Goal: Information Seeking & Learning: Learn about a topic

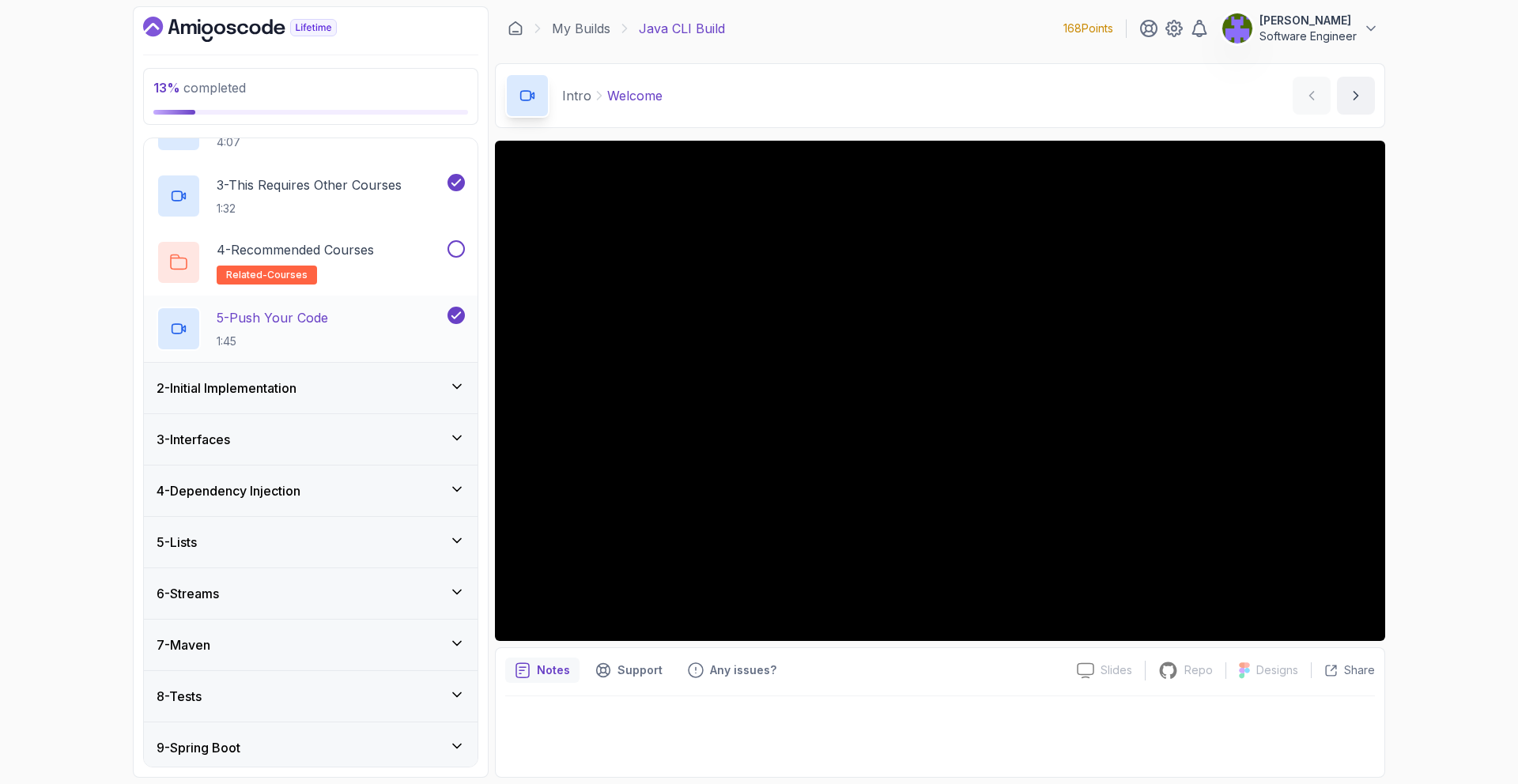
scroll to position [196, 0]
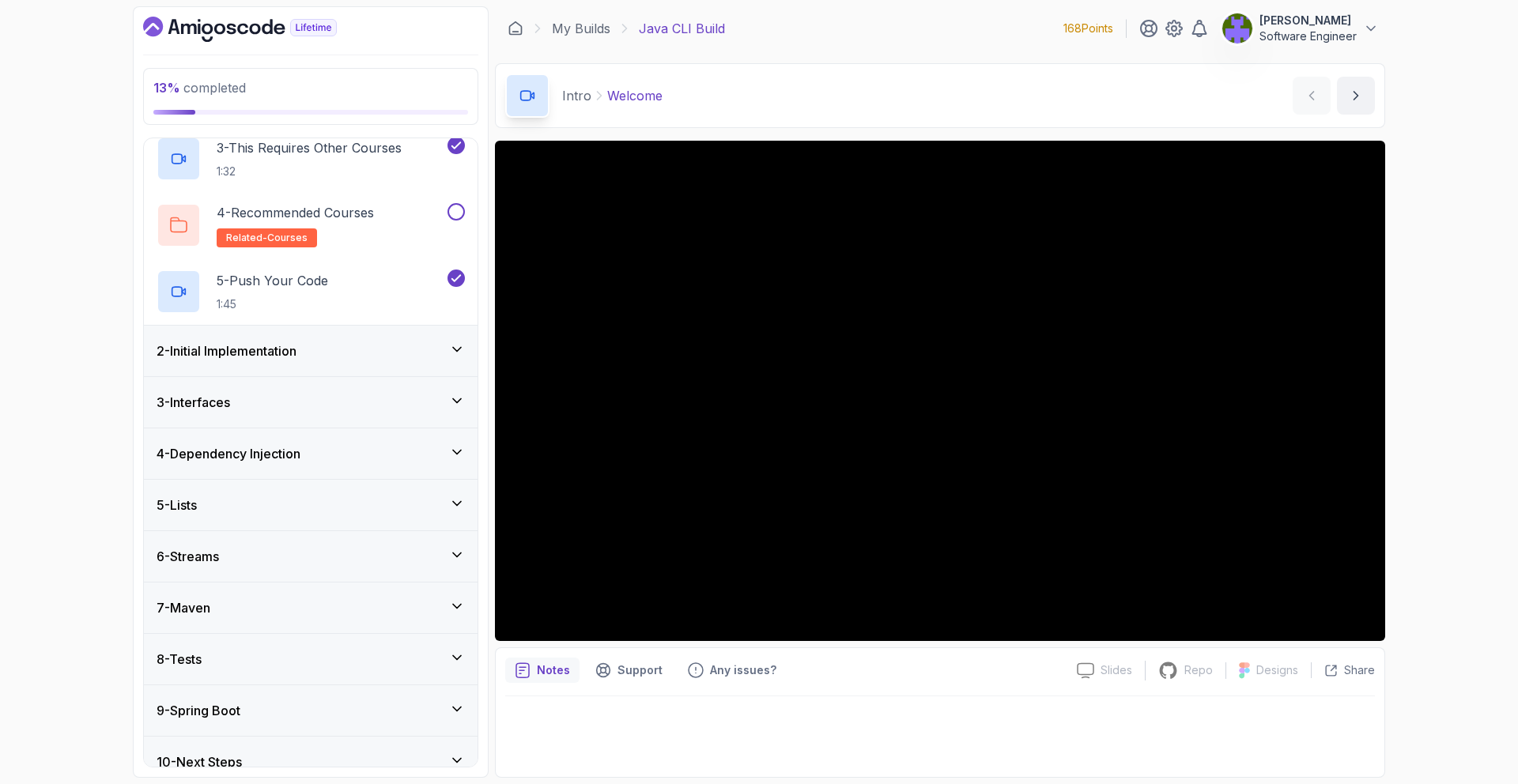
click at [443, 345] on div "2 - Initial Implementation" at bounding box center [310, 351] width 308 height 19
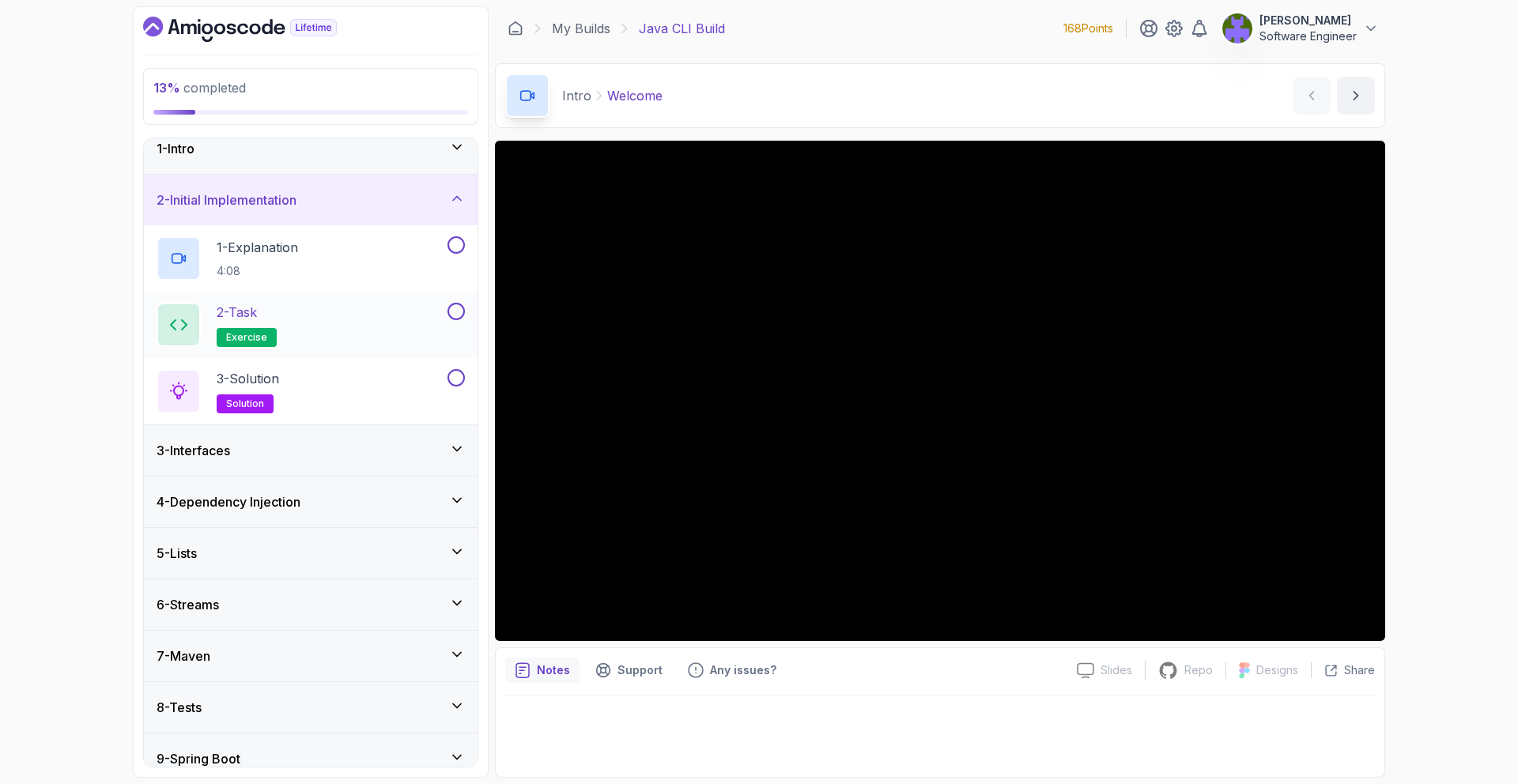
scroll to position [23, 0]
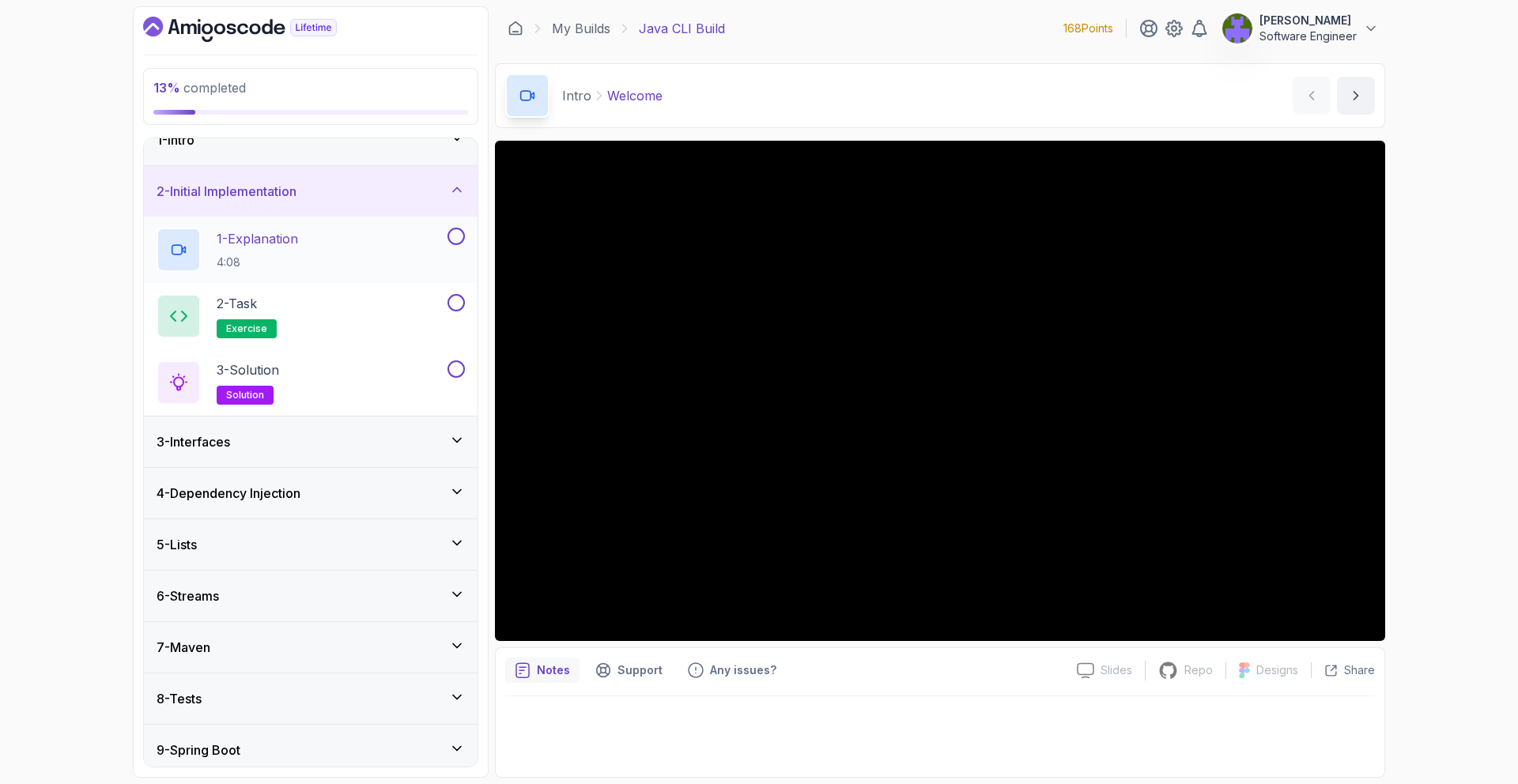
click at [462, 236] on button at bounding box center [456, 236] width 18 height 18
click at [454, 308] on button at bounding box center [456, 303] width 18 height 18
click at [454, 359] on div "3 - Solution solution" at bounding box center [311, 382] width 334 height 67
click at [454, 370] on button at bounding box center [456, 369] width 18 height 18
click at [427, 421] on div "3 - Interfaces" at bounding box center [311, 442] width 334 height 51
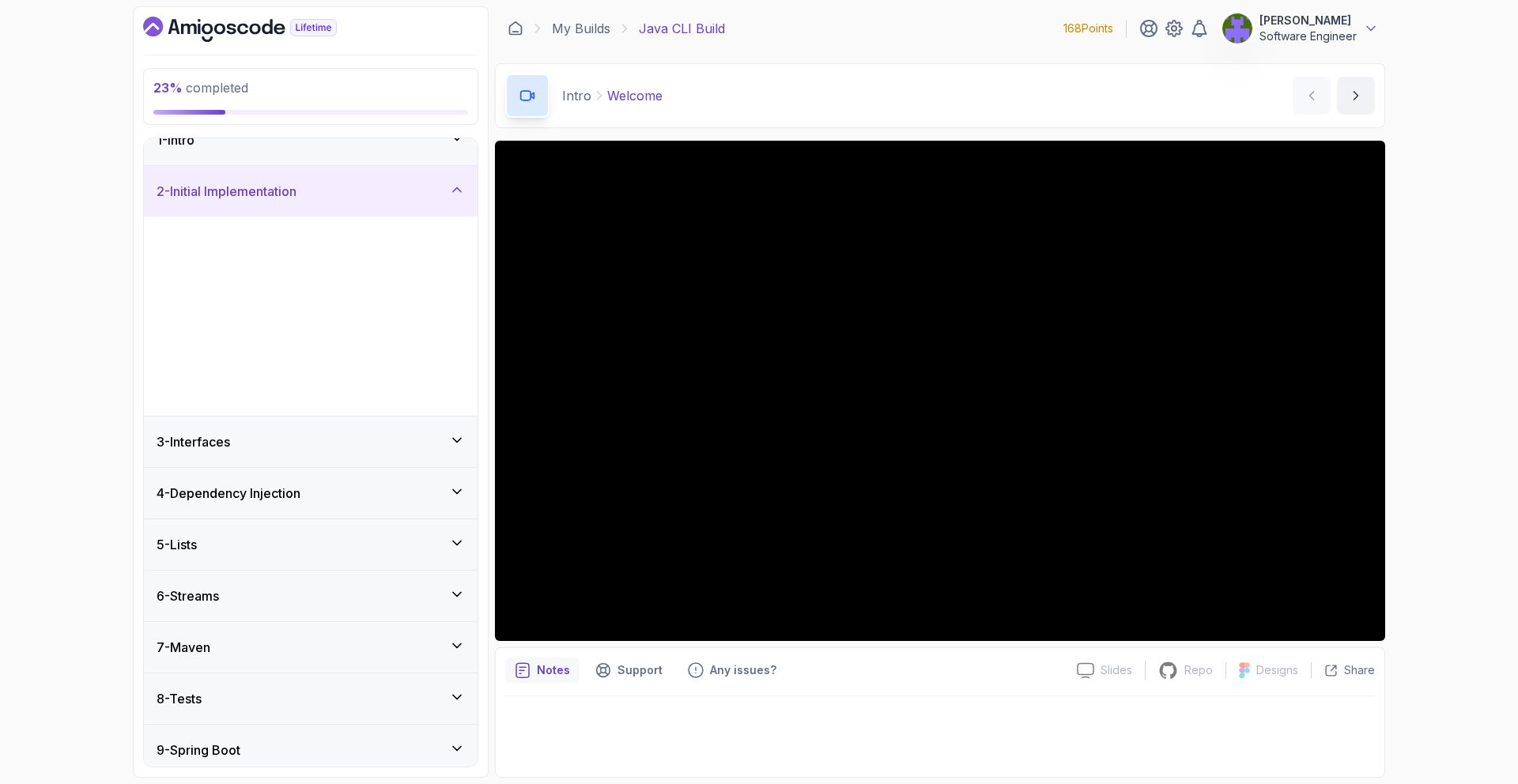
scroll to position [0, 0]
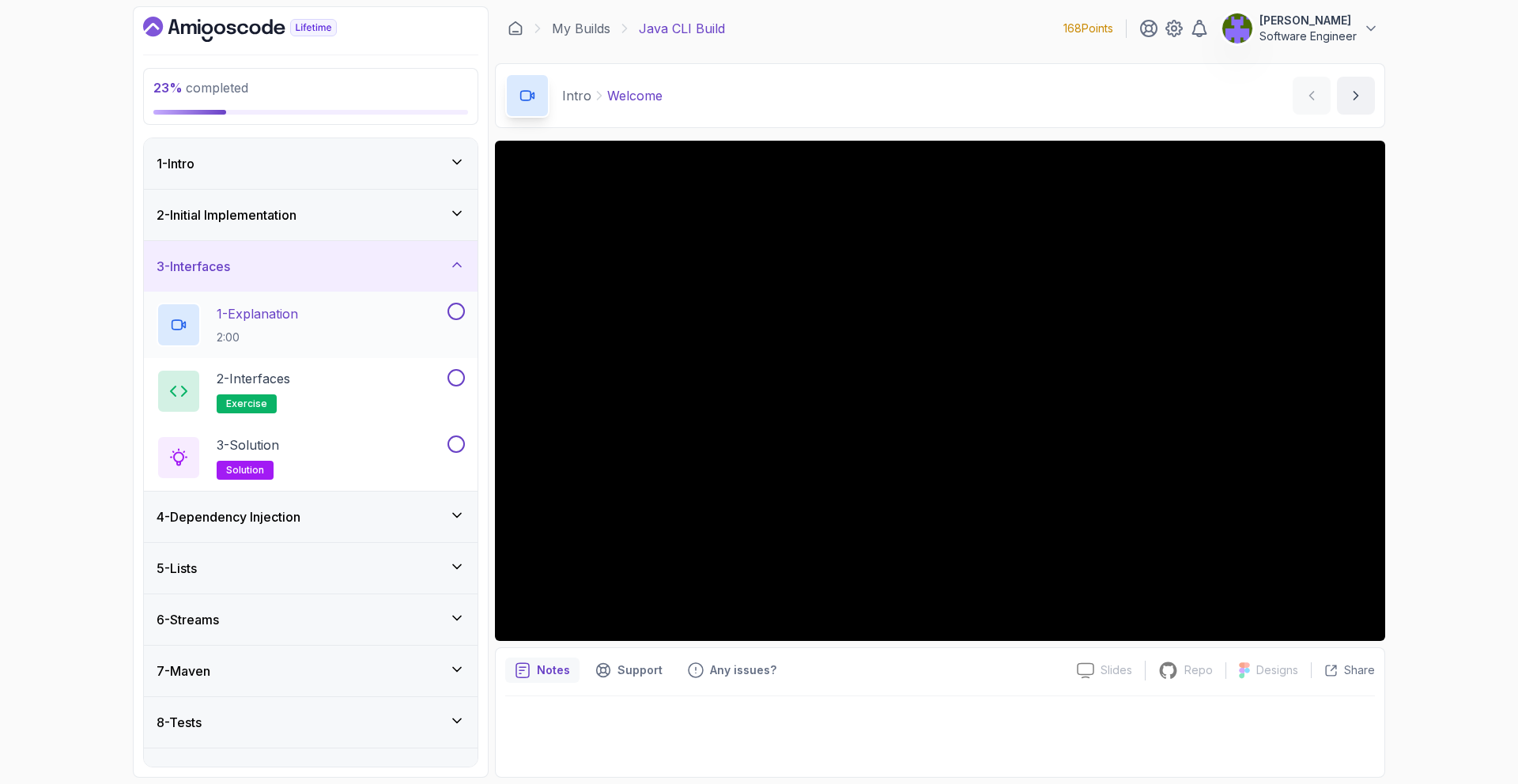
click at [432, 333] on div "1 - Explanation 2:00" at bounding box center [300, 324] width 288 height 44
click at [461, 318] on div at bounding box center [454, 311] width 21 height 18
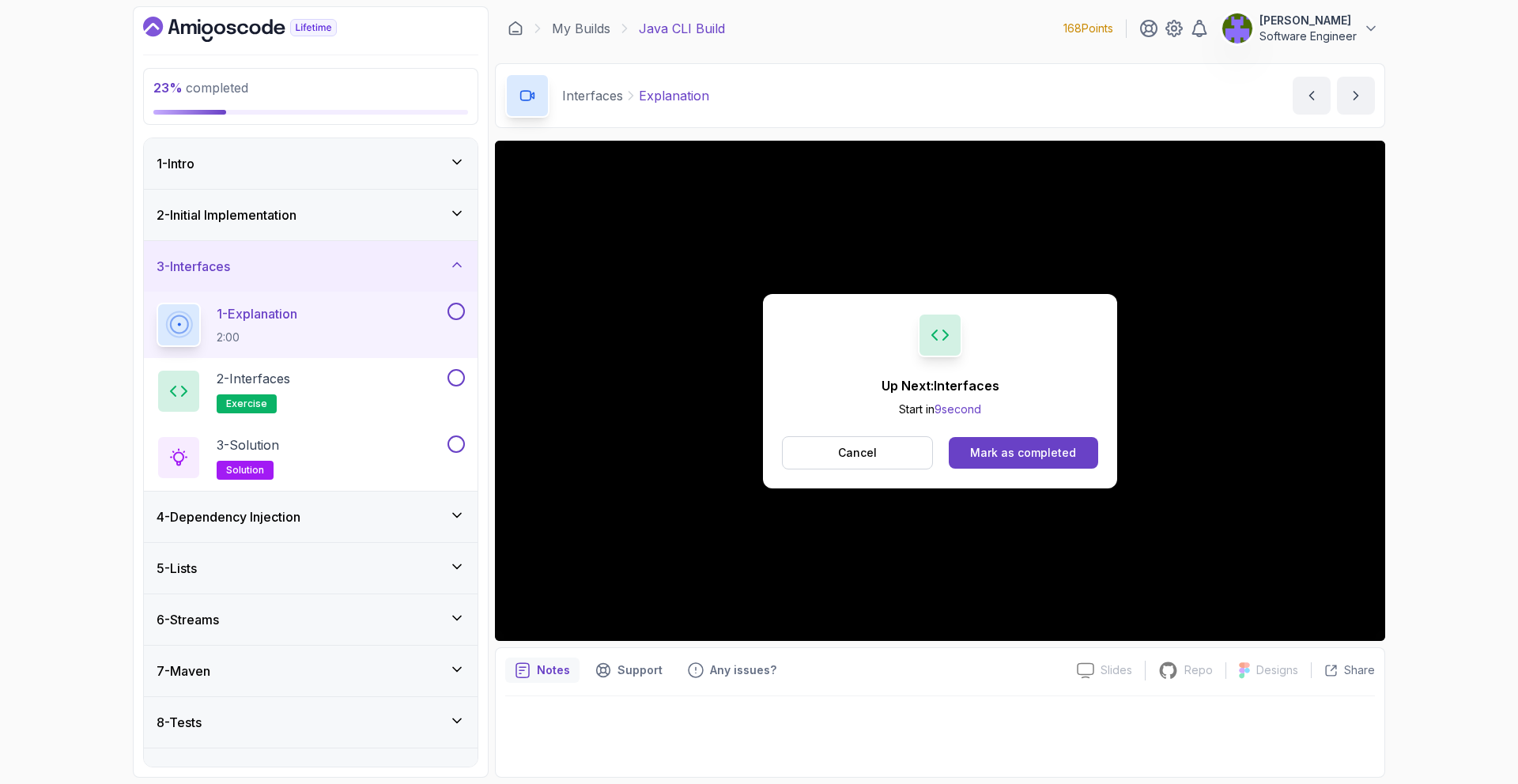
click at [454, 317] on button at bounding box center [456, 311] width 18 height 18
click at [425, 382] on div "2 - Interfaces exercise" at bounding box center [300, 391] width 288 height 44
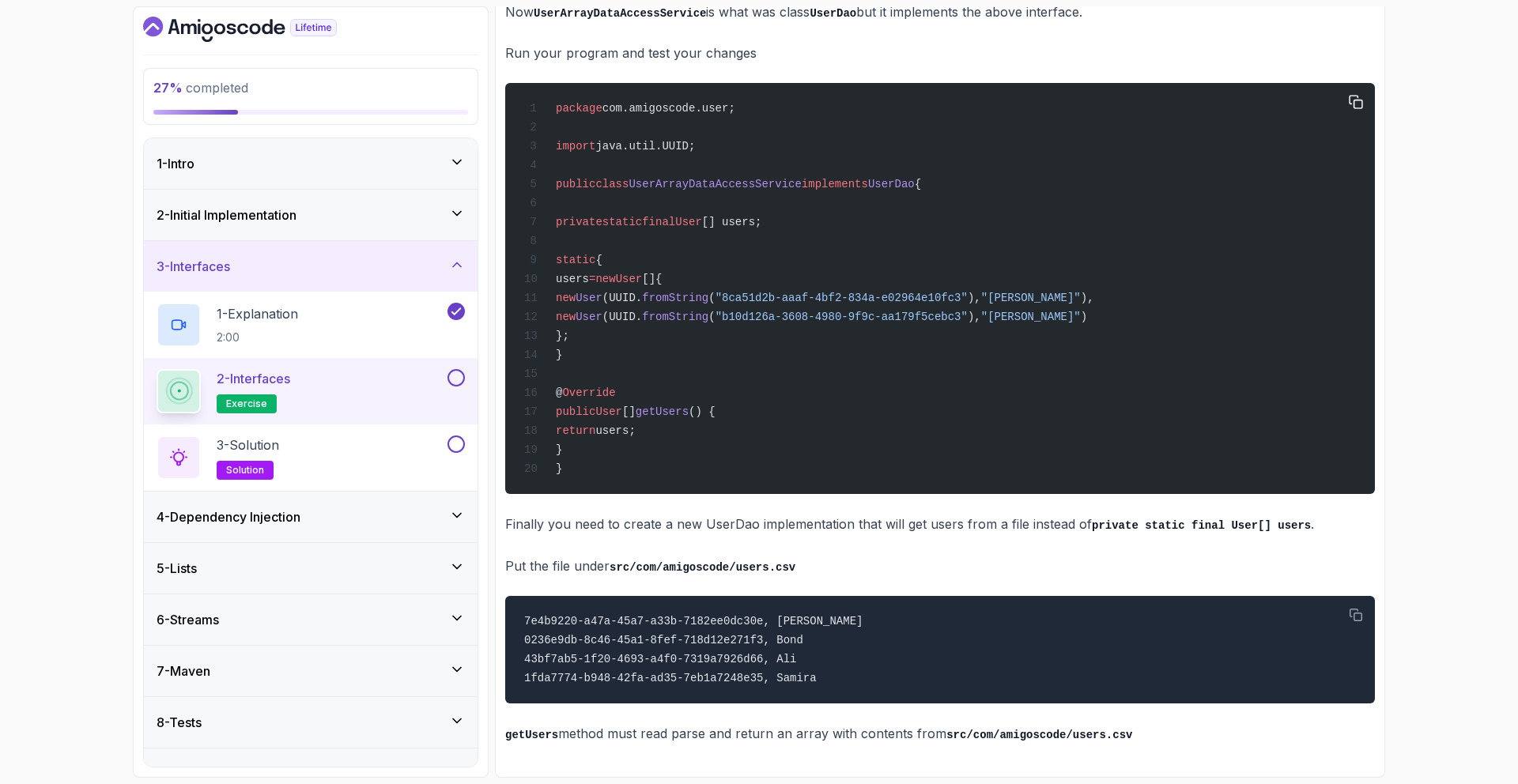
scroll to position [1080, 0]
click at [675, 180] on div "package com.amigoscode.user; import java.util.UUID; public class UserArrayDataA…" at bounding box center [940, 288] width 844 height 392
copy span "UserArrayDataAccessService"
click at [842, 189] on span "implements" at bounding box center [835, 185] width 67 height 13
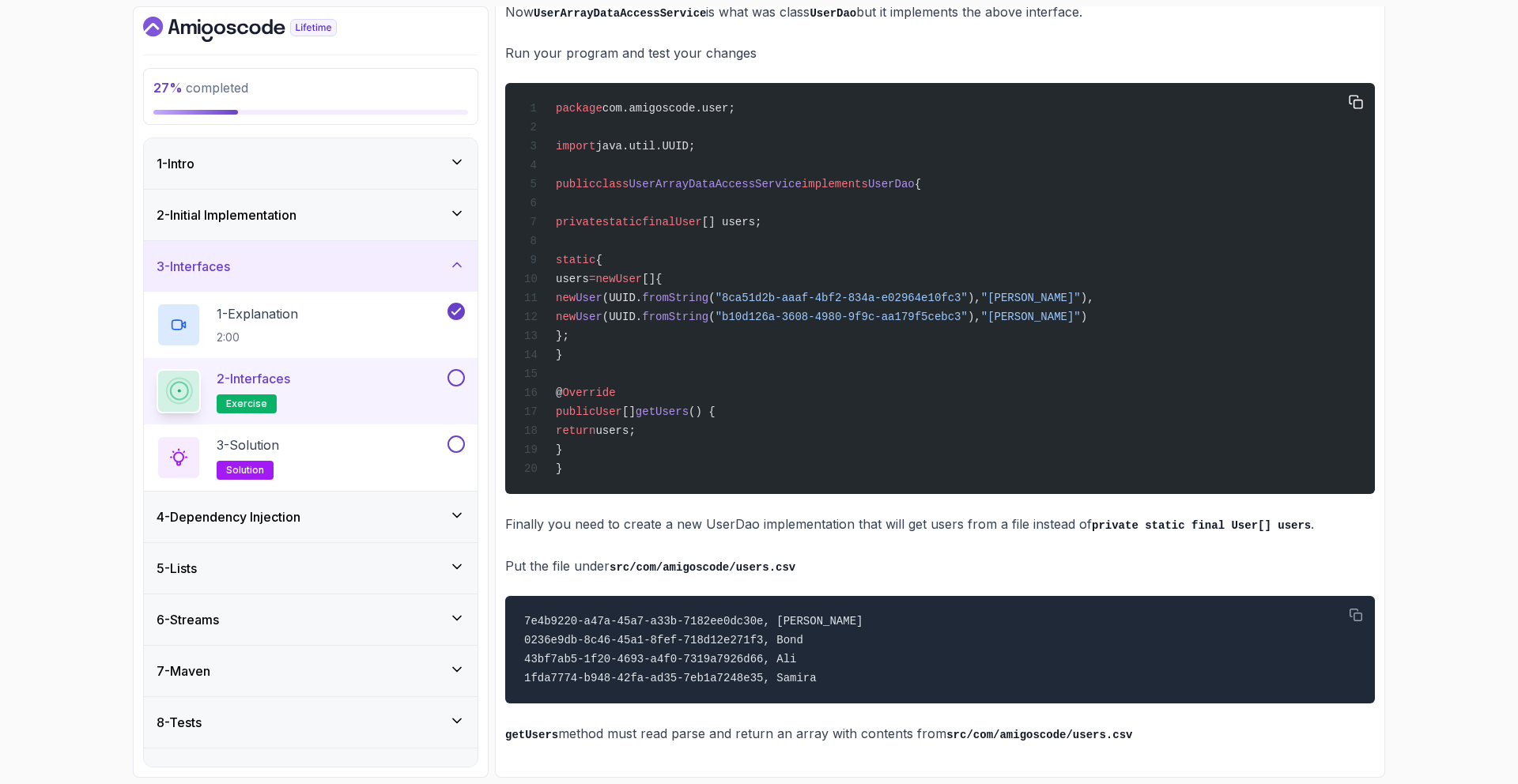
copy span "implements UserDao"
drag, startPoint x: 842, startPoint y: 189, endPoint x: 904, endPoint y: 190, distance: 62.0
click at [904, 190] on span "public class UserArrayDataAccessService implements UserDao {" at bounding box center [722, 185] width 397 height 13
click at [872, 304] on span ""8ca51d2b-aaaf-4bf2-834a-e02964e10fc3"" at bounding box center [841, 298] width 252 height 13
copy span "8ca51d2b-aaaf-4bf2-834a-e02964e10fc3"
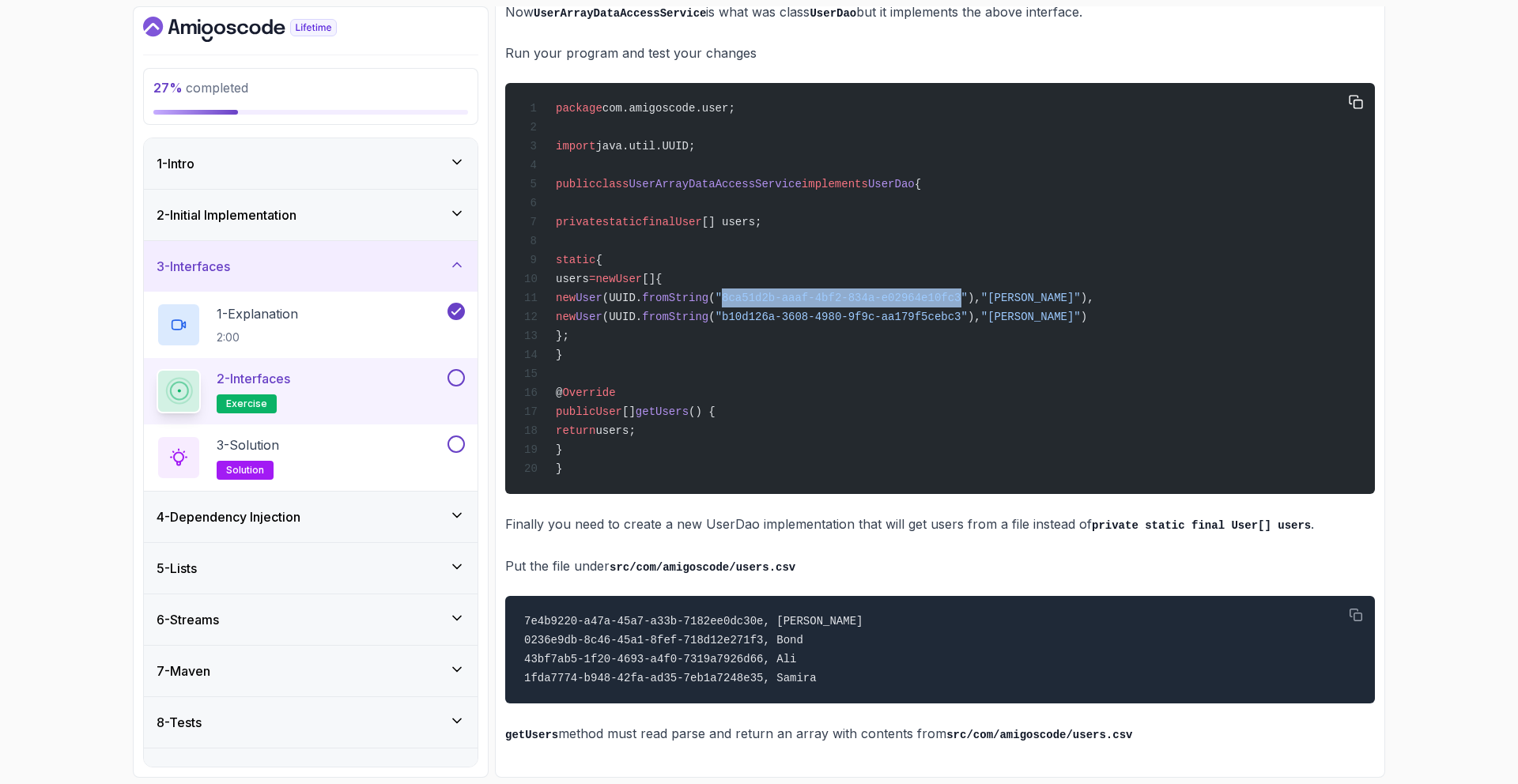
drag, startPoint x: 872, startPoint y: 313, endPoint x: 1056, endPoint y: 310, distance: 184.0
click at [968, 304] on span ""8ca51d2b-aaaf-4bf2-834a-e02964e10fc3"" at bounding box center [841, 298] width 252 height 13
click at [853, 322] on span ""b10d126a-3608-4980-9f9c-aa179f5cebc3"" at bounding box center [841, 318] width 252 height 13
copy span "b10d126a-3608-4980-9f9c-aa179f5cebc3"
drag, startPoint x: 853, startPoint y: 322, endPoint x: 1071, endPoint y: 329, distance: 218.1
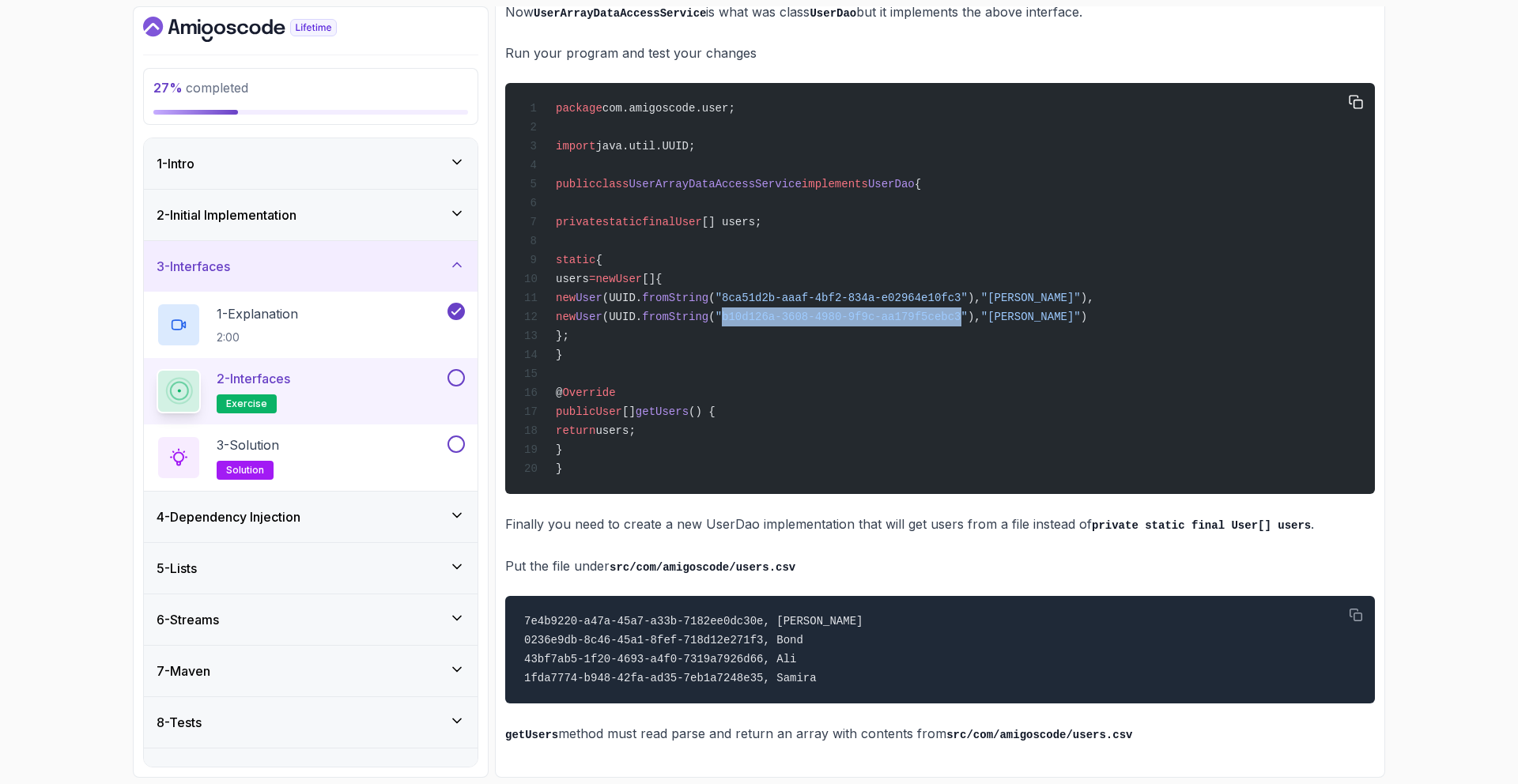
click at [968, 323] on span ""b10d126a-3608-4980-9f9c-aa179f5cebc3"" at bounding box center [841, 318] width 252 height 13
copy span "b10d126a-3608-4980-9f9c-aa179f5cebc3"
click at [1130, 321] on div "package com.amigoscode.user; import java.util.UUID; public class UserArrayDataA…" at bounding box center [940, 288] width 844 height 392
copy span "Jamila"
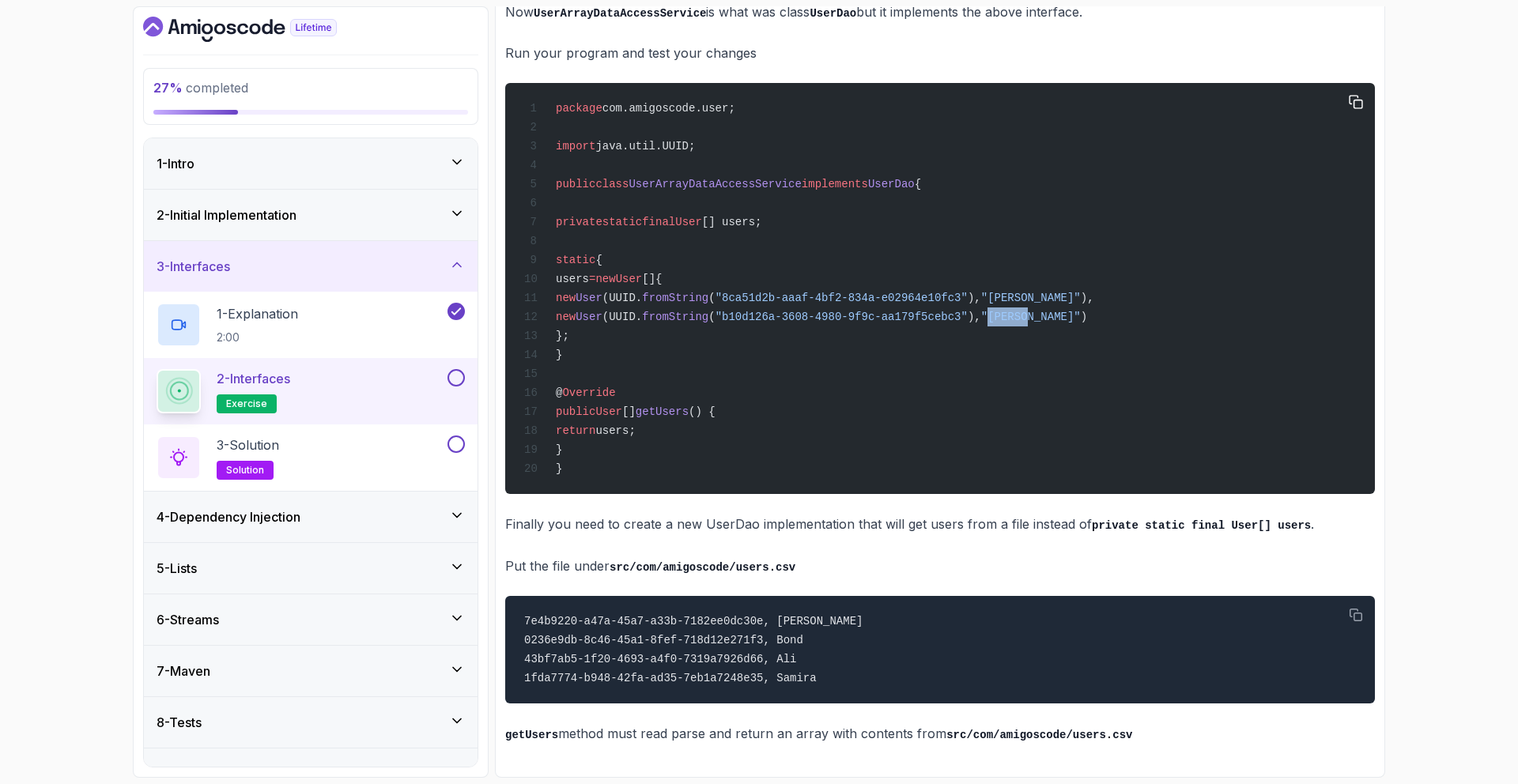
scroll to position [1083, 0]
click at [685, 627] on div "7e4b9220-a47a-45a7-a33b-7182ee0dc30e, Leila 0236e9db-8c46-45a1-8fef-718d12e271f…" at bounding box center [940, 649] width 844 height 89
click at [766, 703] on pre "7e4b9220-a47a-45a7-a33b-7182ee0dc30e, Leila 0236e9db-8c46-45a1-8fef-718d12e271f…" at bounding box center [940, 649] width 870 height 108
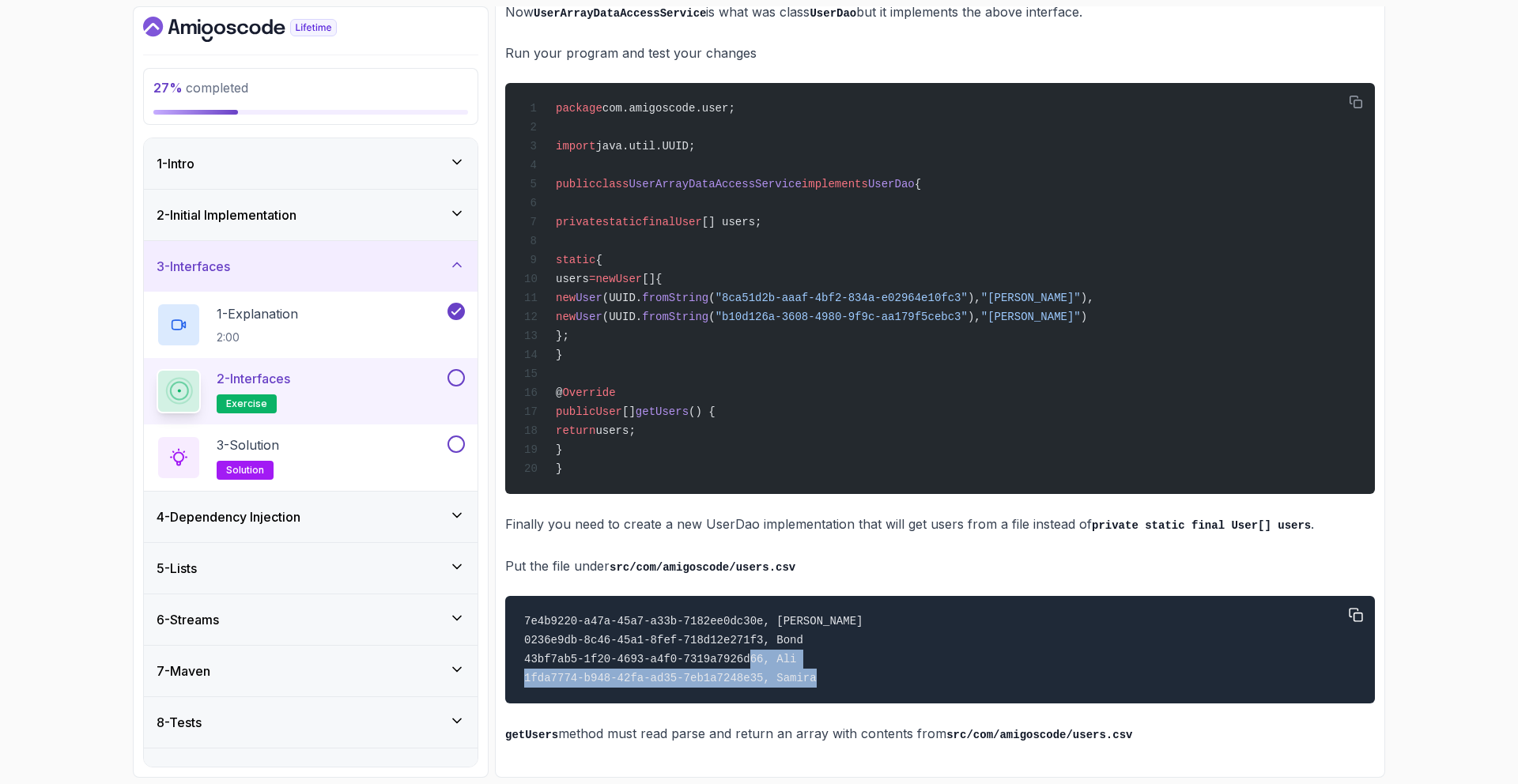
click at [766, 703] on pre "7e4b9220-a47a-45a7-a33b-7182ee0dc30e, Leila 0236e9db-8c46-45a1-8fef-718d12e271f…" at bounding box center [940, 649] width 870 height 108
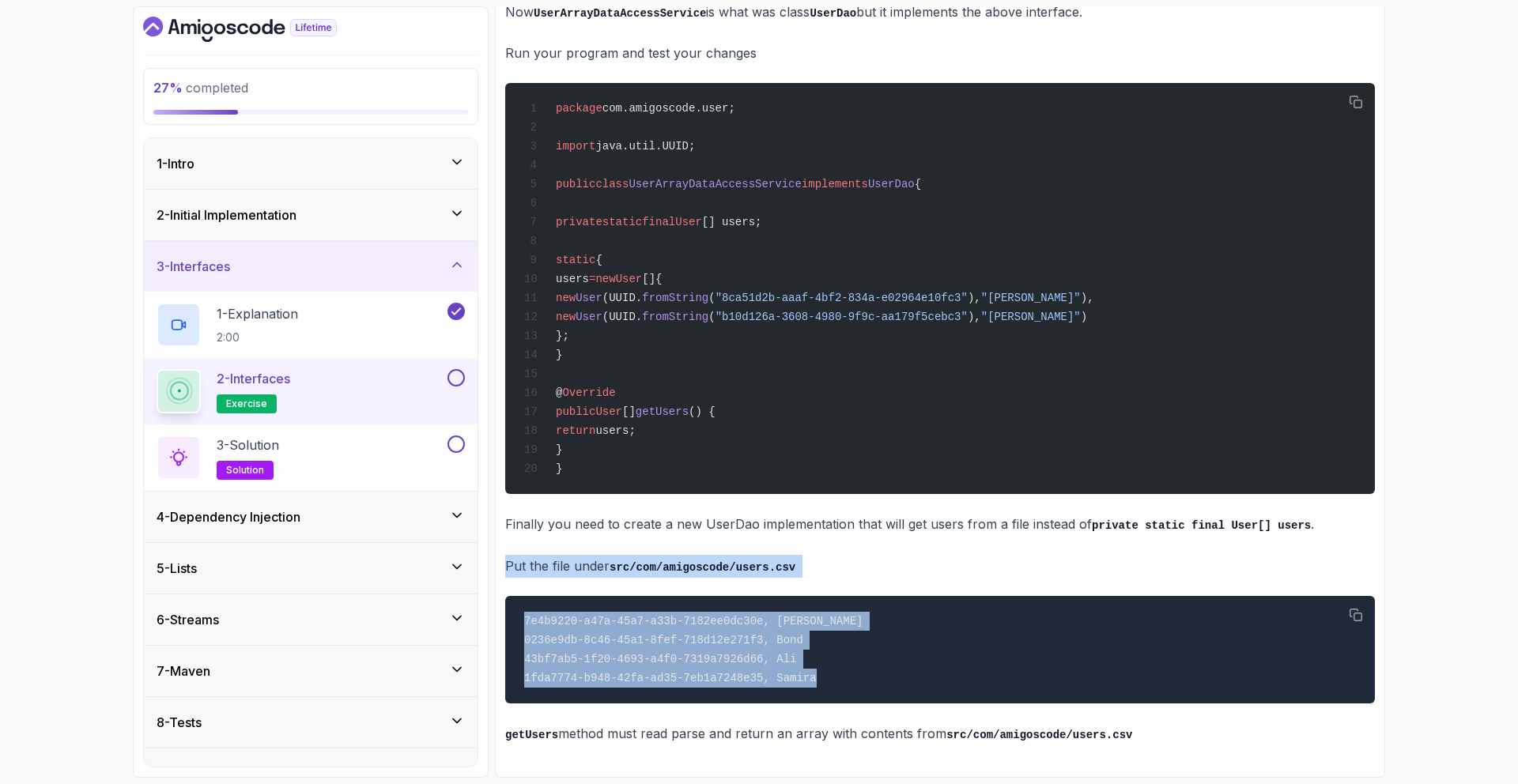
copy div "Put the file under src/com/amigoscode/users.csv 7e4b9220-a47a-45a7-a33b-7182ee0…"
drag, startPoint x: 766, startPoint y: 716, endPoint x: 696, endPoint y: 563, distance: 168.3
click at [694, 536] on p "Finally you need to create a new UserDao implementation that will get users fro…" at bounding box center [940, 525] width 870 height 22
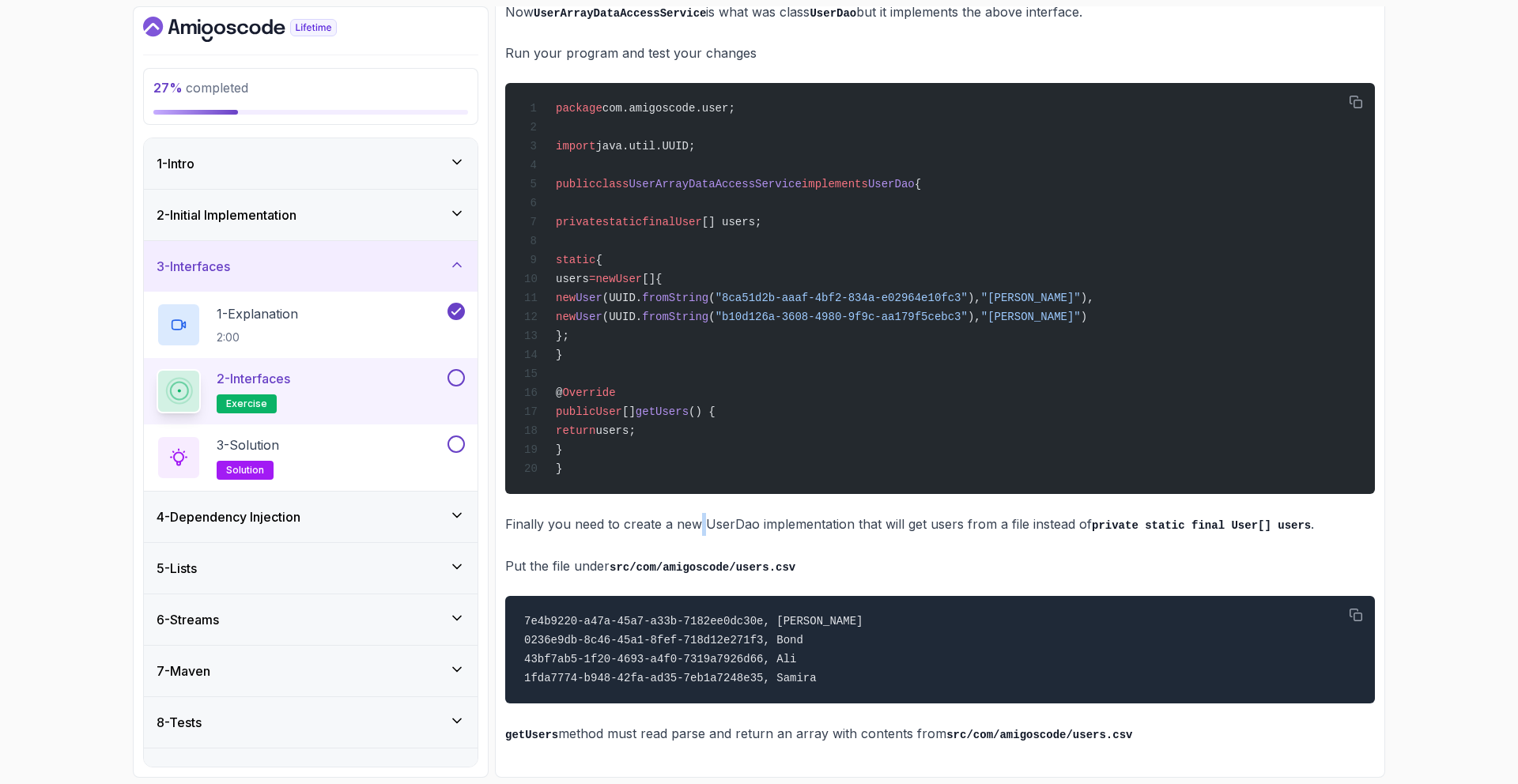
click at [694, 536] on p "Finally you need to create a new UserDao implementation that will get users fro…" at bounding box center [940, 525] width 870 height 22
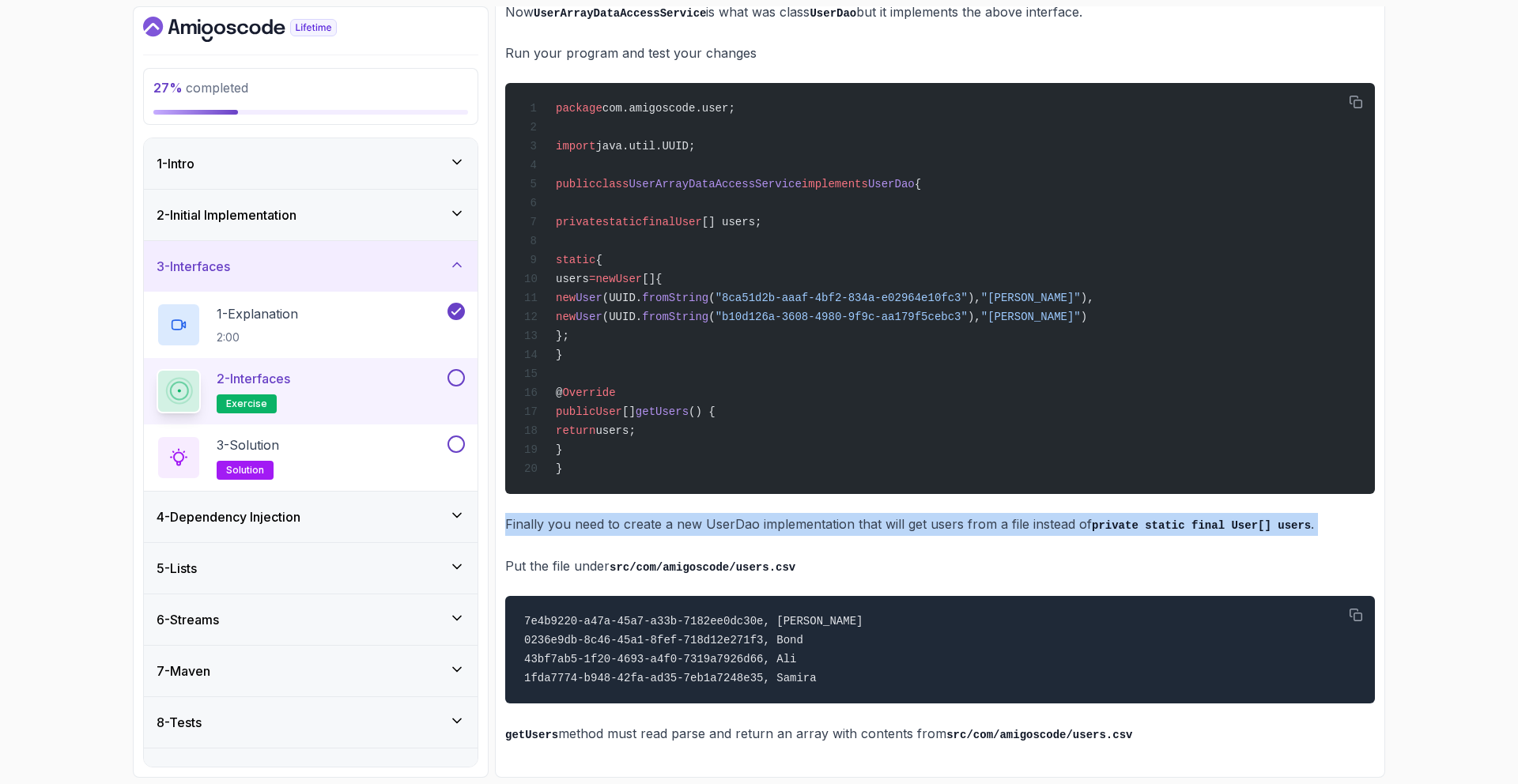
click at [694, 536] on p "Finally you need to create a new UserDao implementation that will get users fro…" at bounding box center [940, 525] width 870 height 22
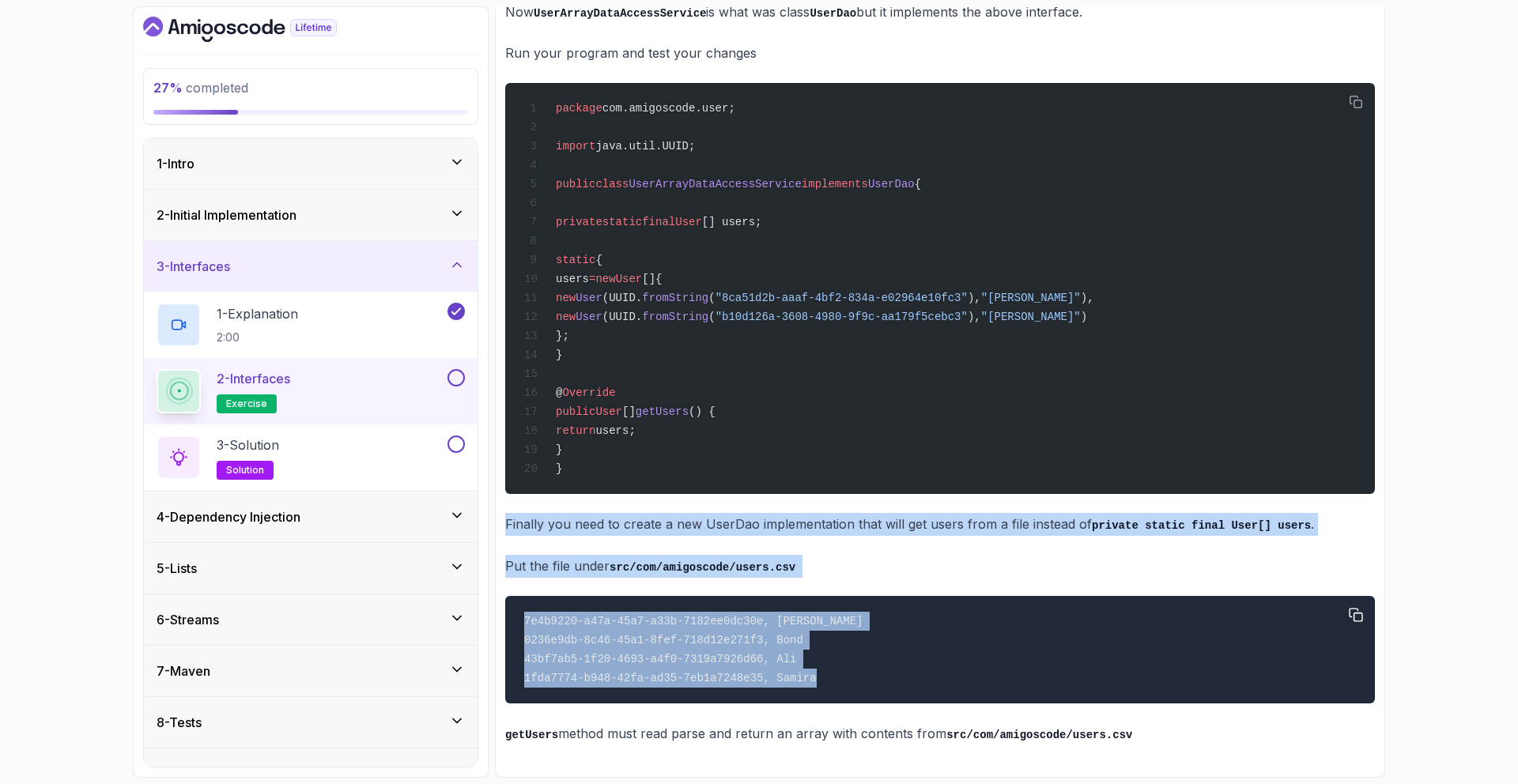
copy div "Finally you need to create a new UserDao implementation that will get users fro…"
drag, startPoint x: 694, startPoint y: 546, endPoint x: 734, endPoint y: 716, distance: 174.6
click at [445, 468] on button "3 - Solution solution" at bounding box center [310, 454] width 308 height 44
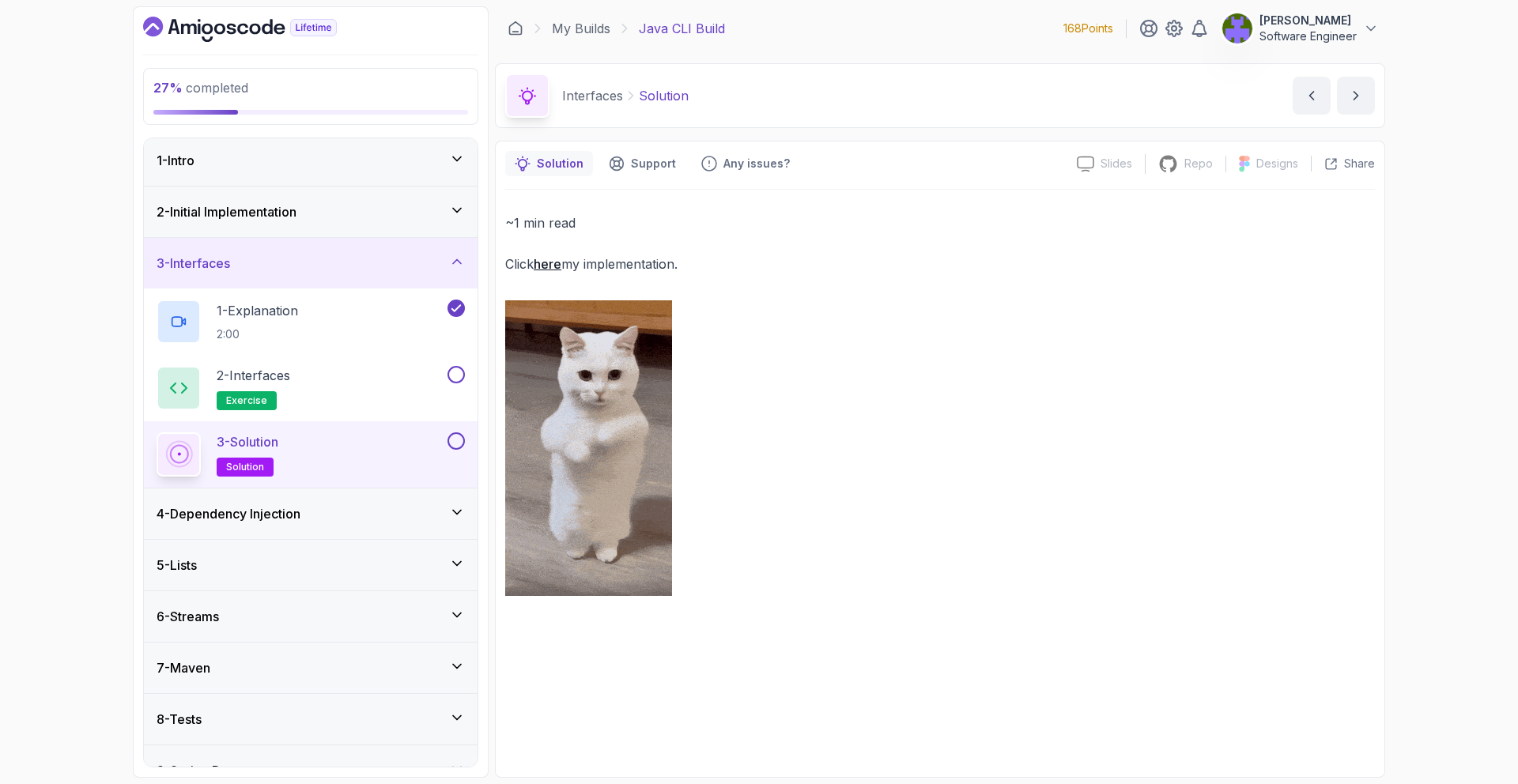
click at [559, 269] on link "here" at bounding box center [548, 263] width 28 height 16
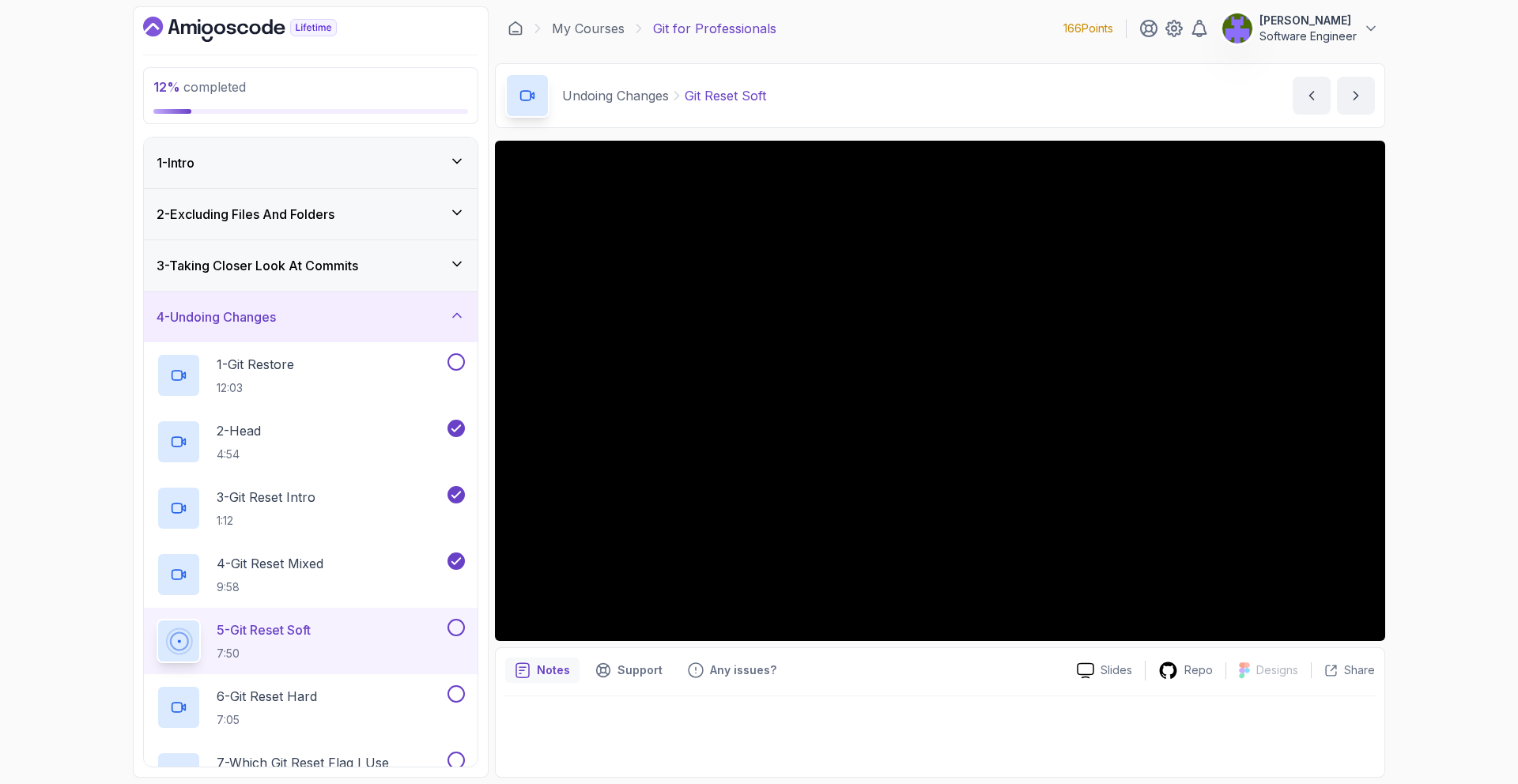
click at [162, 38] on icon "Dashboard" at bounding box center [240, 29] width 194 height 25
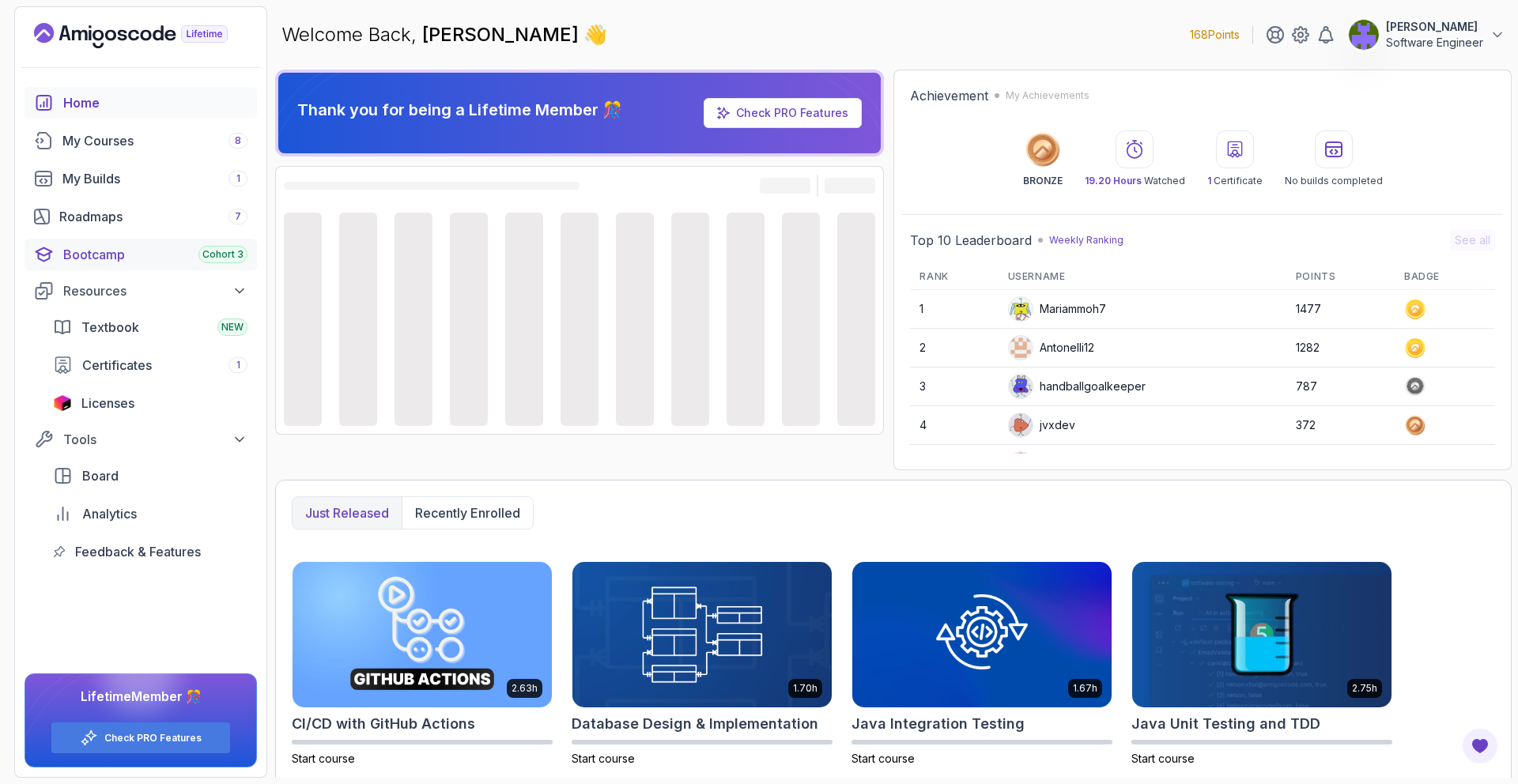
click at [186, 265] on link "Bootcamp Cohort 3" at bounding box center [141, 255] width 232 height 32
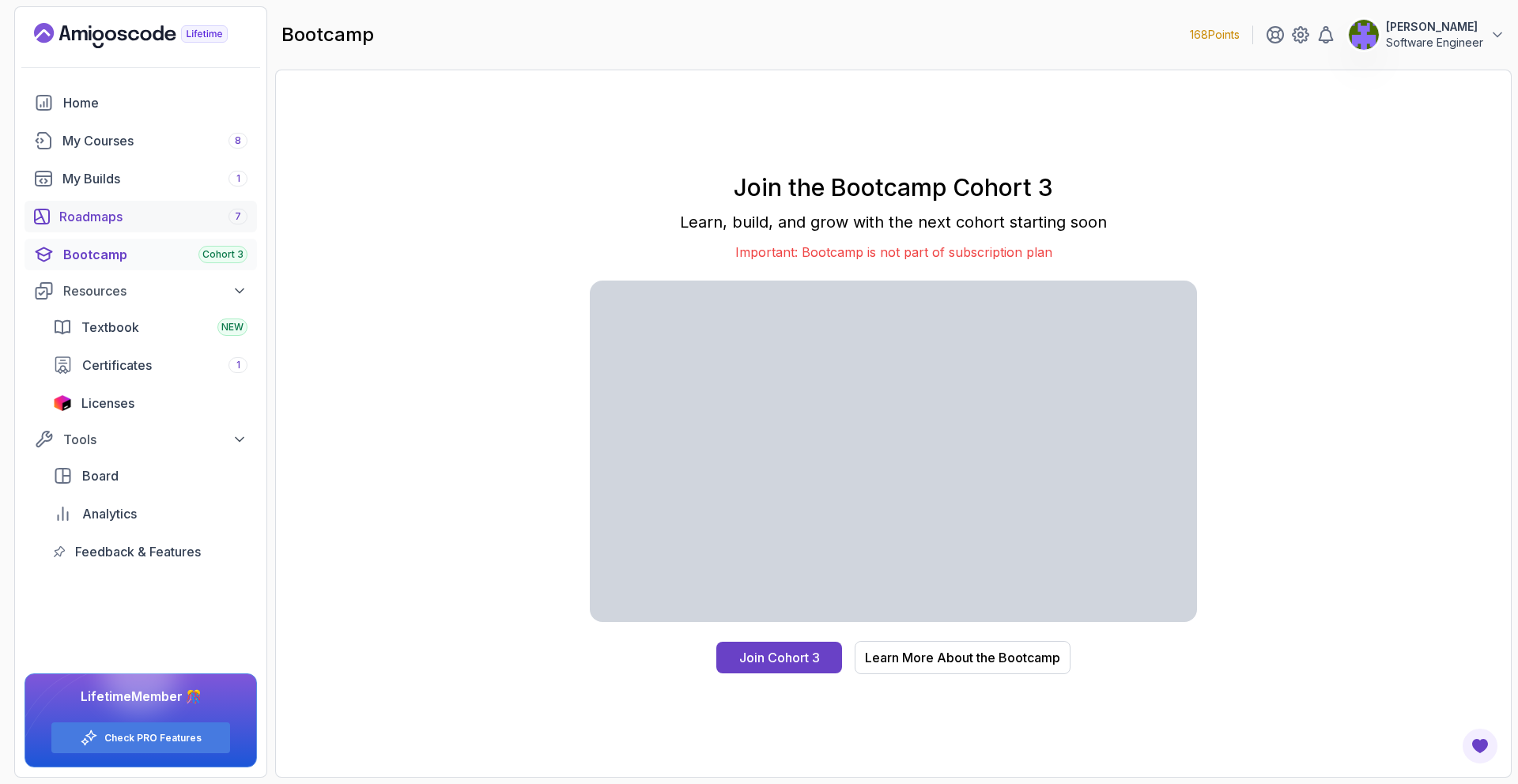
click at [177, 220] on div "Roadmaps 7" at bounding box center [153, 216] width 188 height 19
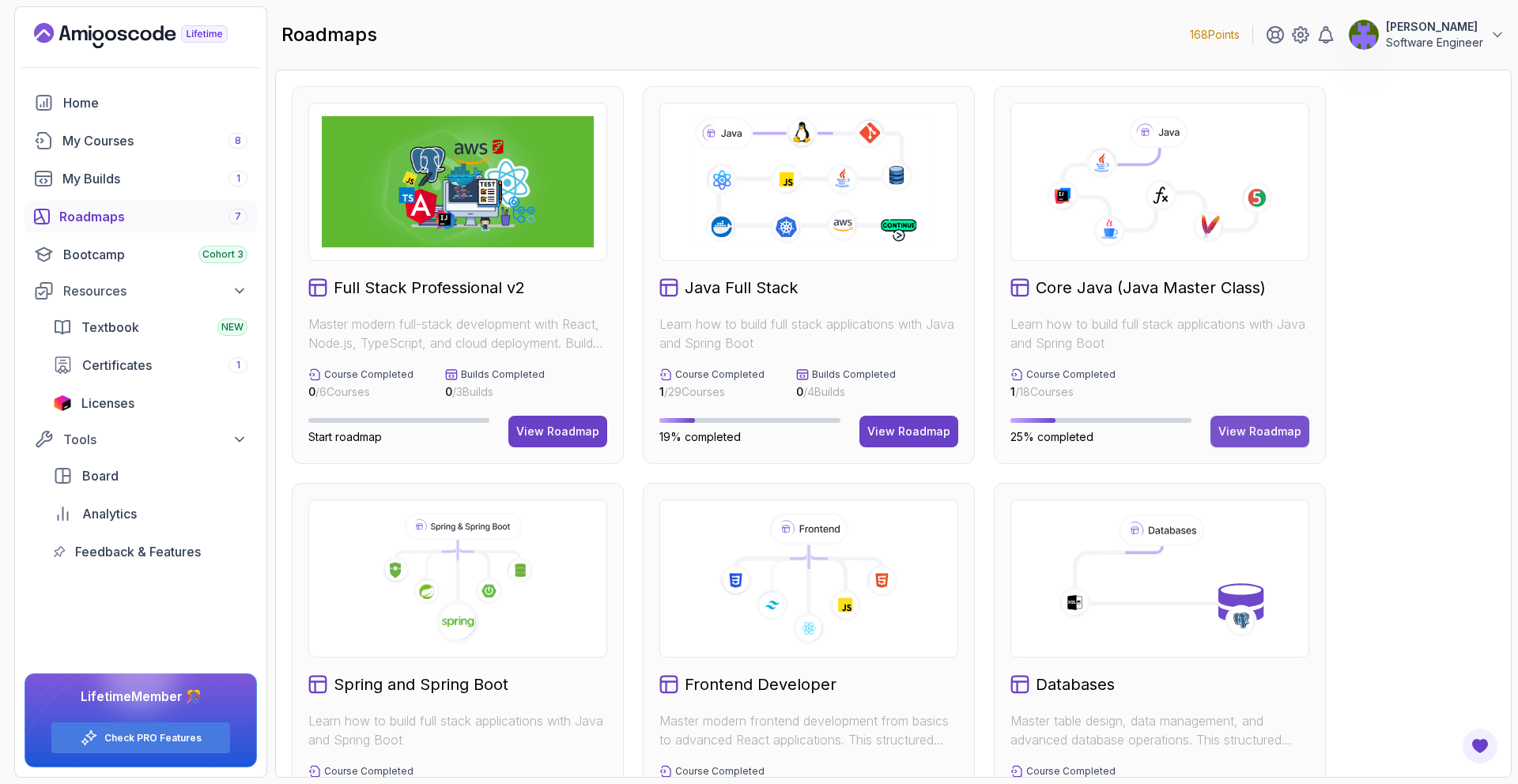
click at [1253, 429] on div "View Roadmap" at bounding box center [1259, 431] width 83 height 16
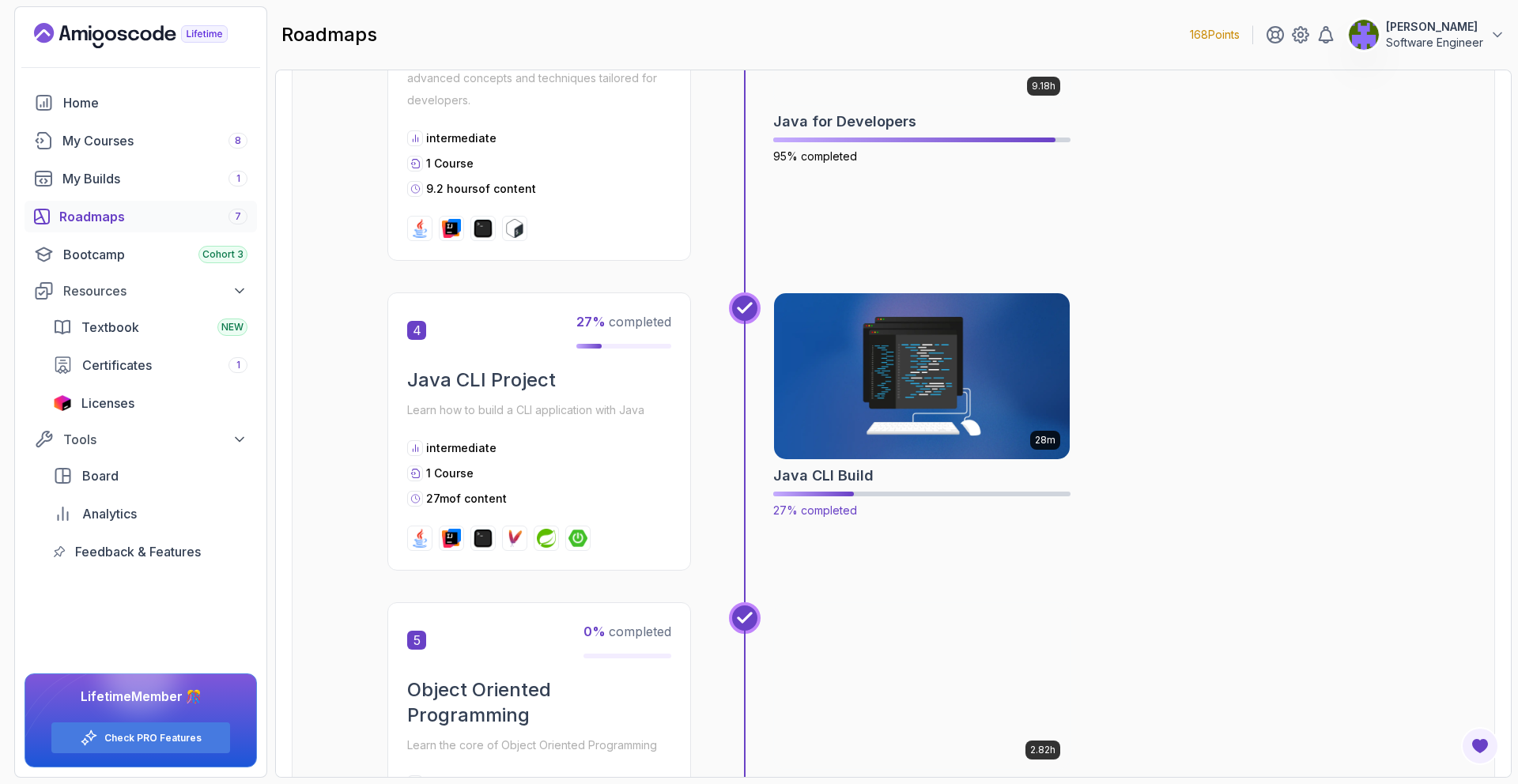
scroll to position [1141, 0]
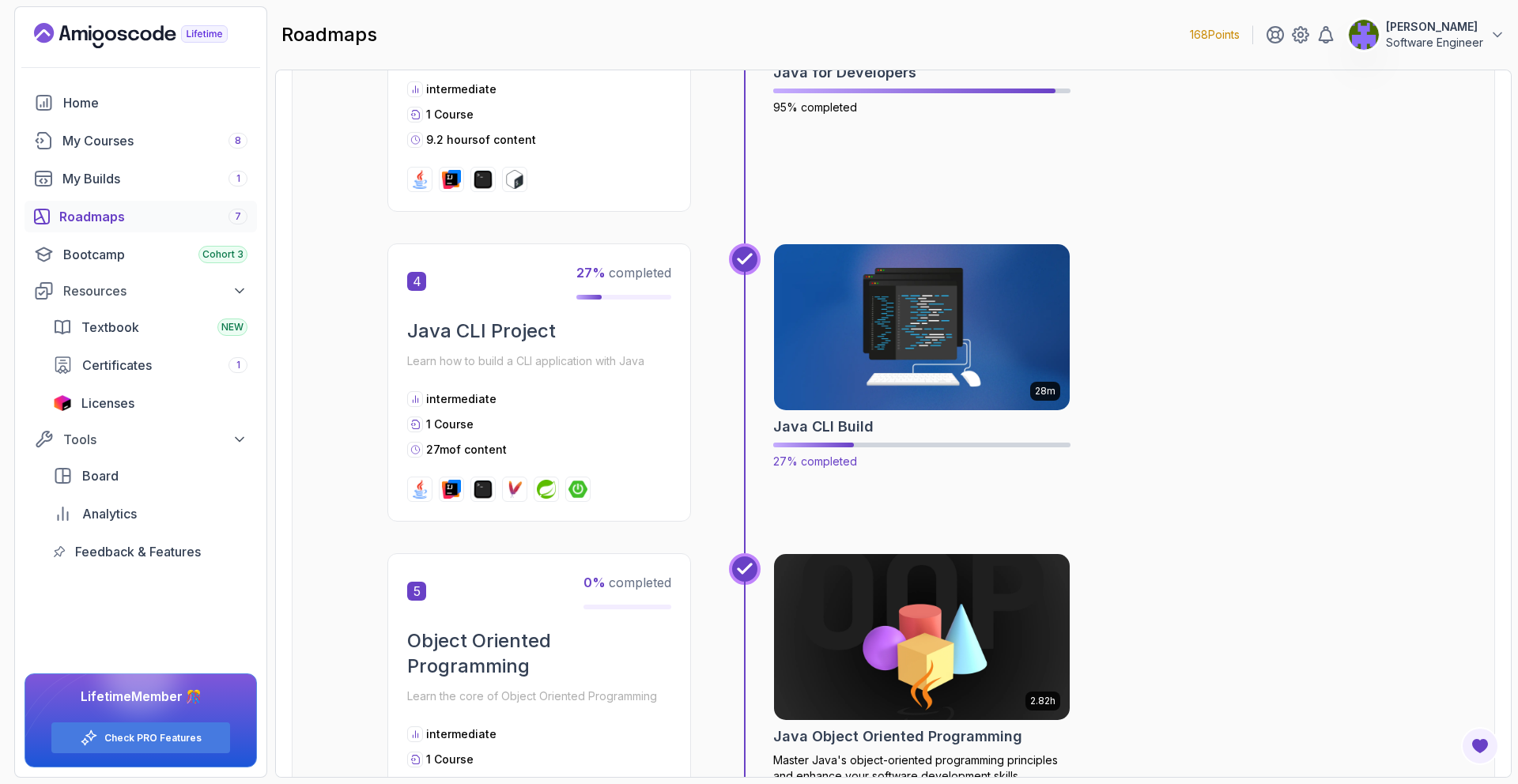
click at [873, 402] on img at bounding box center [923, 328] width 311 height 174
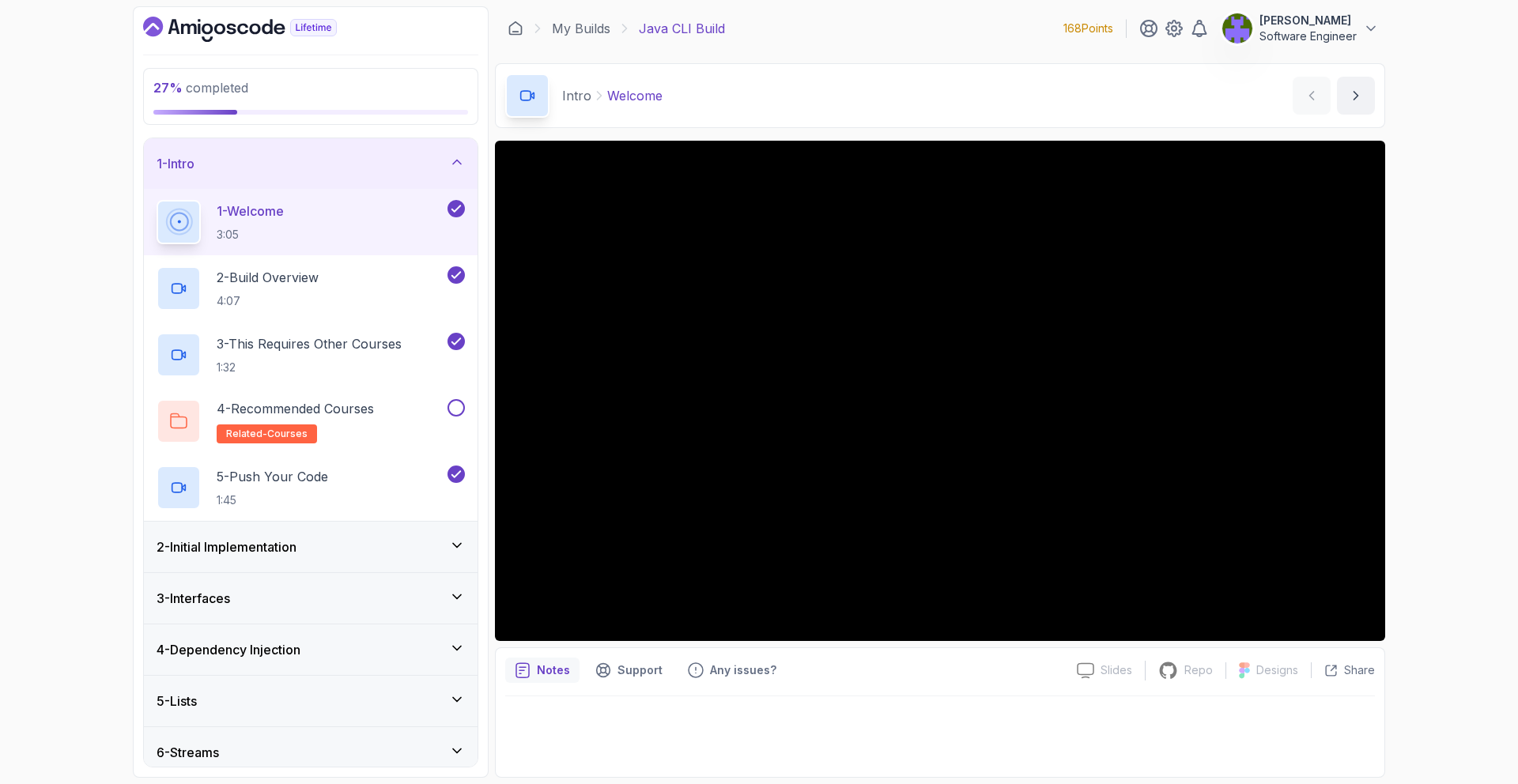
click at [417, 547] on div "2 - Initial Implementation" at bounding box center [310, 547] width 308 height 19
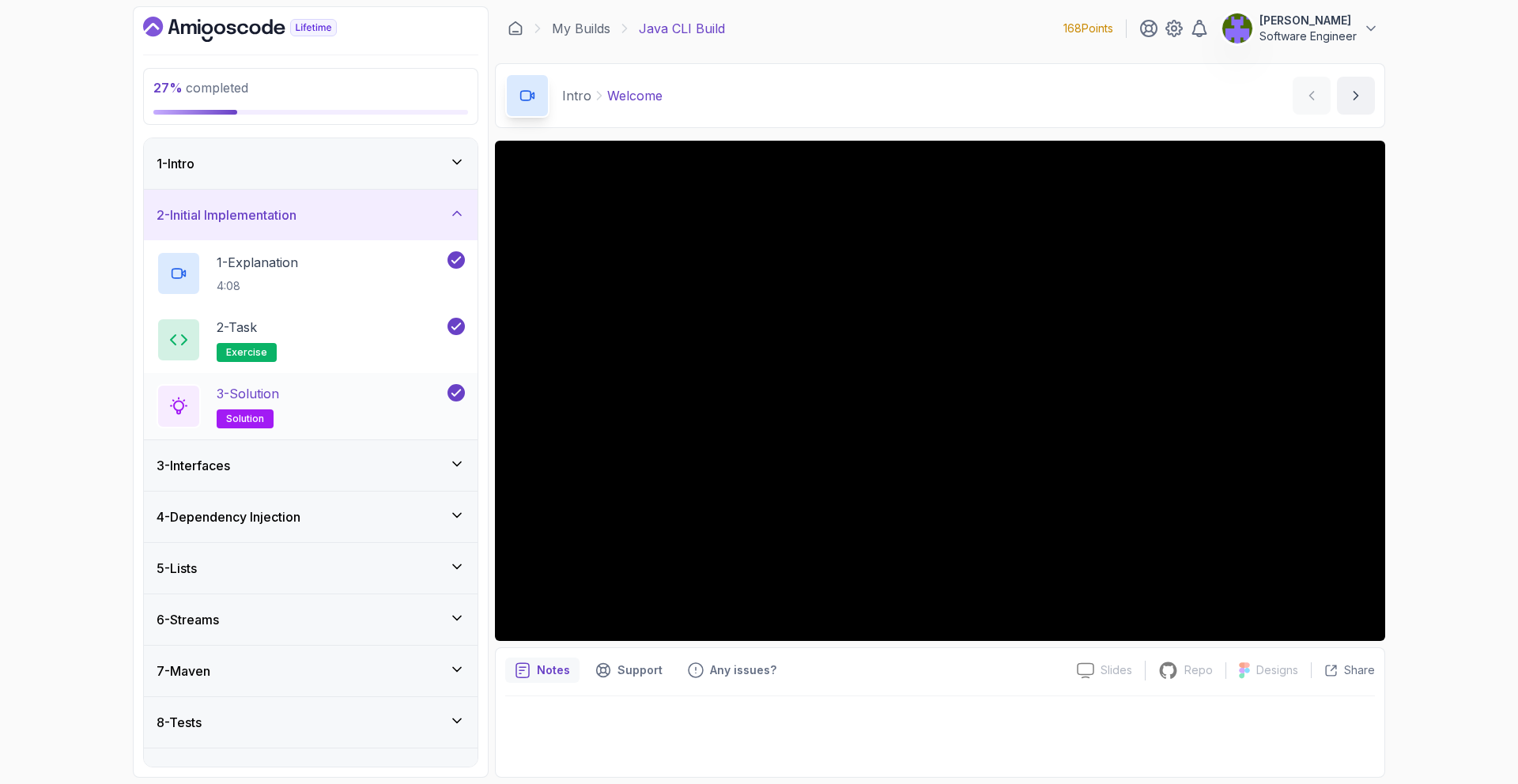
click at [412, 409] on div "3 - Solution solution" at bounding box center [300, 406] width 288 height 44
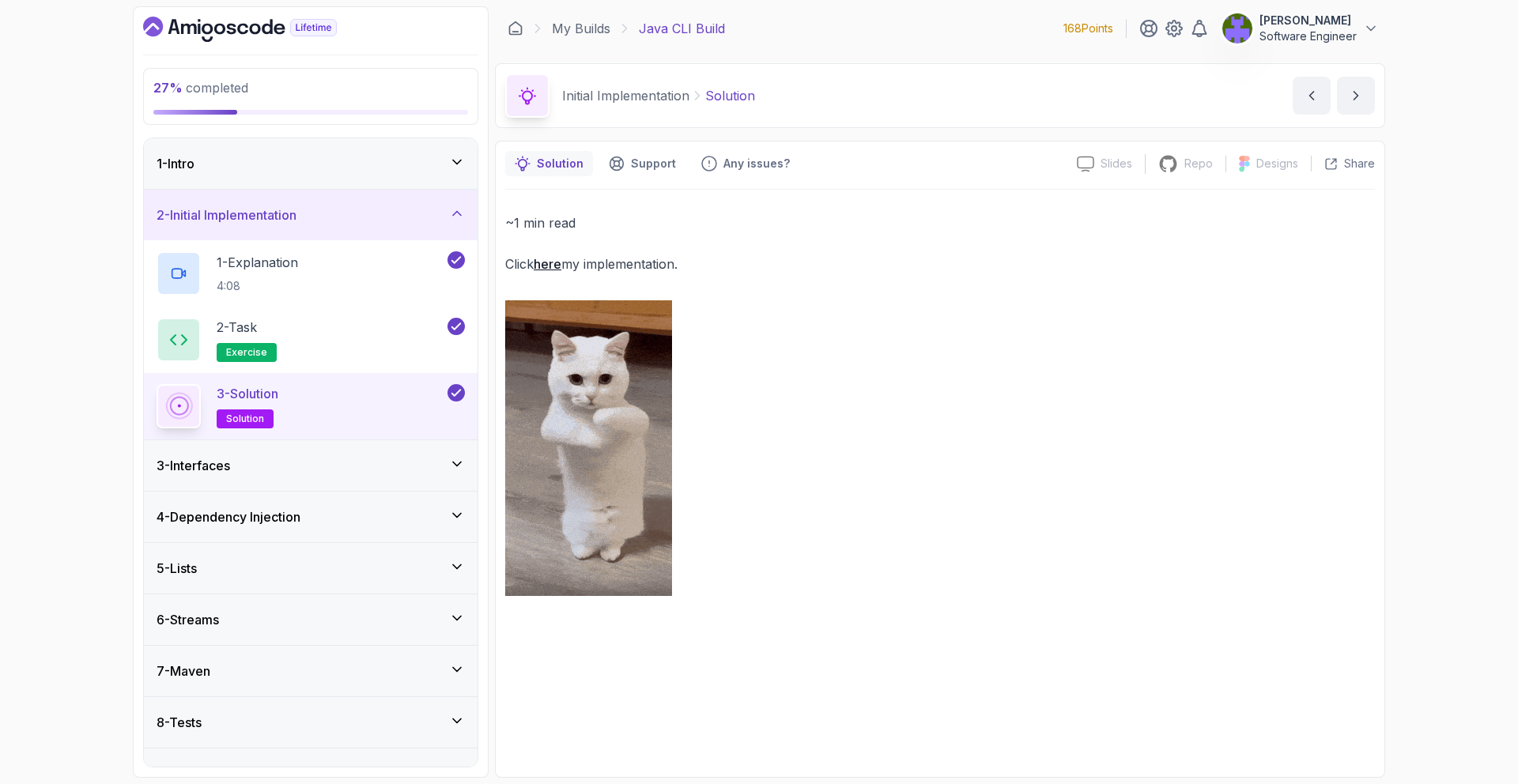
click at [547, 266] on link "here" at bounding box center [548, 263] width 28 height 16
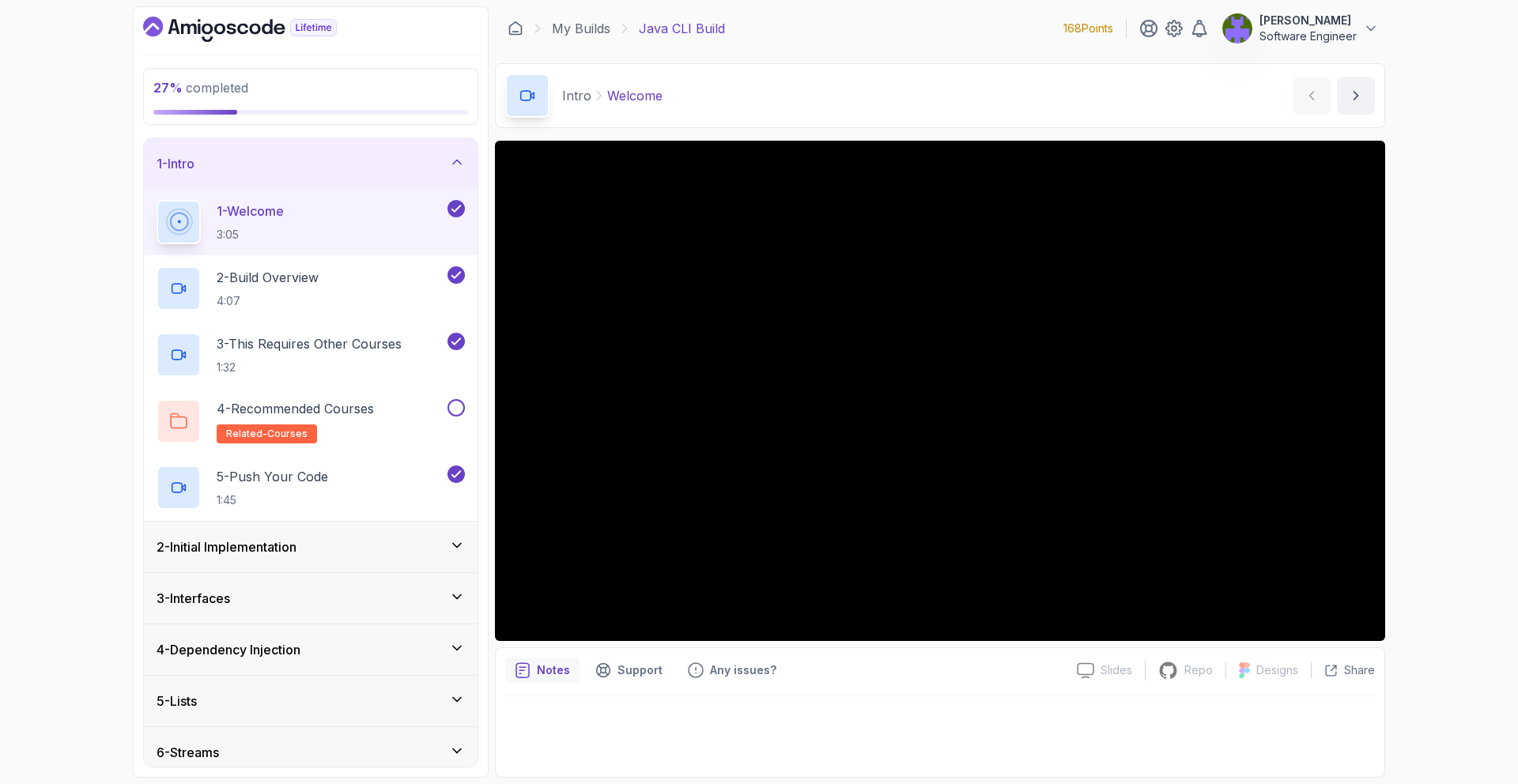
click at [399, 522] on div "2 - Initial Implementation" at bounding box center [311, 547] width 334 height 51
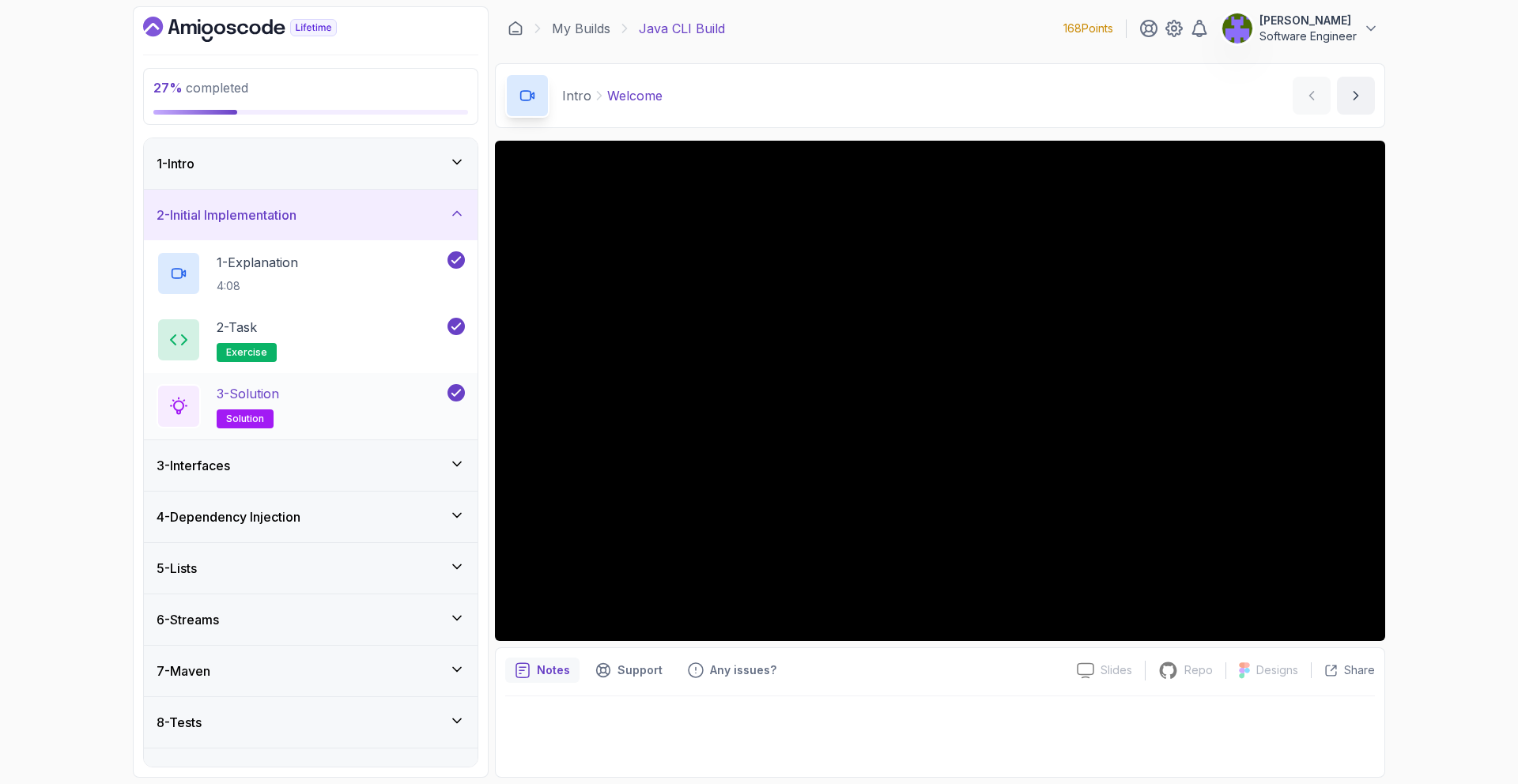
click at [430, 418] on div "3 - Solution solution" at bounding box center [300, 406] width 288 height 44
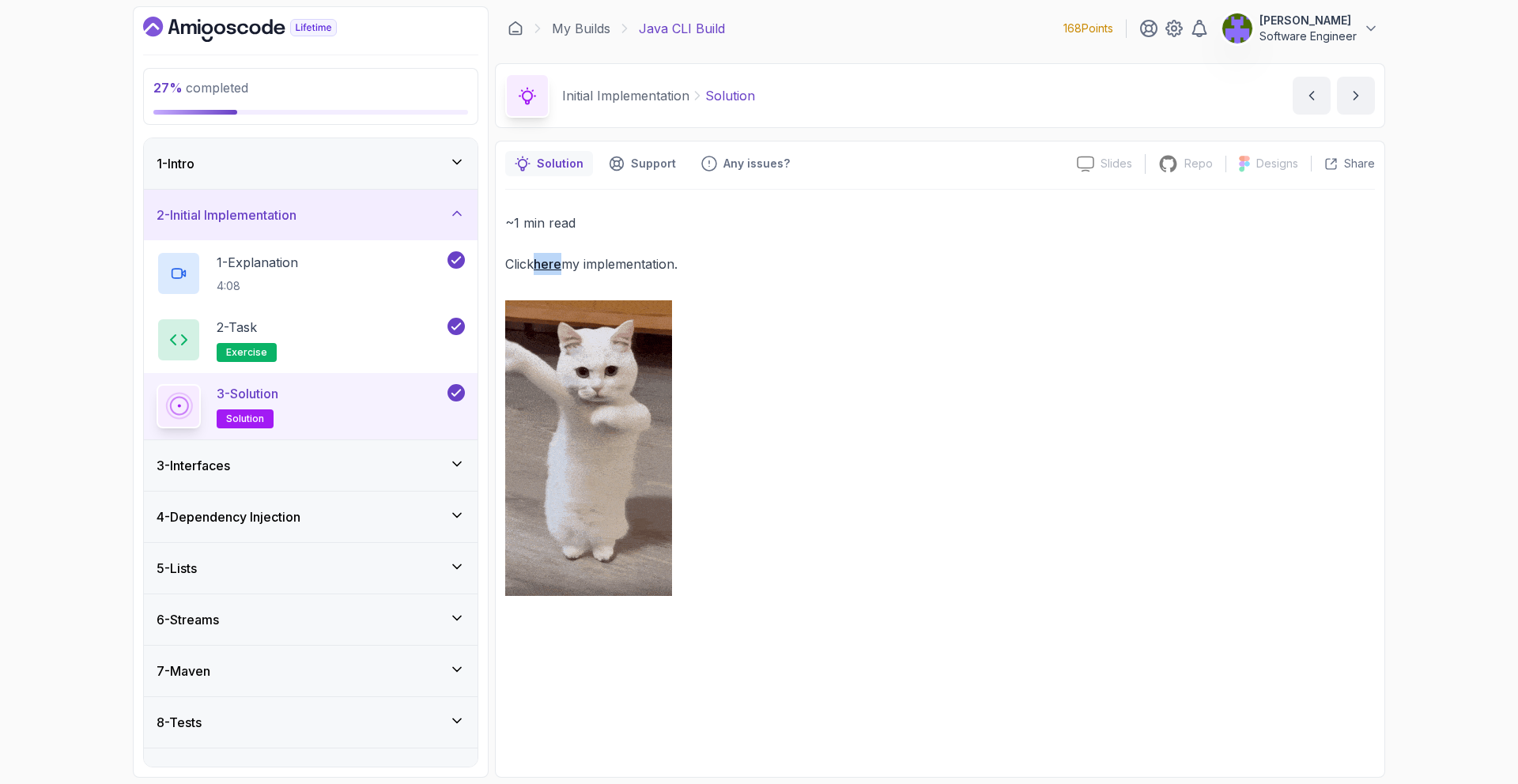
click at [410, 463] on div "3 - Interfaces" at bounding box center [310, 466] width 308 height 19
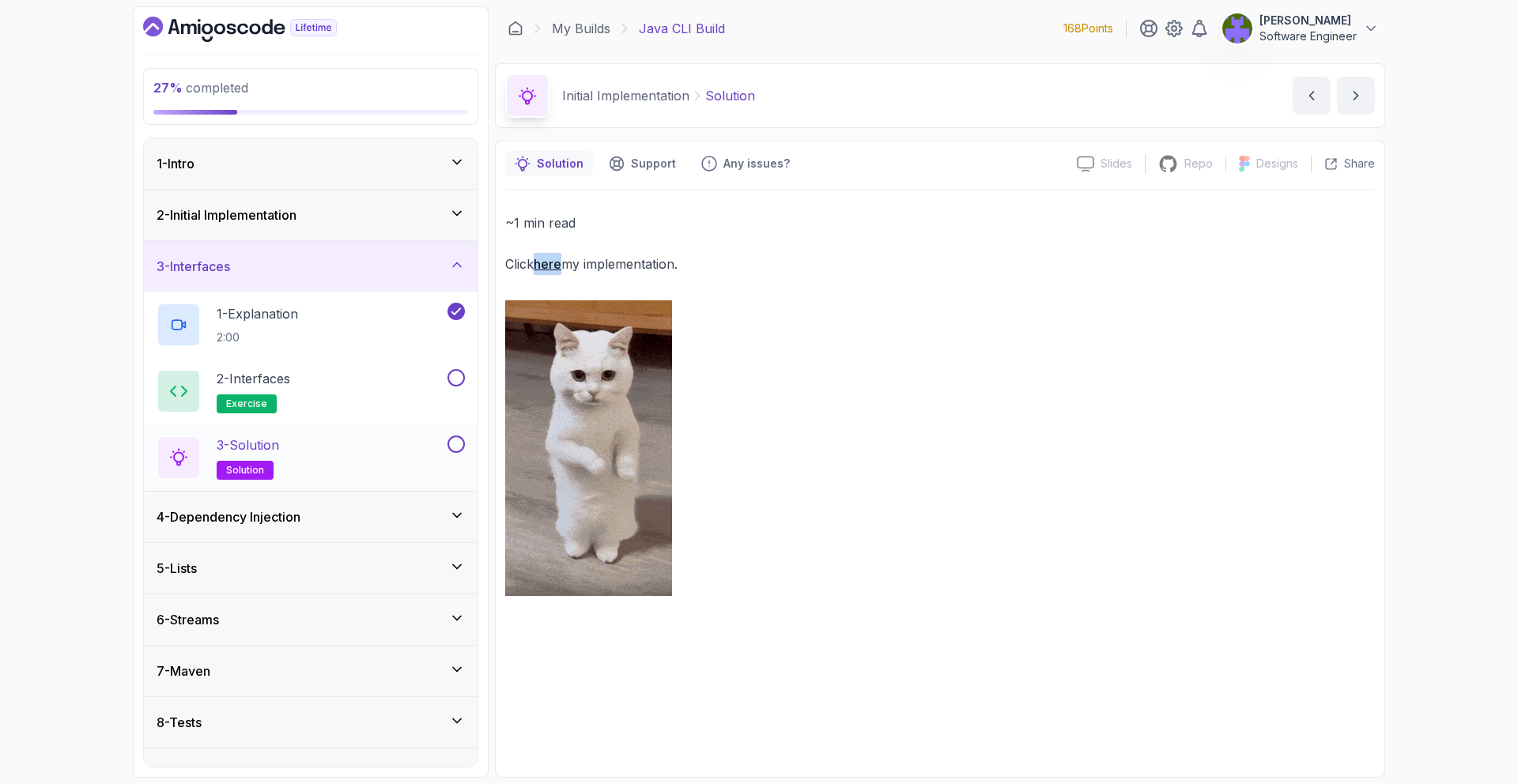
click at [411, 462] on div "3 - Solution solution" at bounding box center [300, 457] width 288 height 44
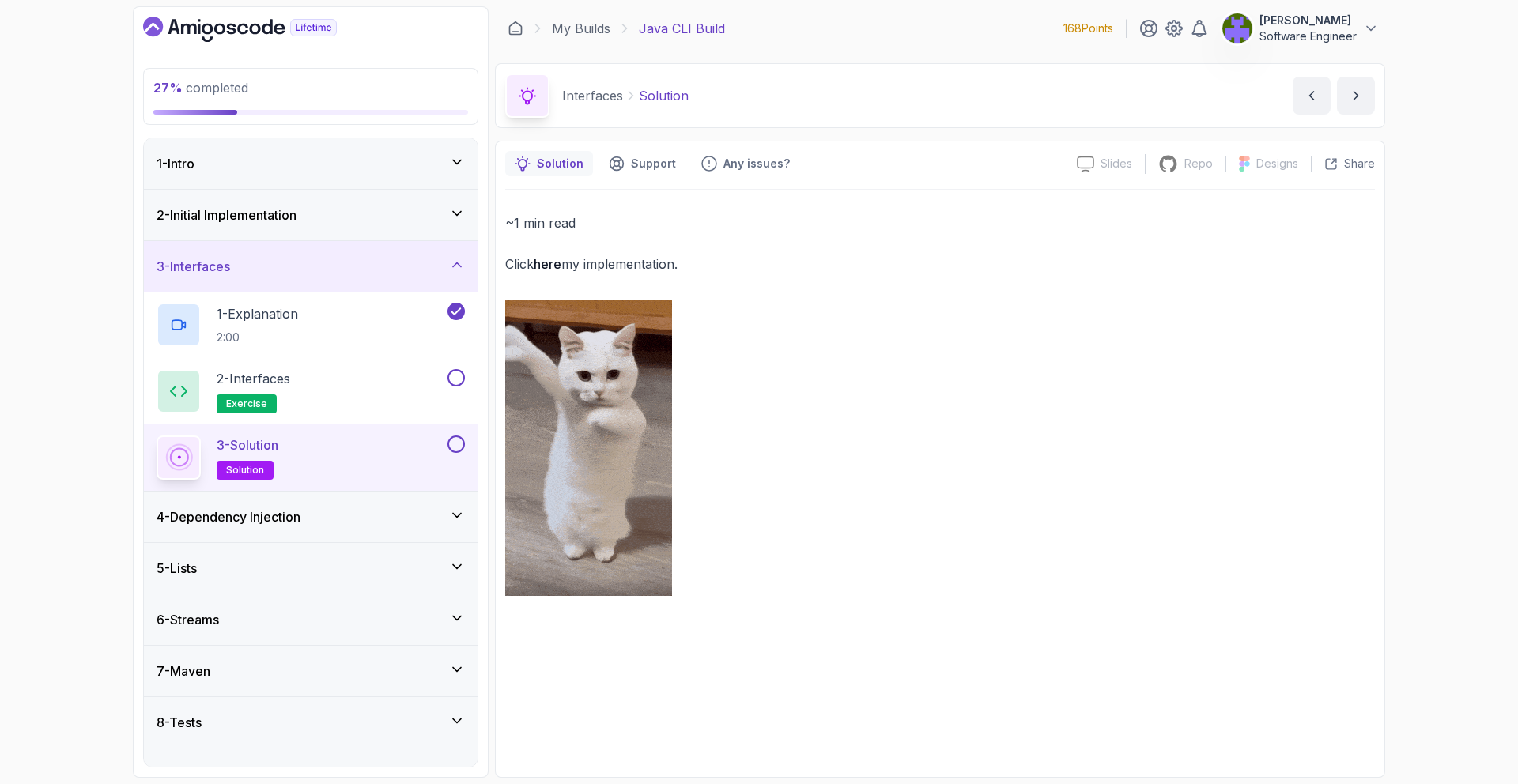
click at [415, 456] on div "3 - Solution solution" at bounding box center [300, 457] width 288 height 44
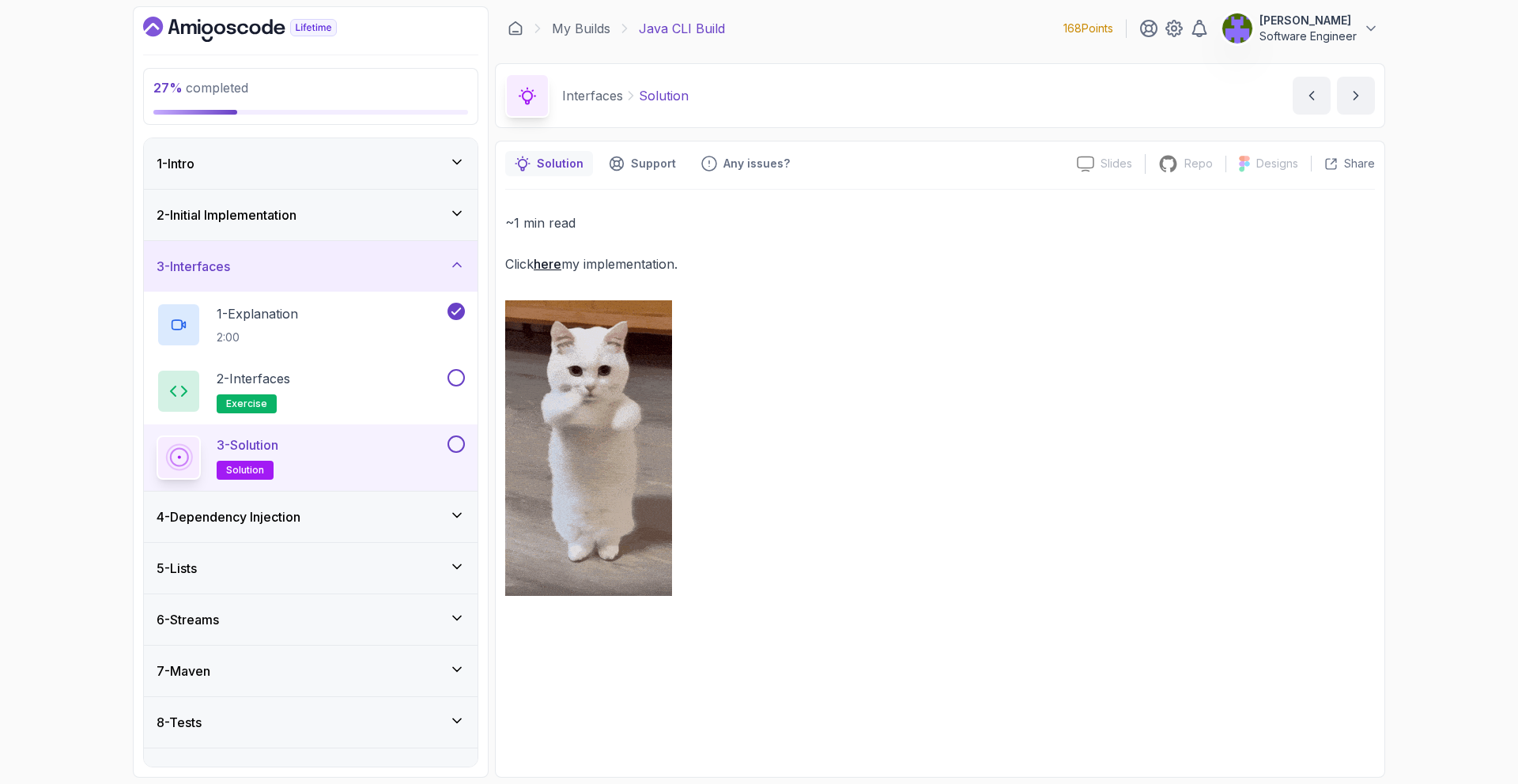
click at [550, 269] on link "here" at bounding box center [548, 263] width 28 height 16
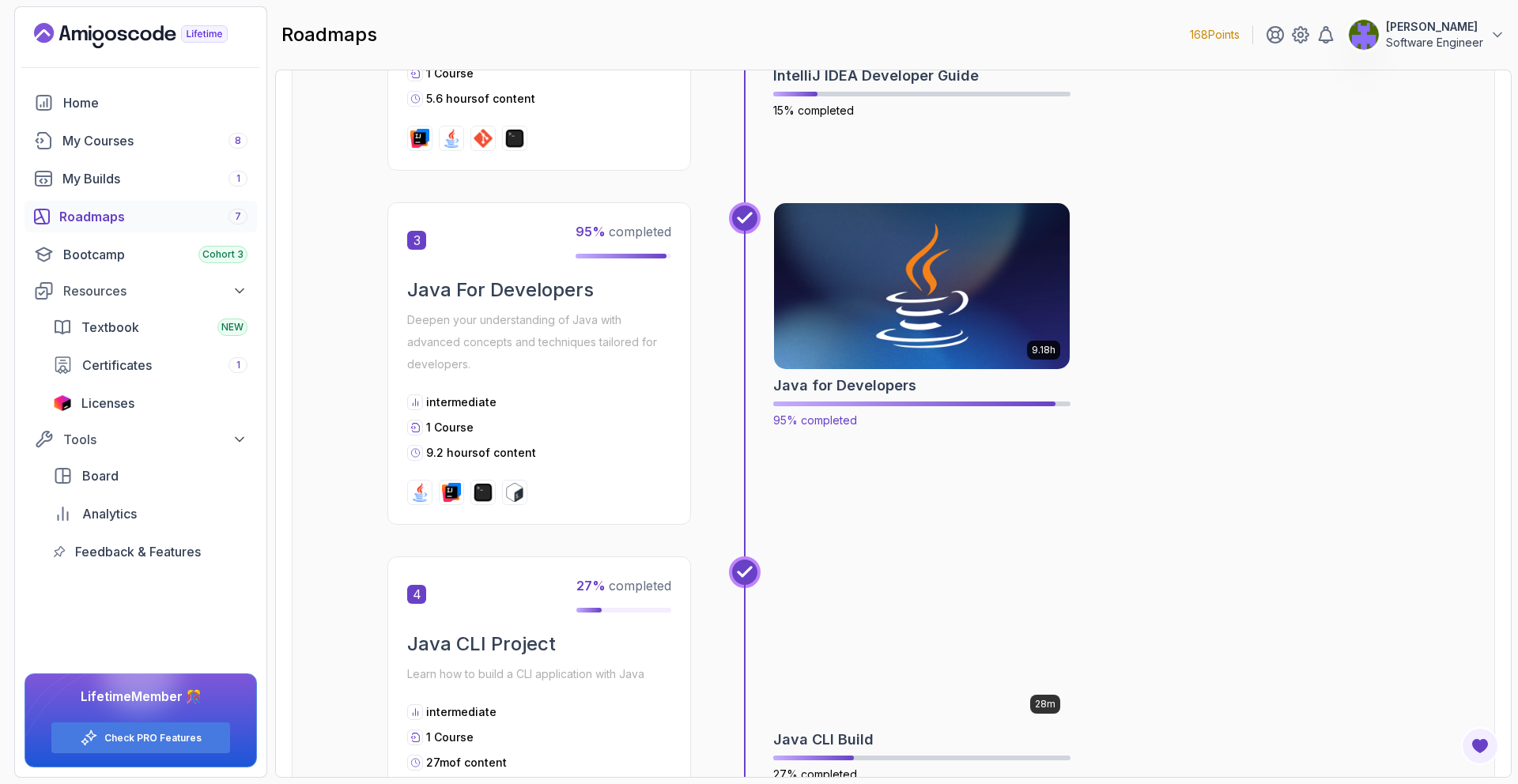
scroll to position [1774, 0]
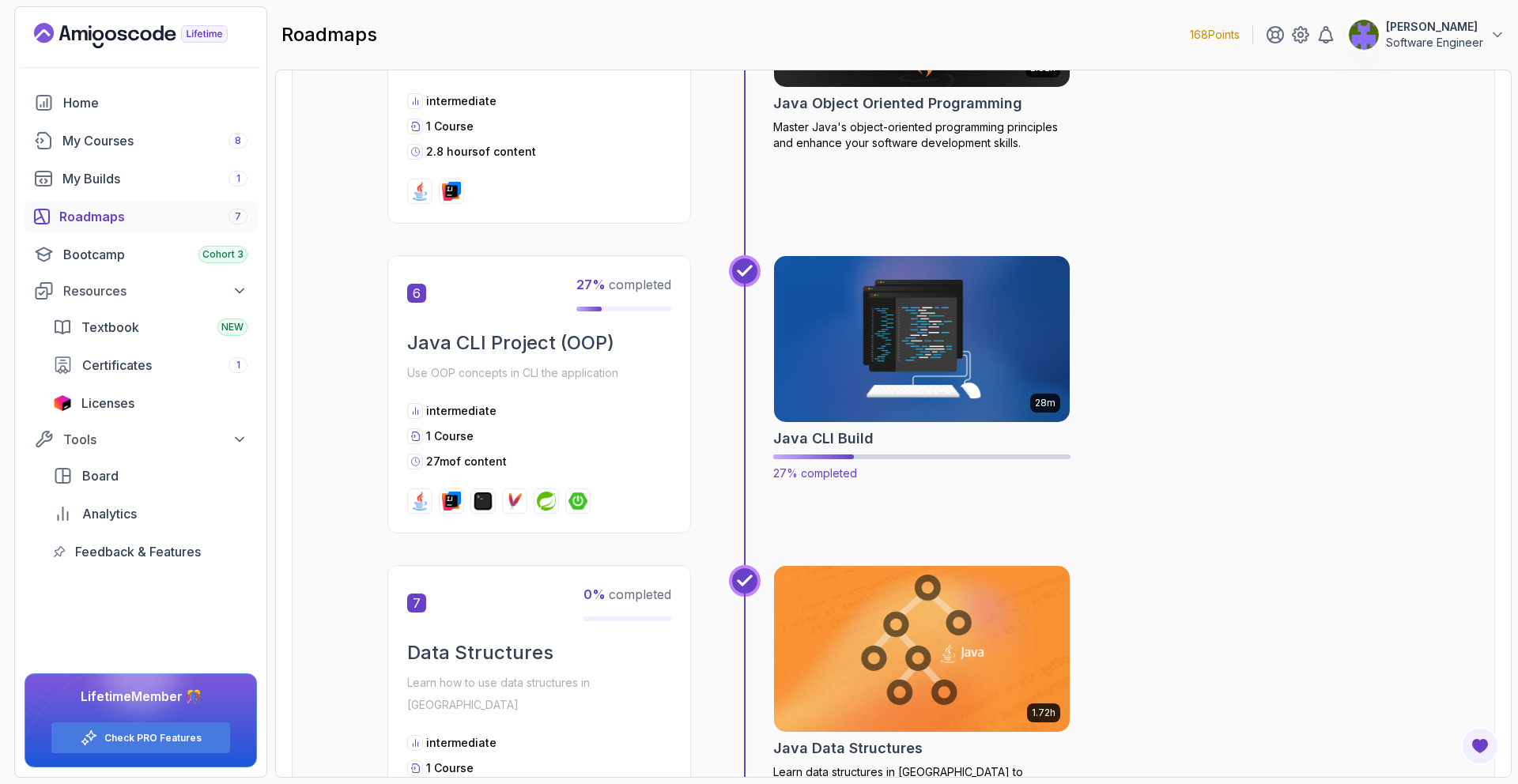
click at [1001, 347] on img at bounding box center [923, 339] width 311 height 174
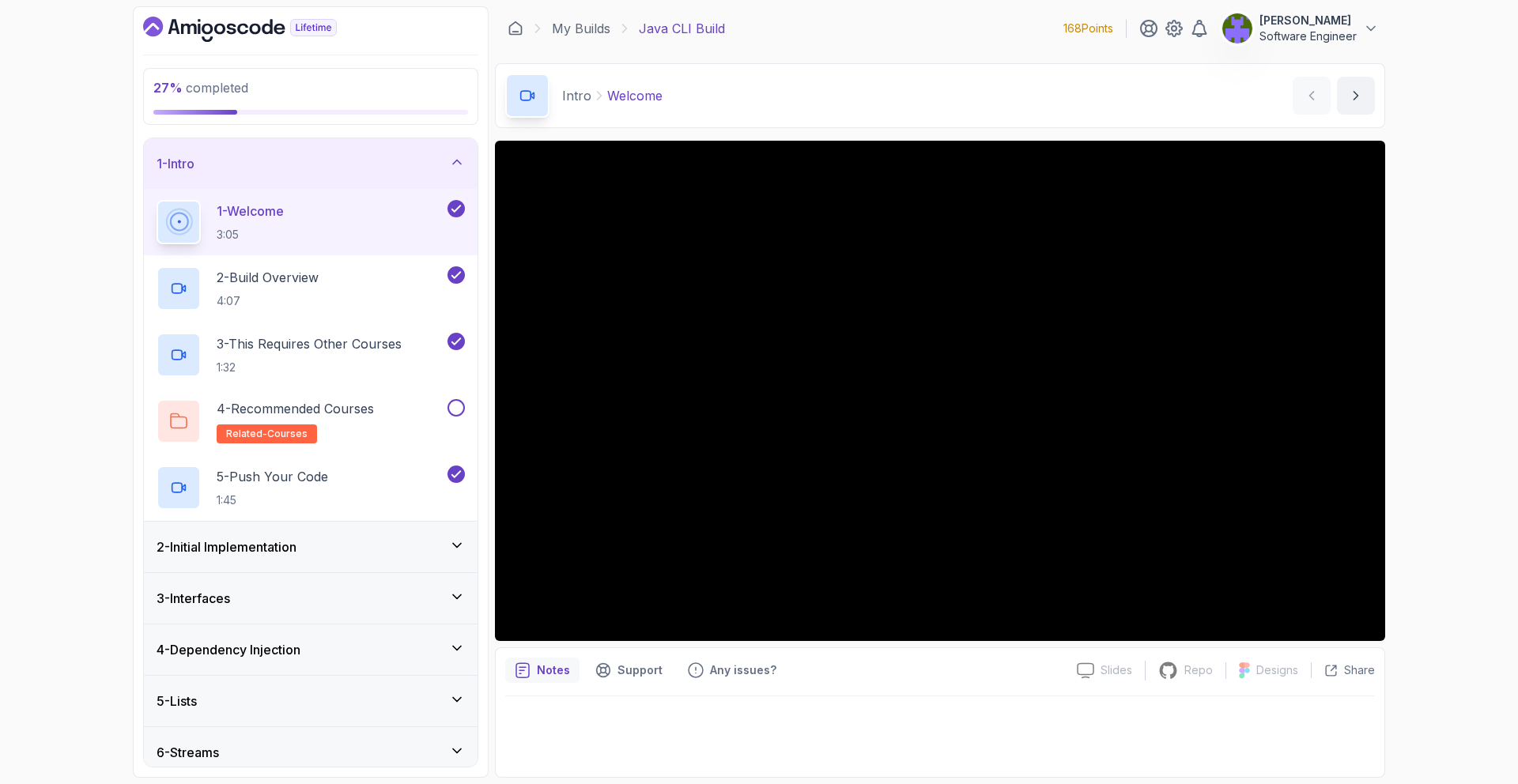
click at [446, 573] on div "3 - Interfaces" at bounding box center [311, 599] width 334 height 51
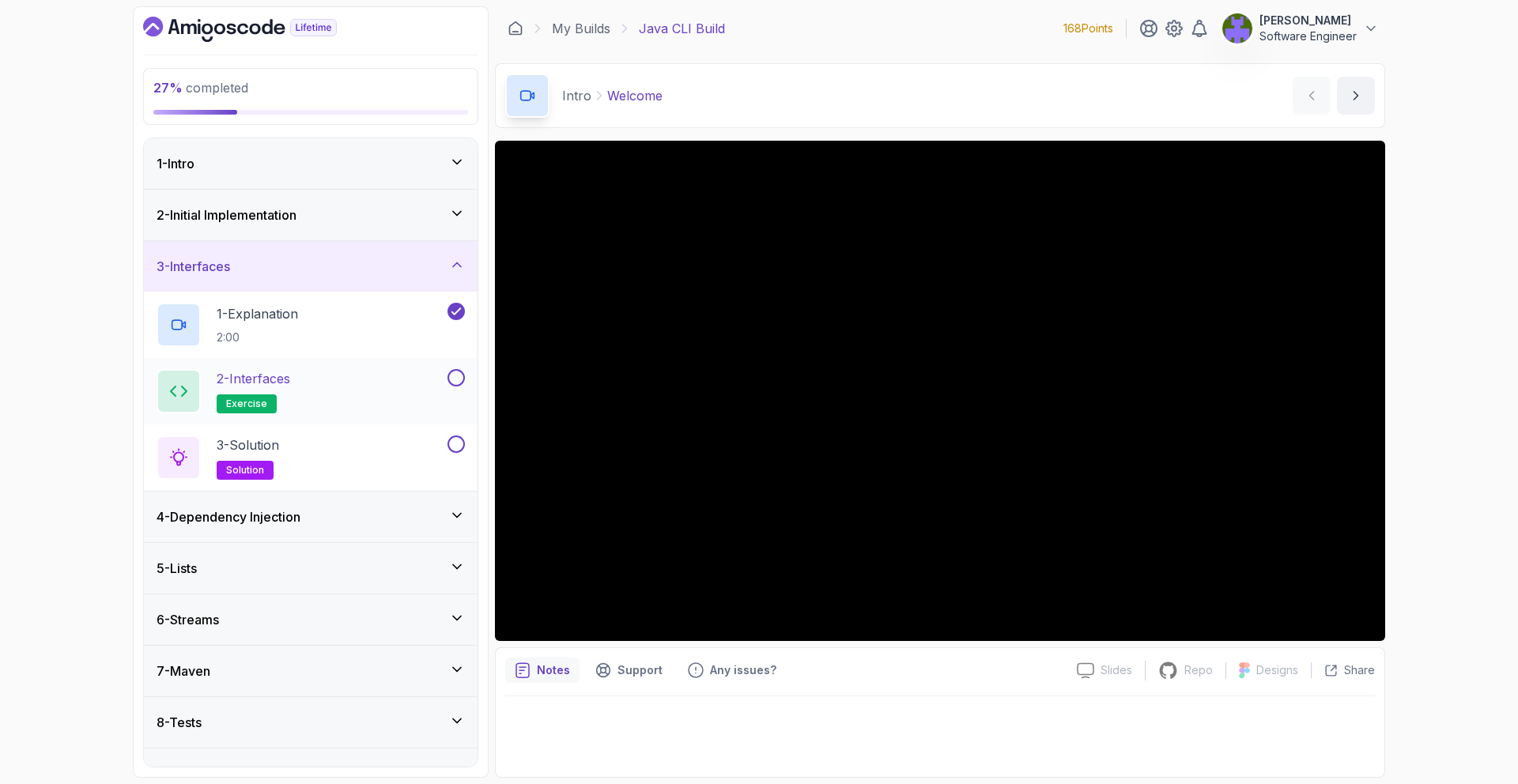
click at [469, 372] on div "2 - Interfaces exercise" at bounding box center [311, 391] width 334 height 67
click at [454, 381] on button at bounding box center [456, 377] width 18 height 18
click at [454, 448] on button at bounding box center [456, 444] width 18 height 18
click at [462, 229] on div "2 - Initial Implementation" at bounding box center [311, 215] width 334 height 51
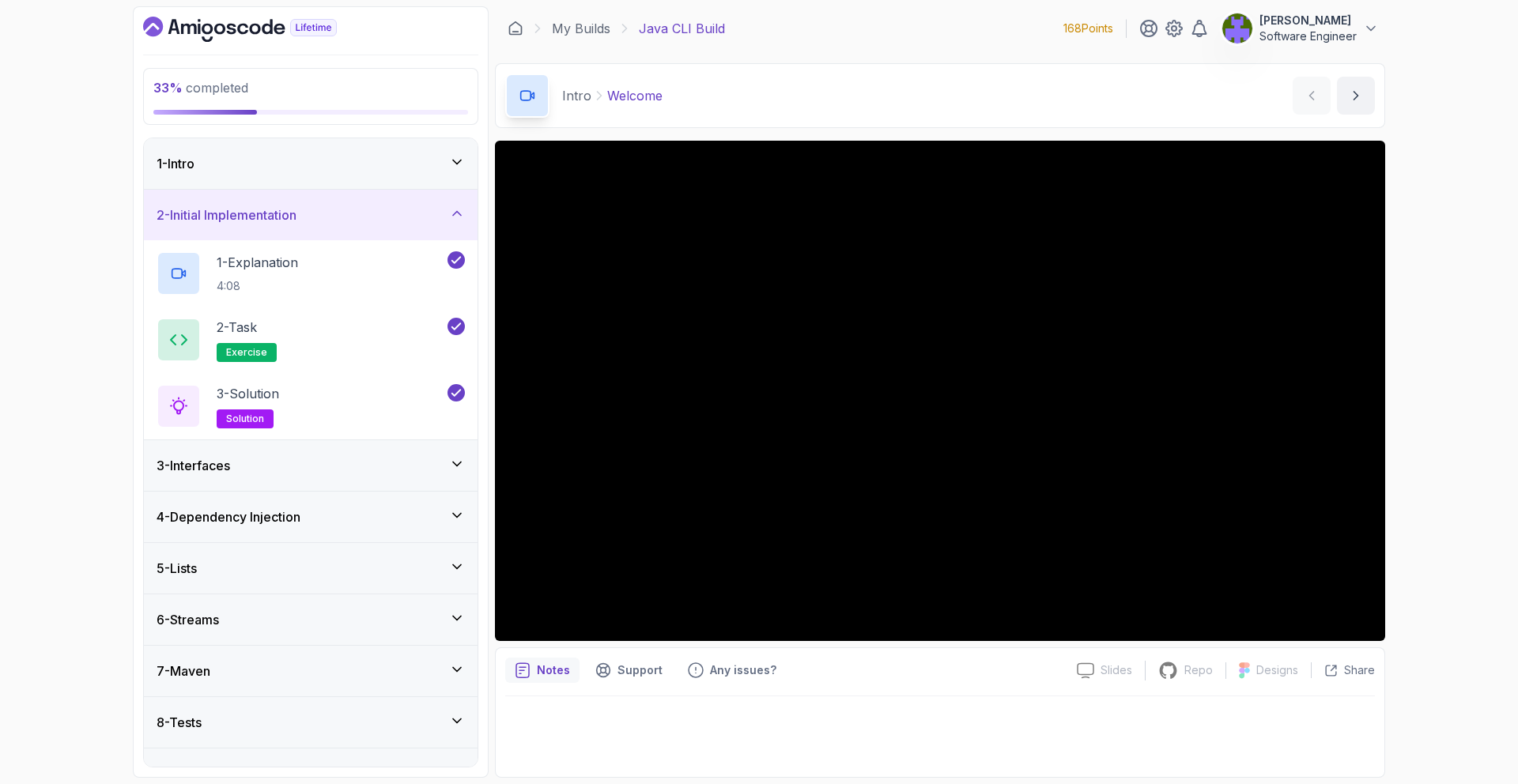
click at [389, 519] on div "4 - Dependency Injection" at bounding box center [310, 517] width 308 height 19
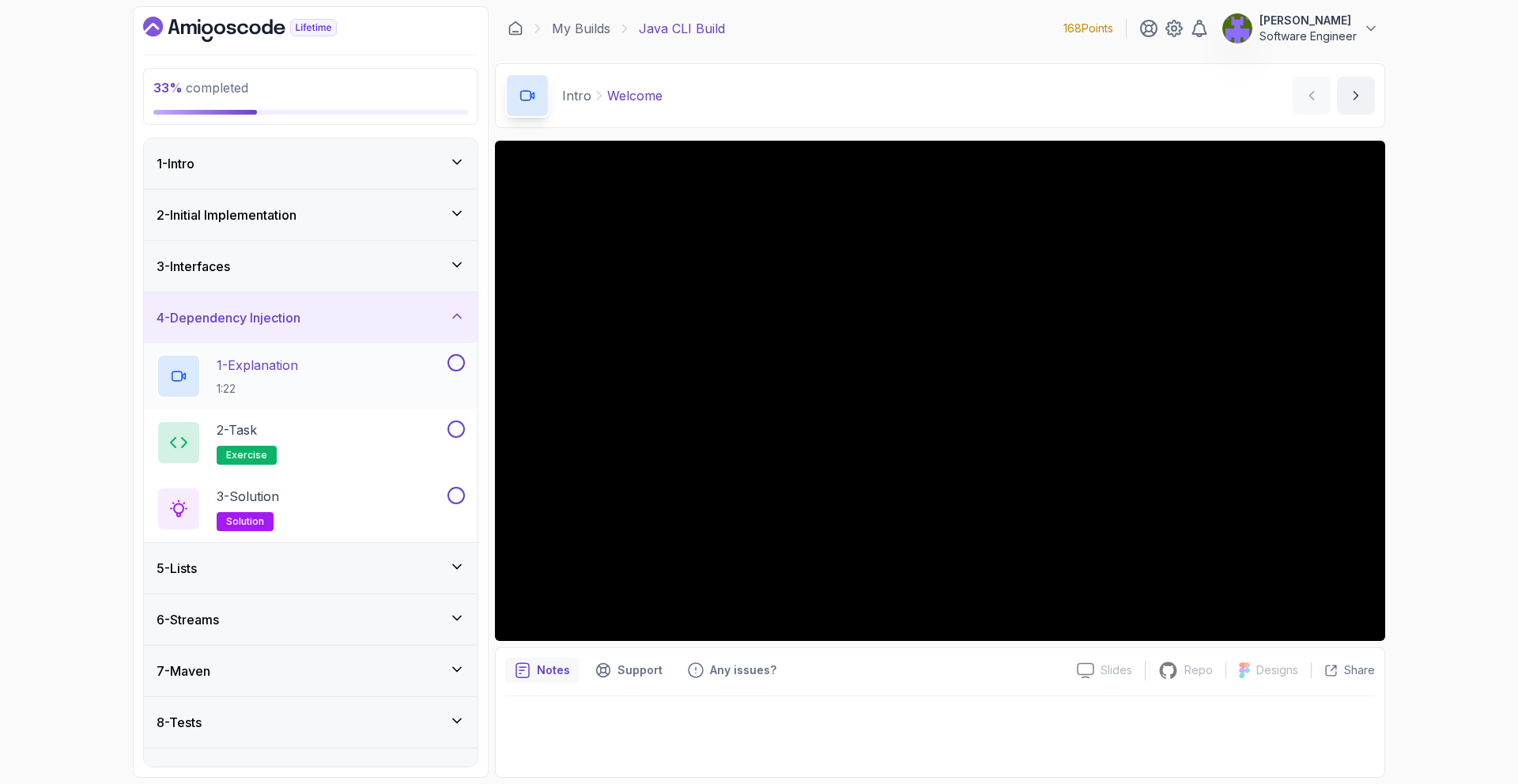
click at [453, 355] on button at bounding box center [456, 362] width 18 height 18
click at [410, 384] on div "1 - Explanation 1:22" at bounding box center [300, 376] width 288 height 44
click at [454, 370] on icon at bounding box center [455, 362] width 14 height 16
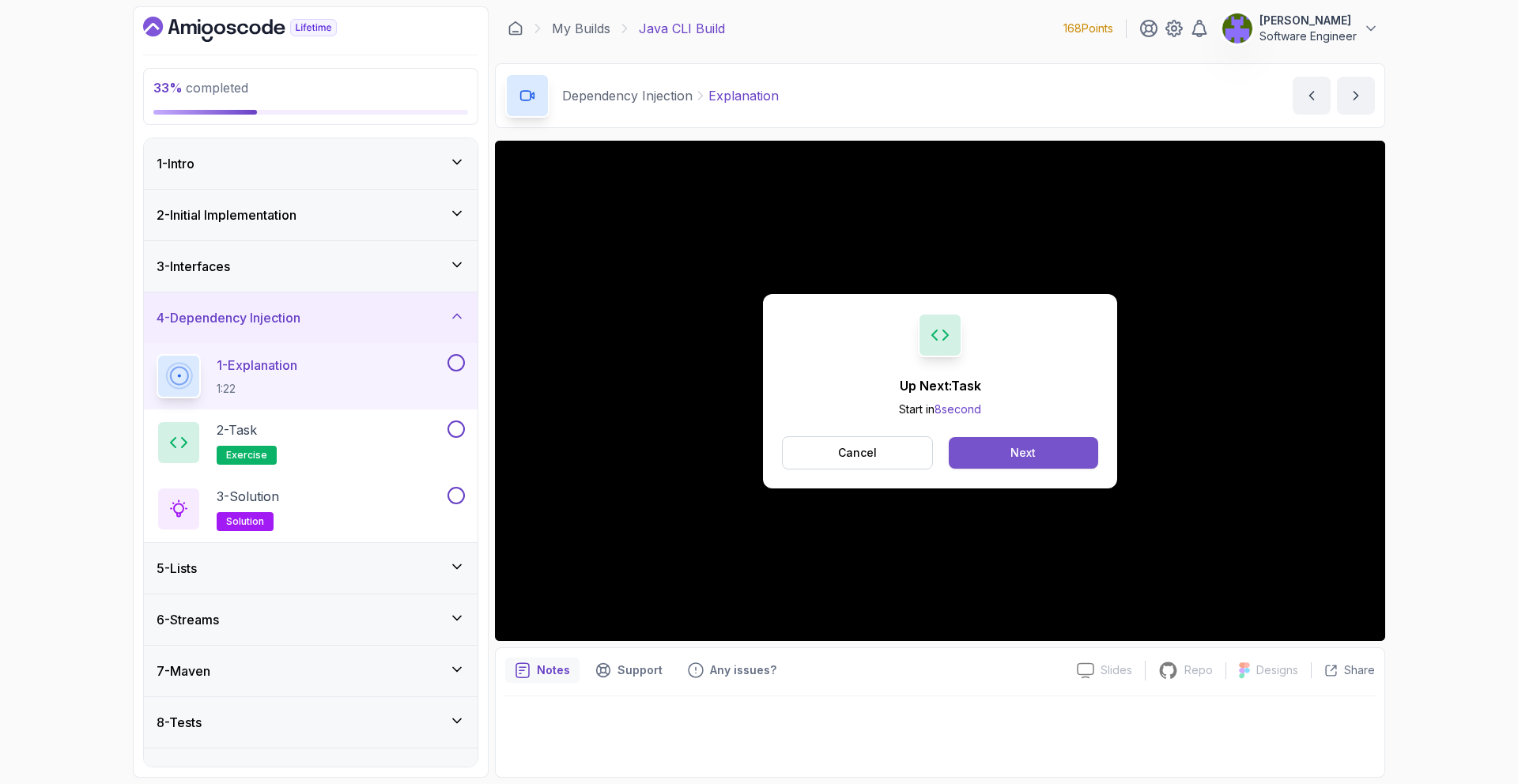
click at [1002, 451] on button "Next" at bounding box center [1023, 453] width 149 height 32
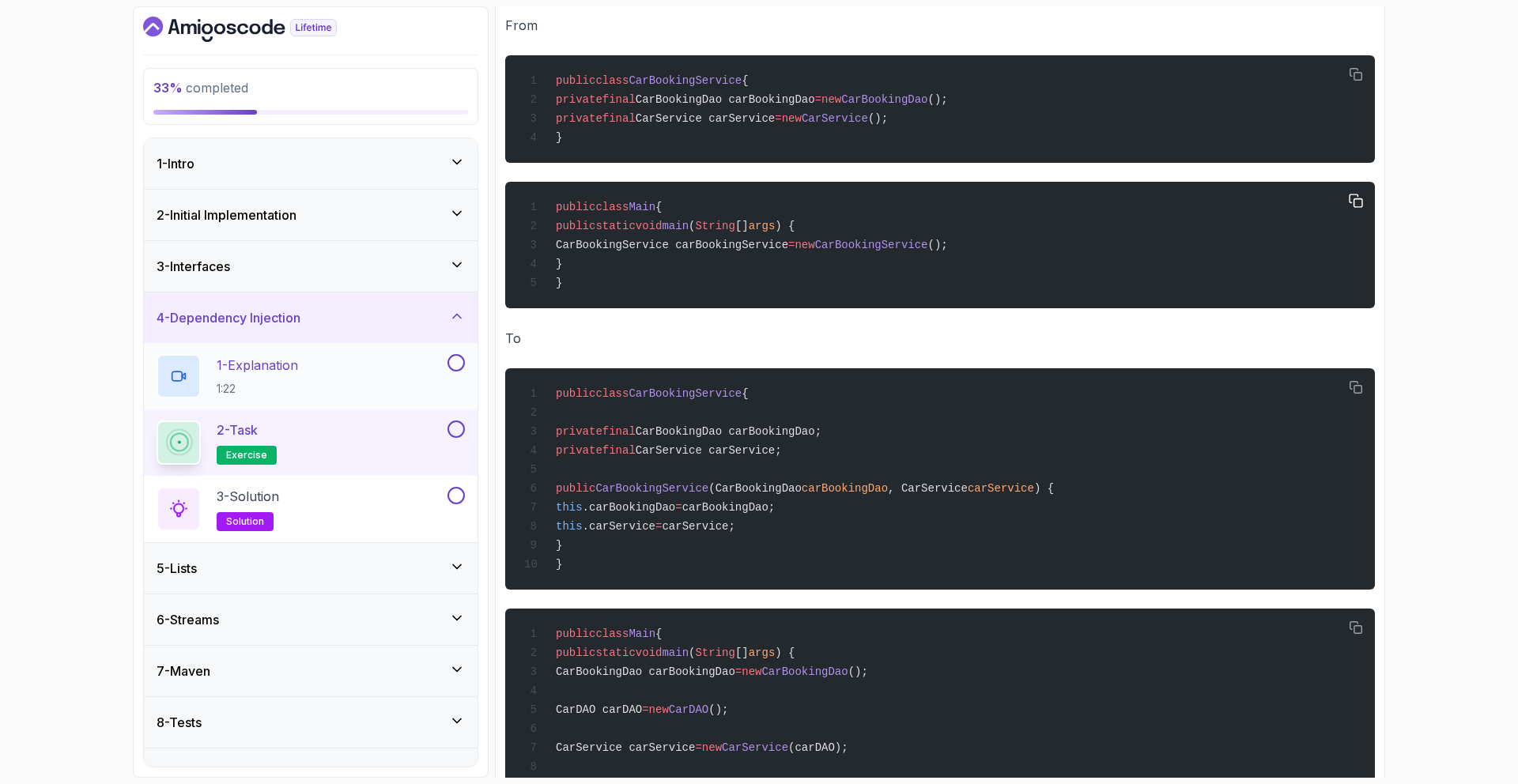
scroll to position [498, 0]
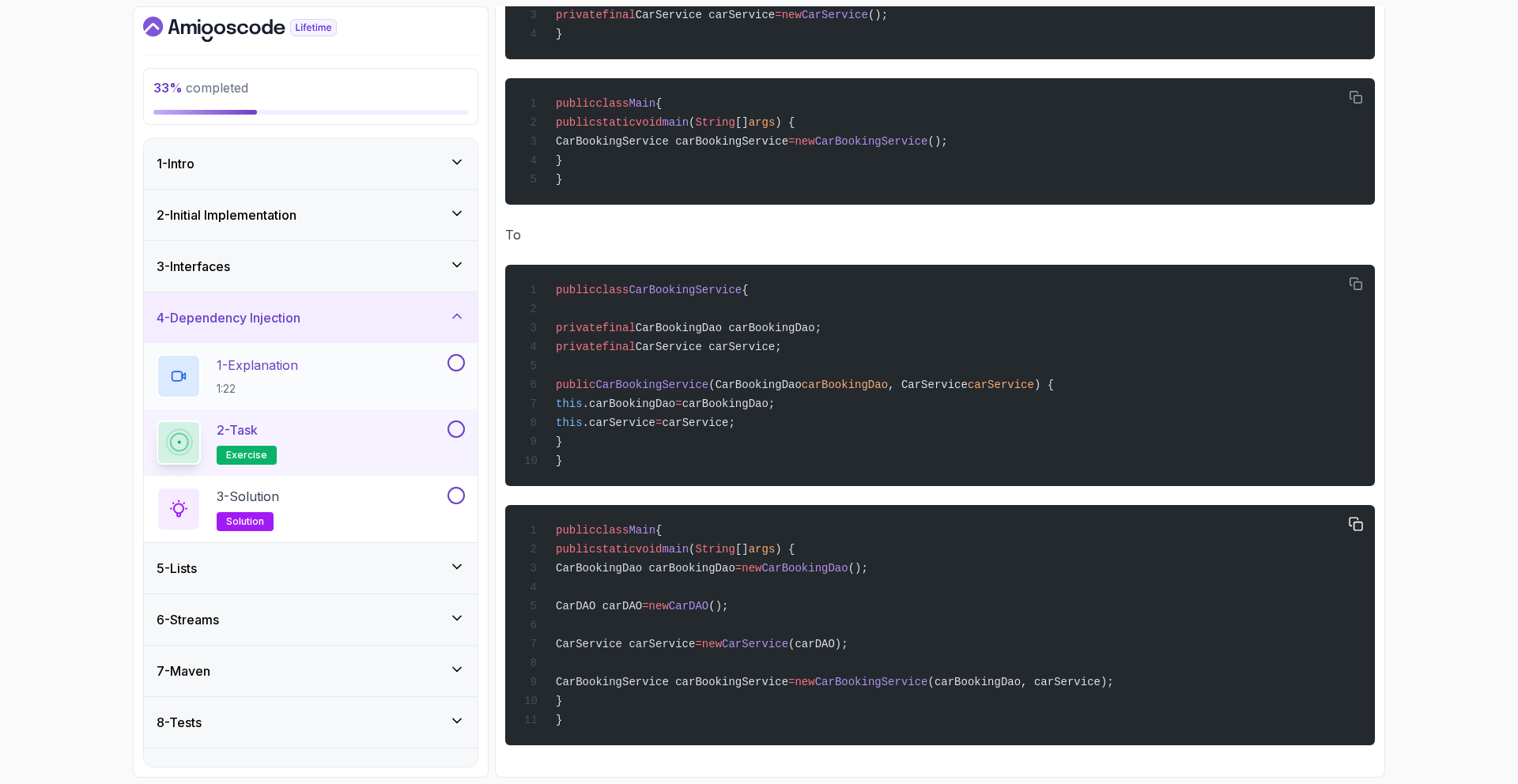
click at [642, 599] on span "CarDAO carDAO" at bounding box center [599, 606] width 86 height 13
copy span "carDAO"
click at [1183, 265] on pre "public class CarBookingService { private final CarBookingDao carBookingDao; pri…" at bounding box center [940, 376] width 870 height 221
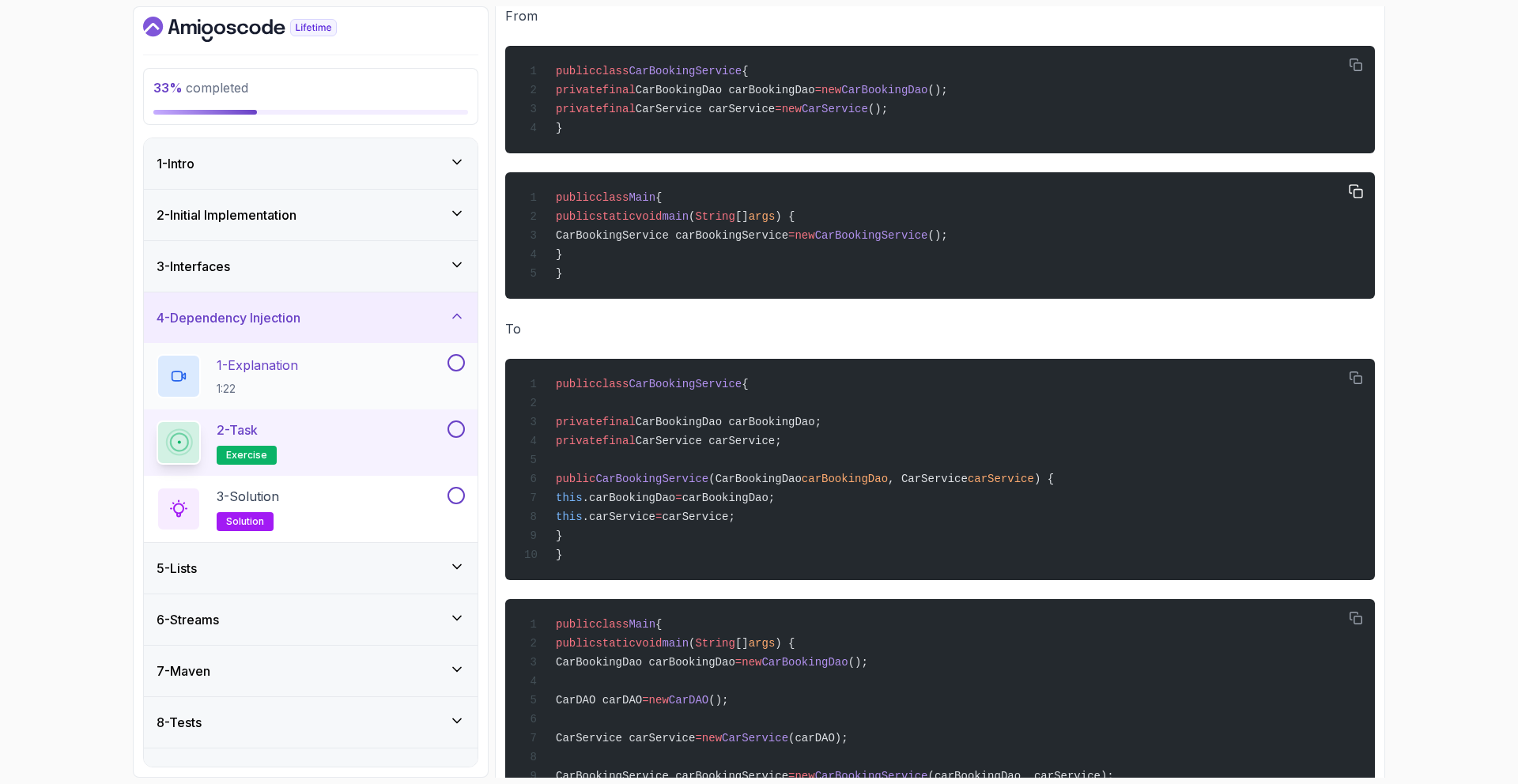
scroll to position [362, 0]
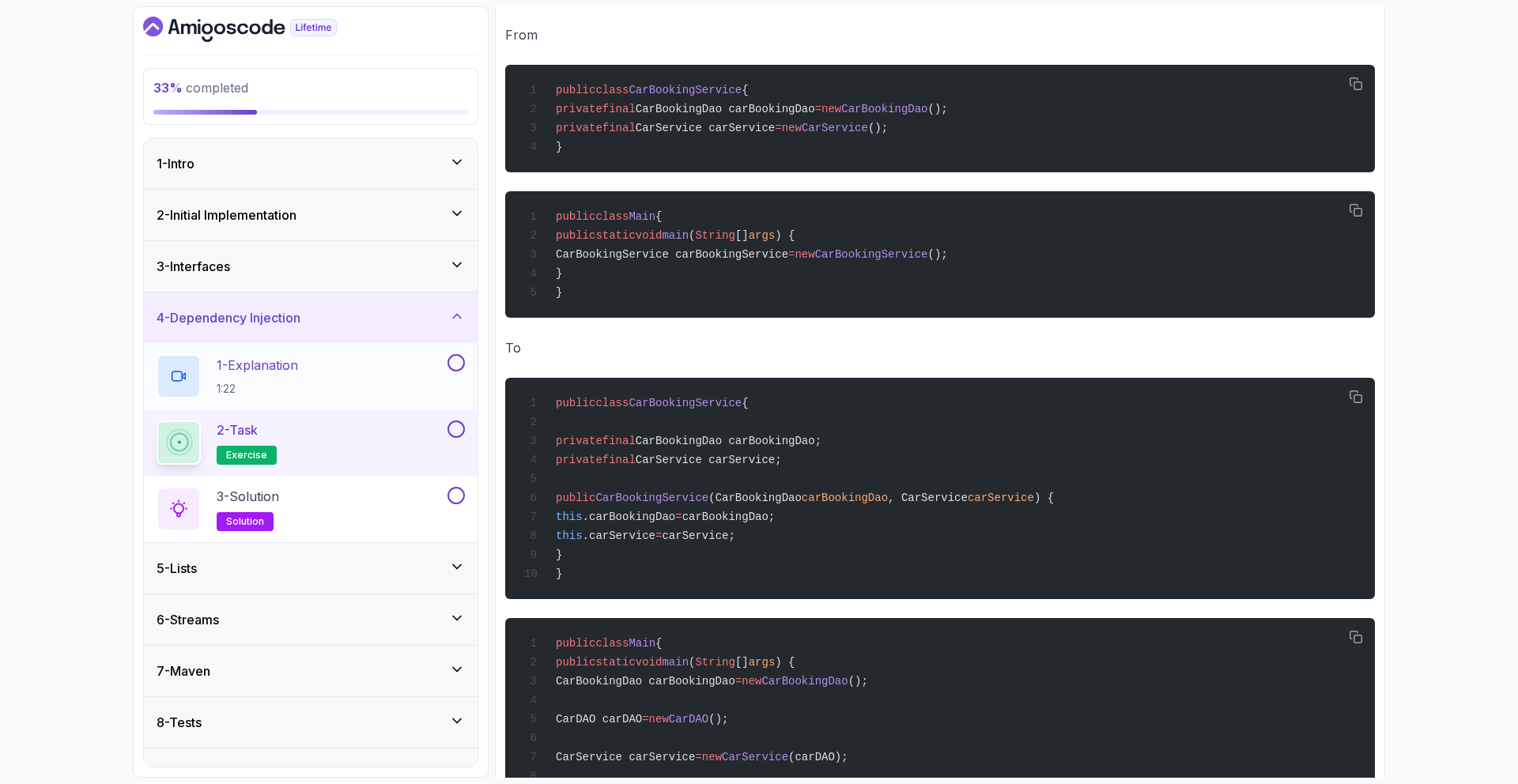
click at [458, 365] on button at bounding box center [456, 362] width 18 height 18
click at [461, 431] on button at bounding box center [456, 429] width 18 height 18
click at [418, 491] on div "3 - Solution solution" at bounding box center [300, 509] width 288 height 44
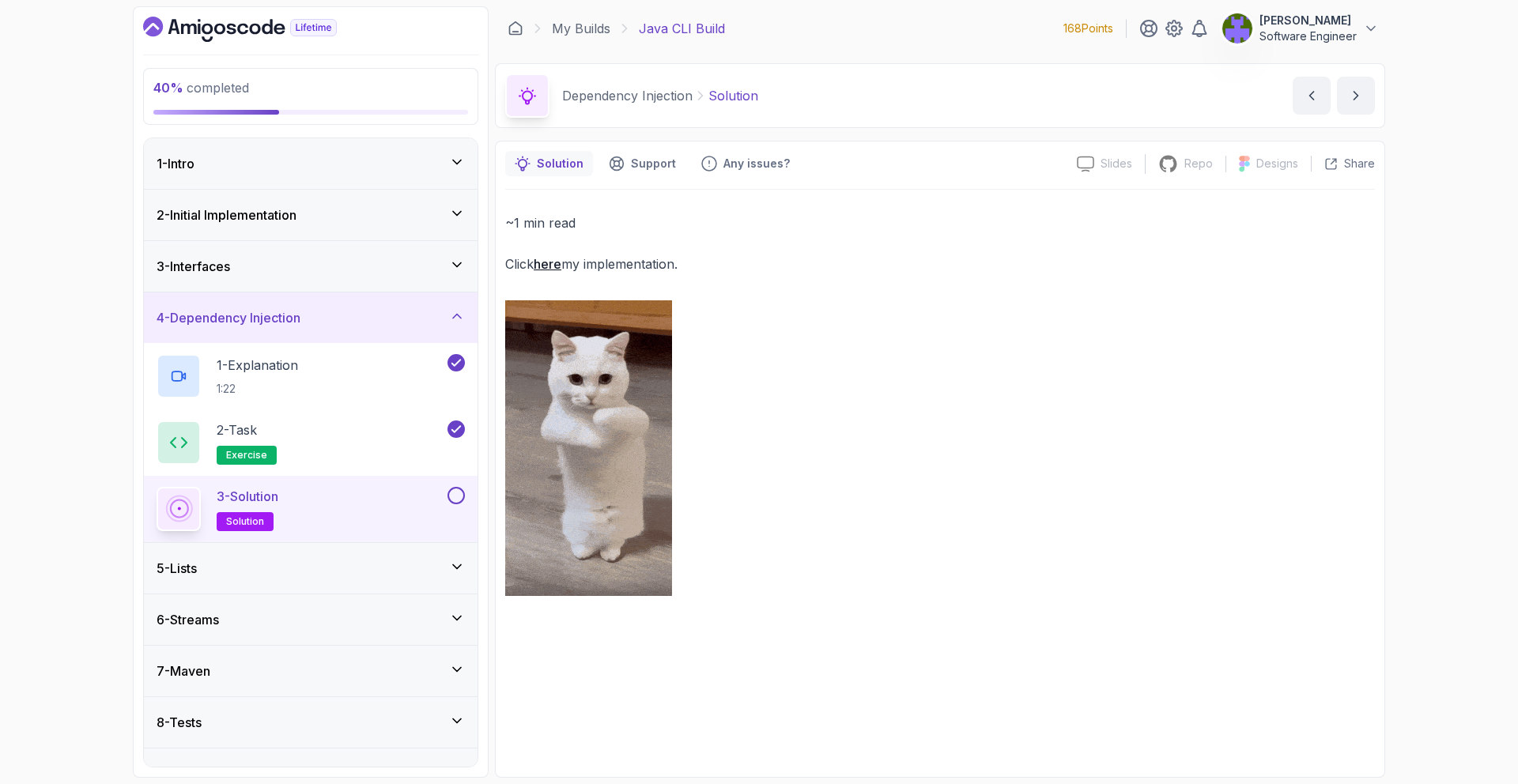
click at [545, 261] on link "here" at bounding box center [548, 263] width 28 height 16
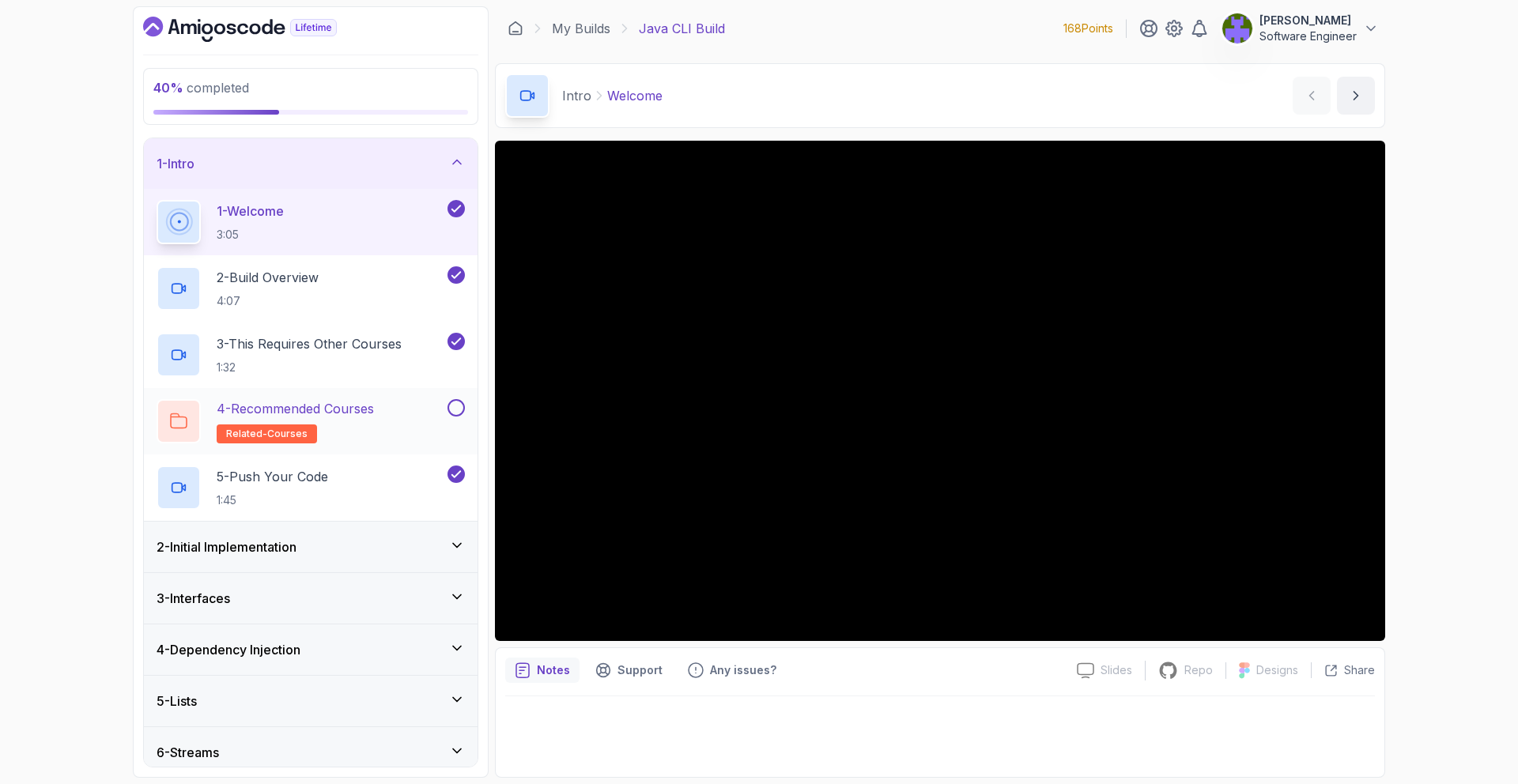
click at [451, 417] on button "4 - Recommended Courses related-courses" at bounding box center [310, 421] width 308 height 44
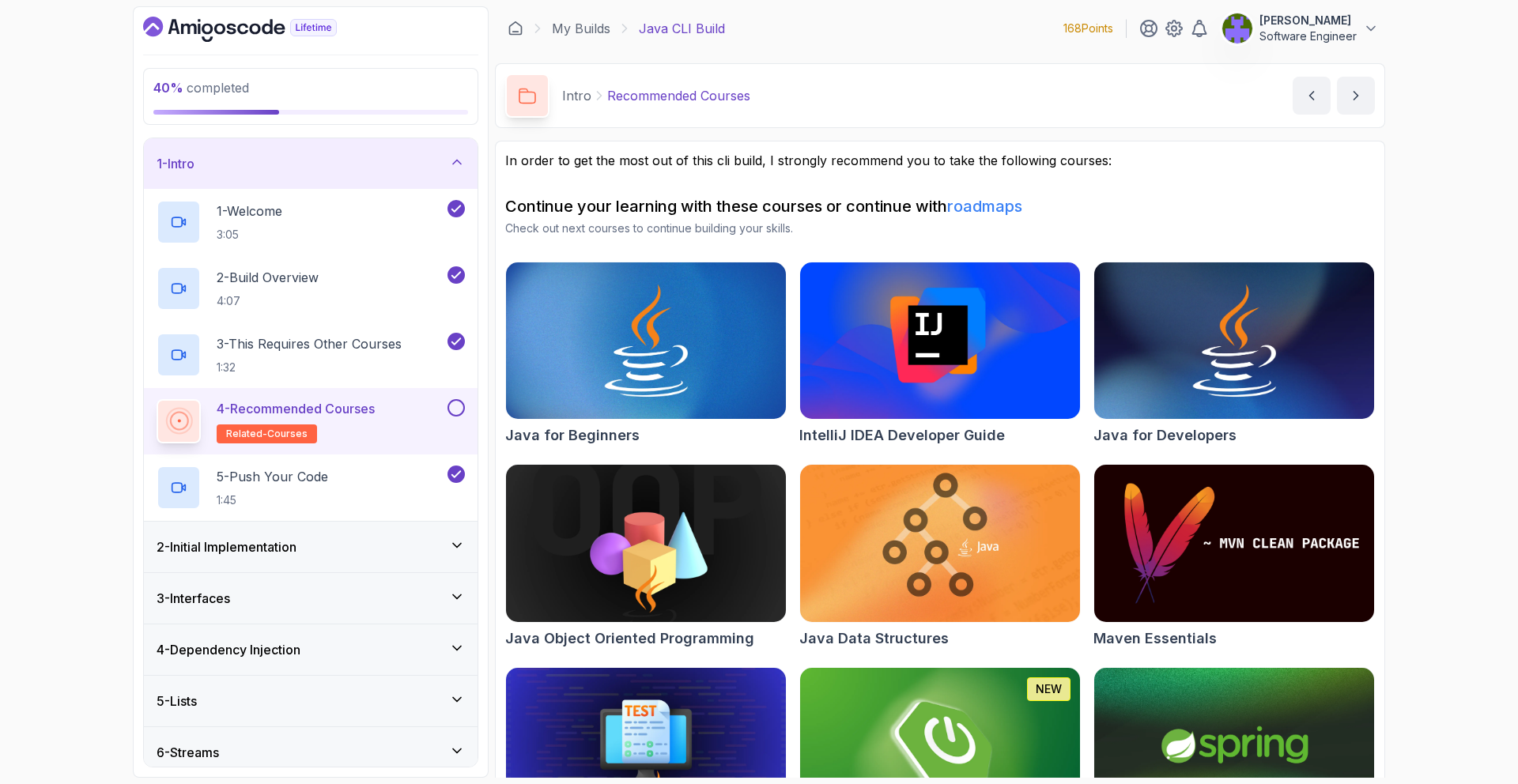
click at [453, 412] on button at bounding box center [456, 407] width 18 height 18
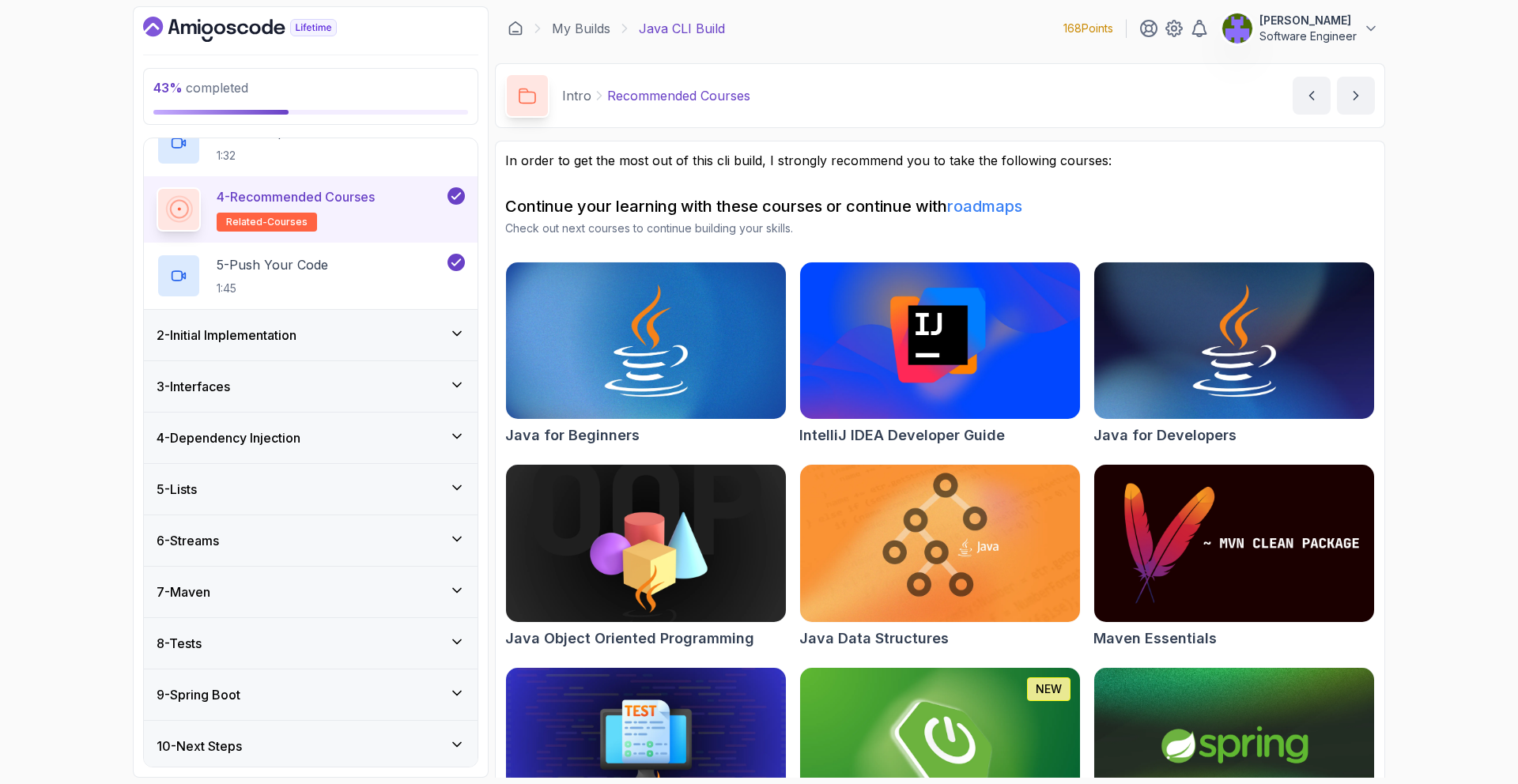
scroll to position [215, 0]
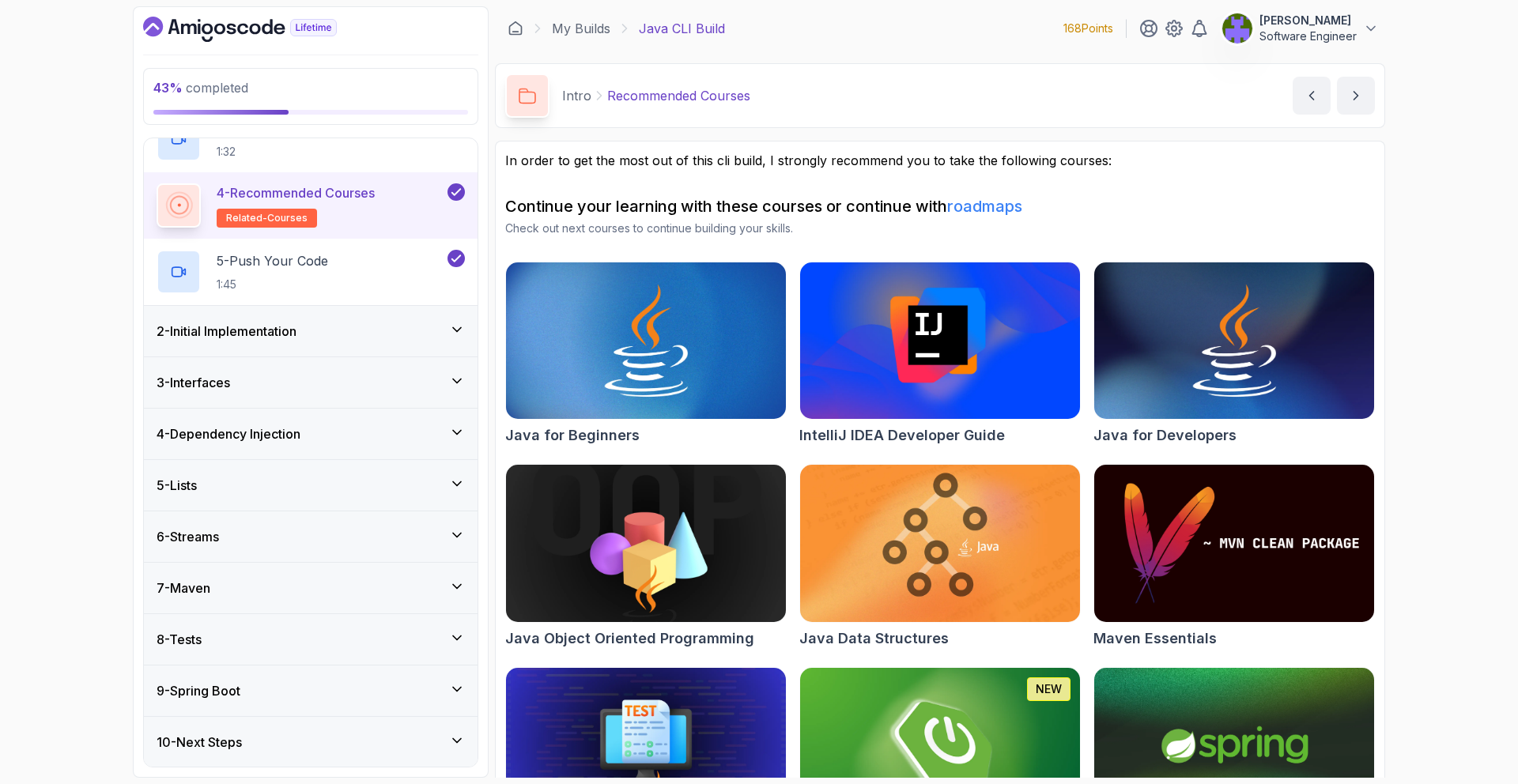
click at [410, 331] on div "2 - Initial Implementation" at bounding box center [310, 331] width 308 height 19
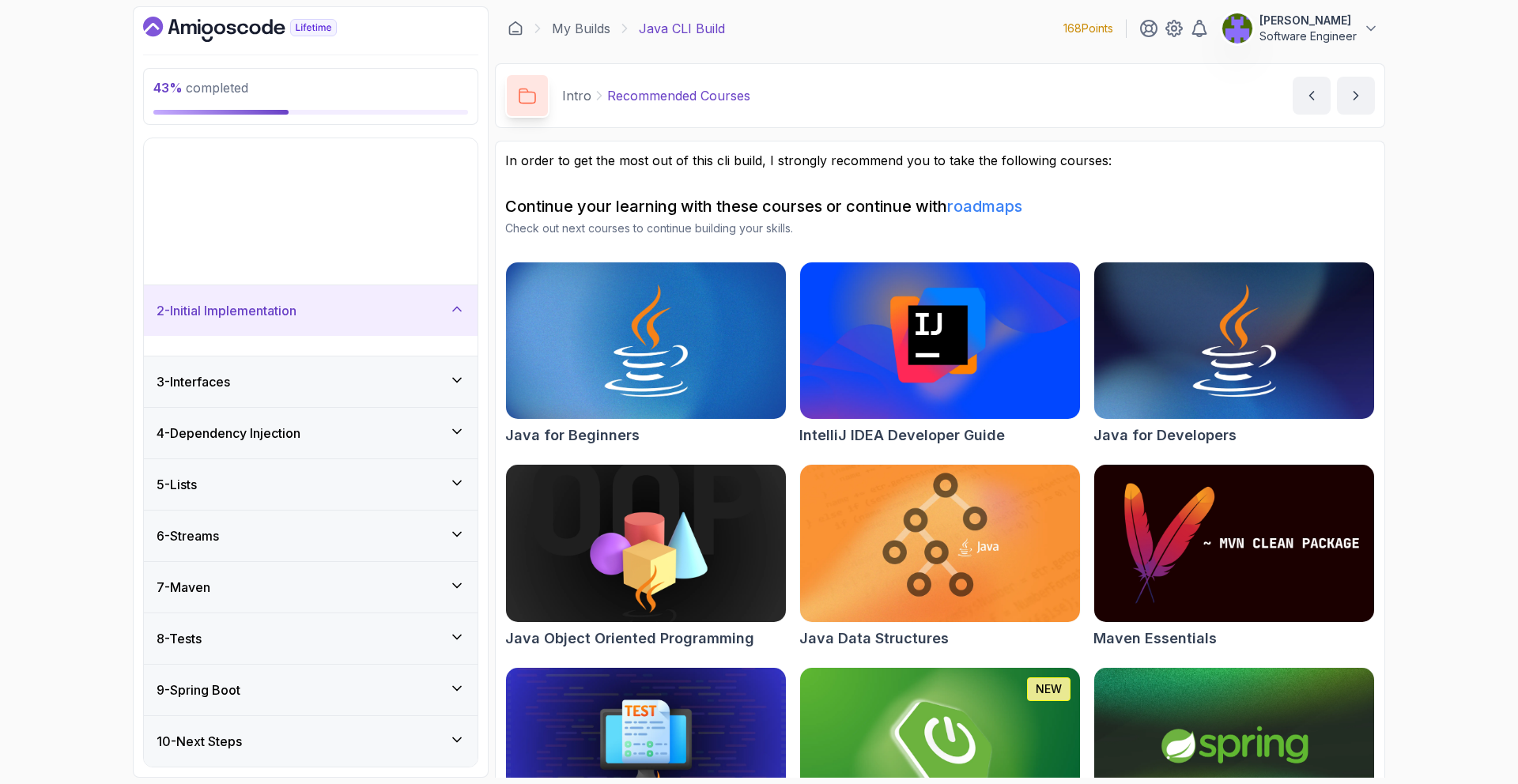
scroll to position [0, 0]
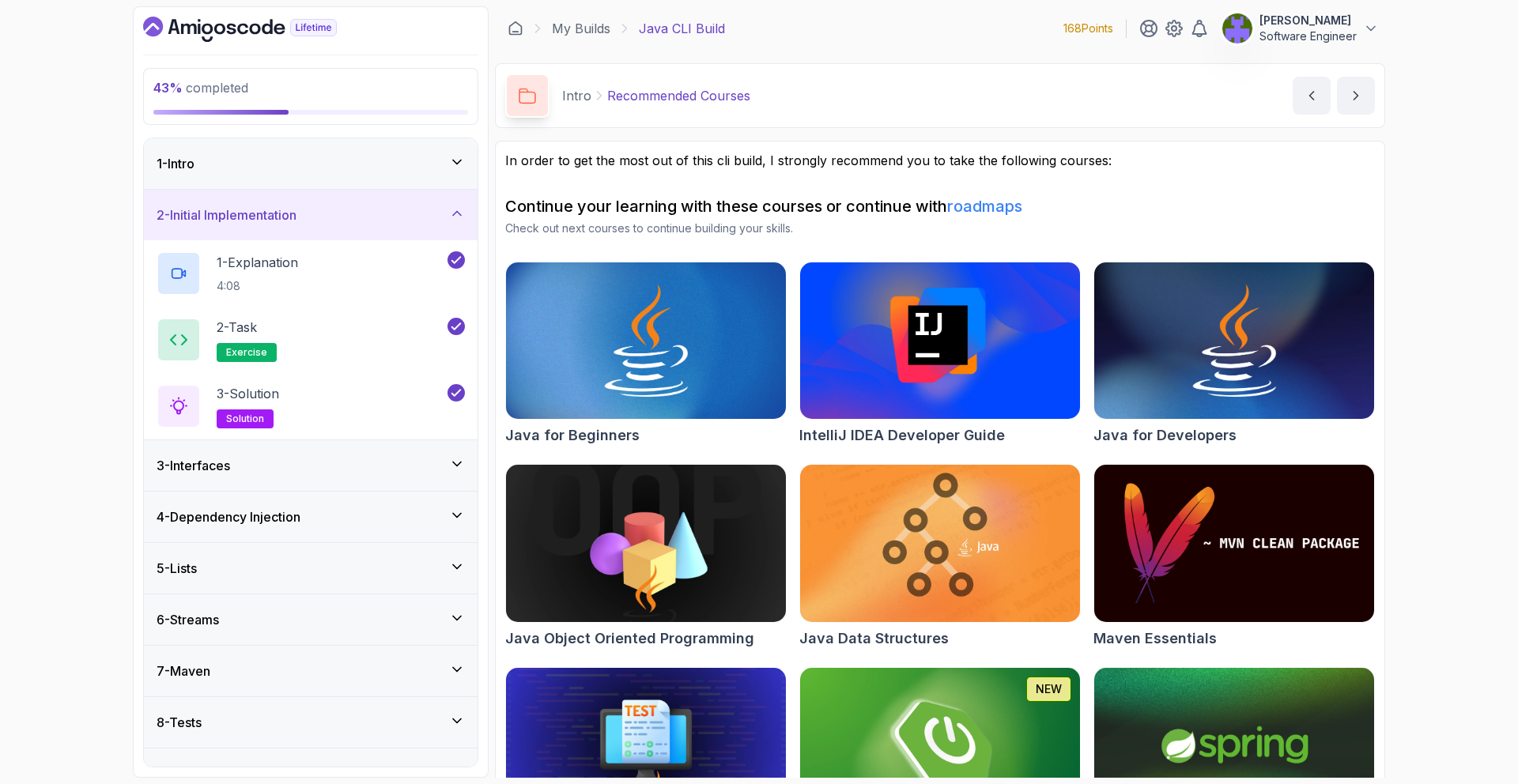
click at [455, 502] on div "4 - Dependency Injection" at bounding box center [311, 517] width 334 height 51
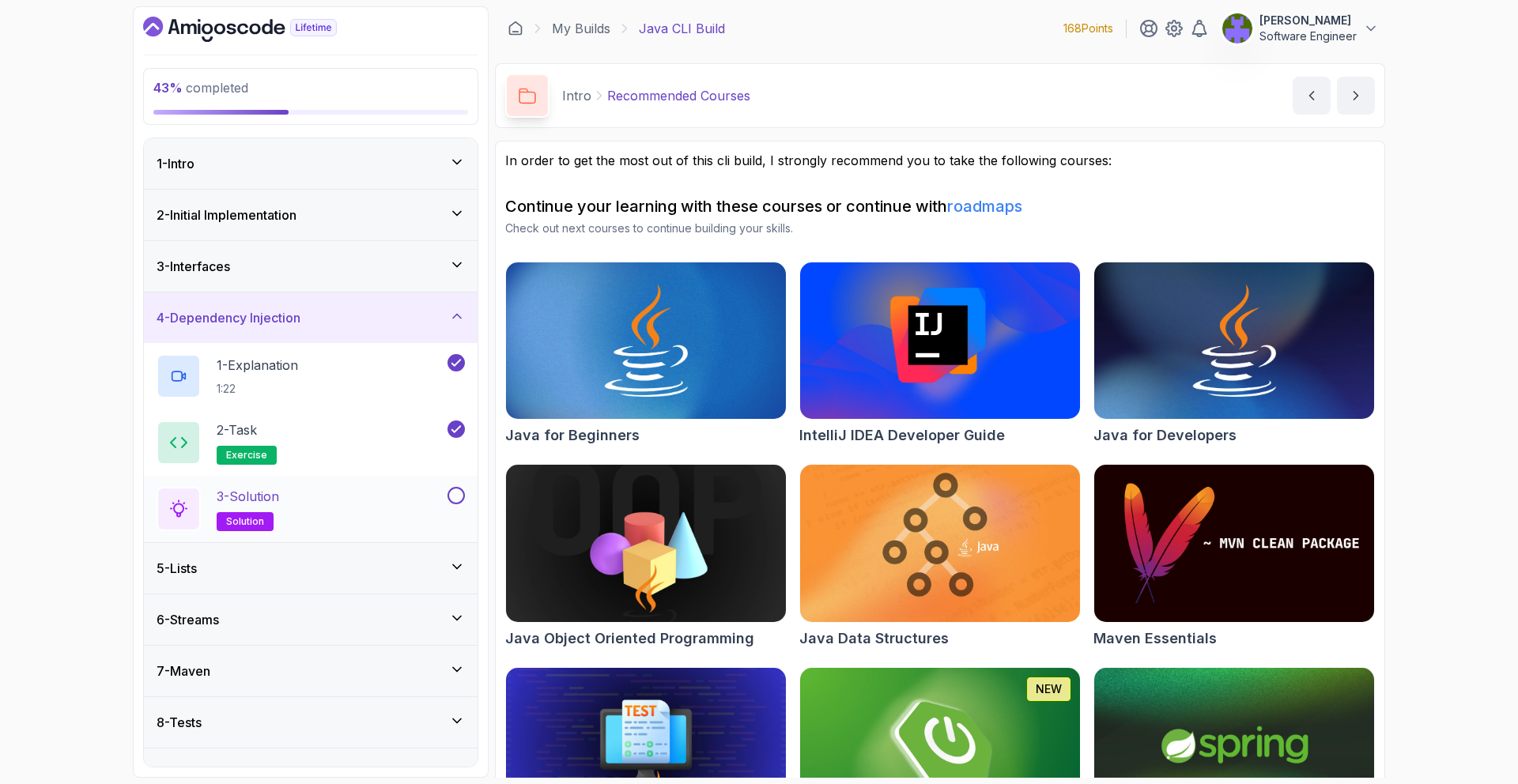
click at [461, 501] on button at bounding box center [456, 496] width 18 height 18
click at [456, 572] on icon at bounding box center [456, 567] width 16 height 16
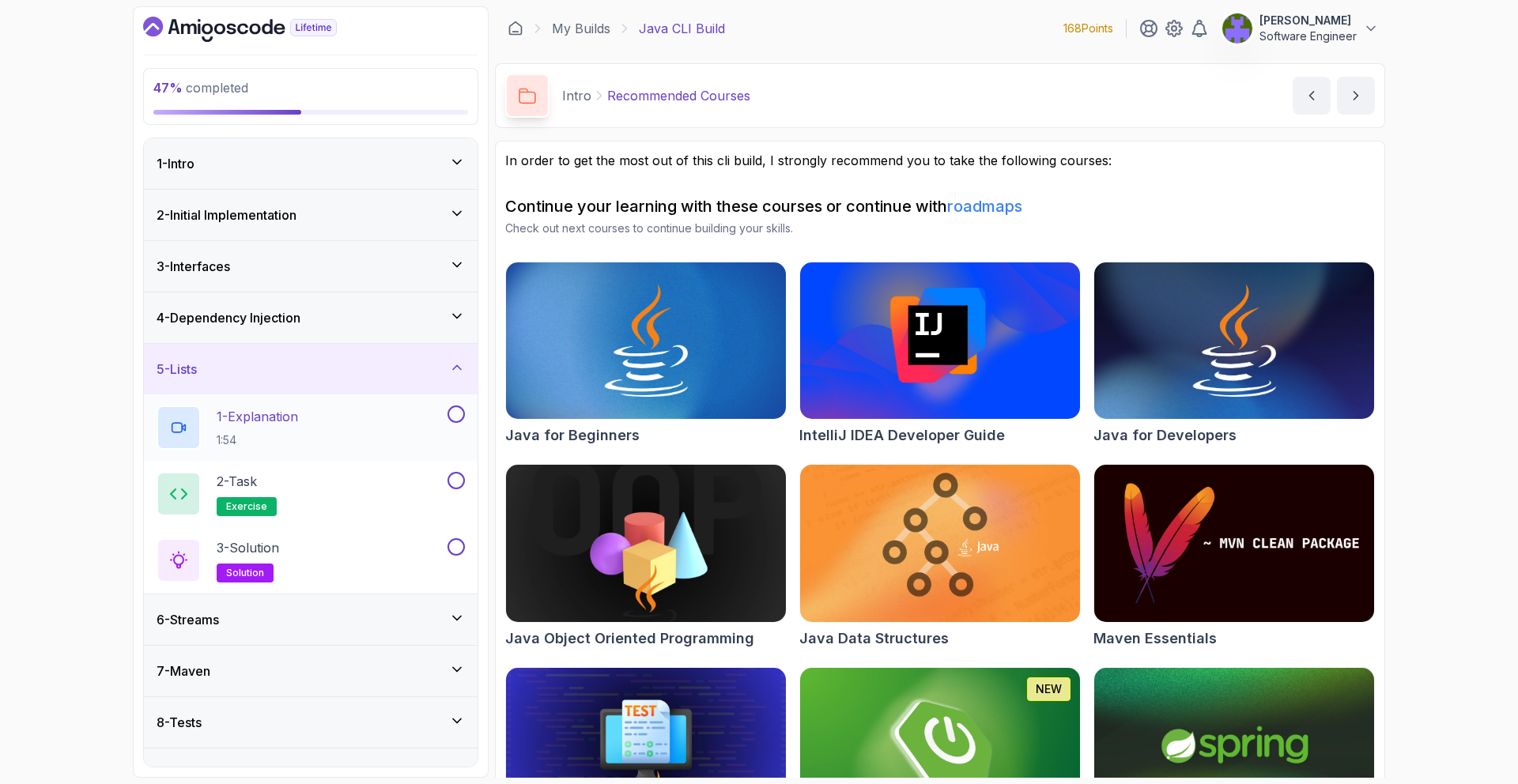
click at [415, 453] on div "1 - Explanation 1:54" at bounding box center [311, 427] width 334 height 67
click at [420, 448] on div "1 - Explanation 1:54" at bounding box center [300, 427] width 288 height 44
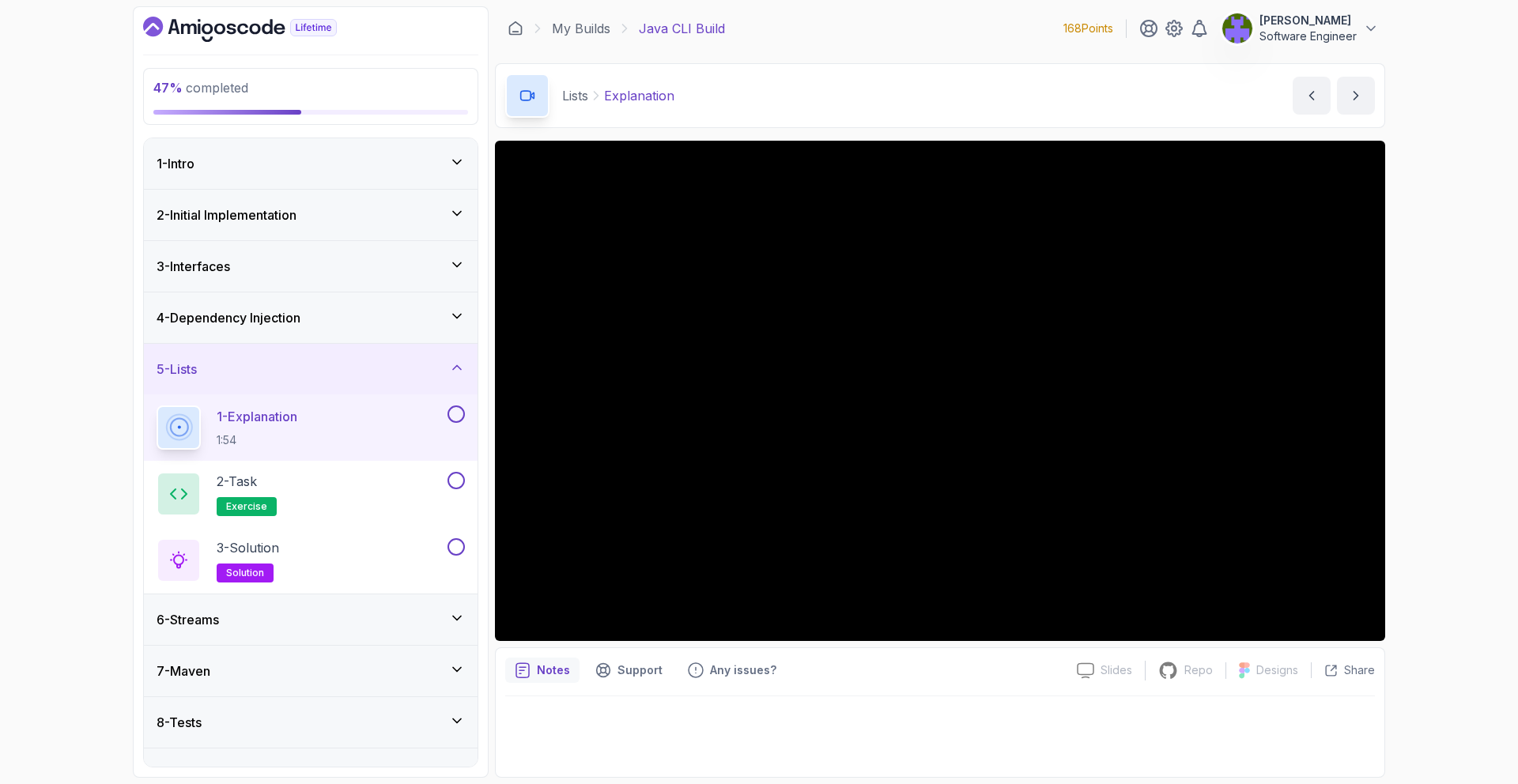
click at [156, 406] on button "1 - Explanation 1:54" at bounding box center [310, 427] width 308 height 44
click at [1428, 452] on div "47 % completed 1 - Intro 2 - Initial Implementation 3 - Interfaces 4 - Dependen…" at bounding box center [759, 392] width 1518 height 784
click at [438, 483] on div "2 - Task exercise" at bounding box center [300, 494] width 288 height 44
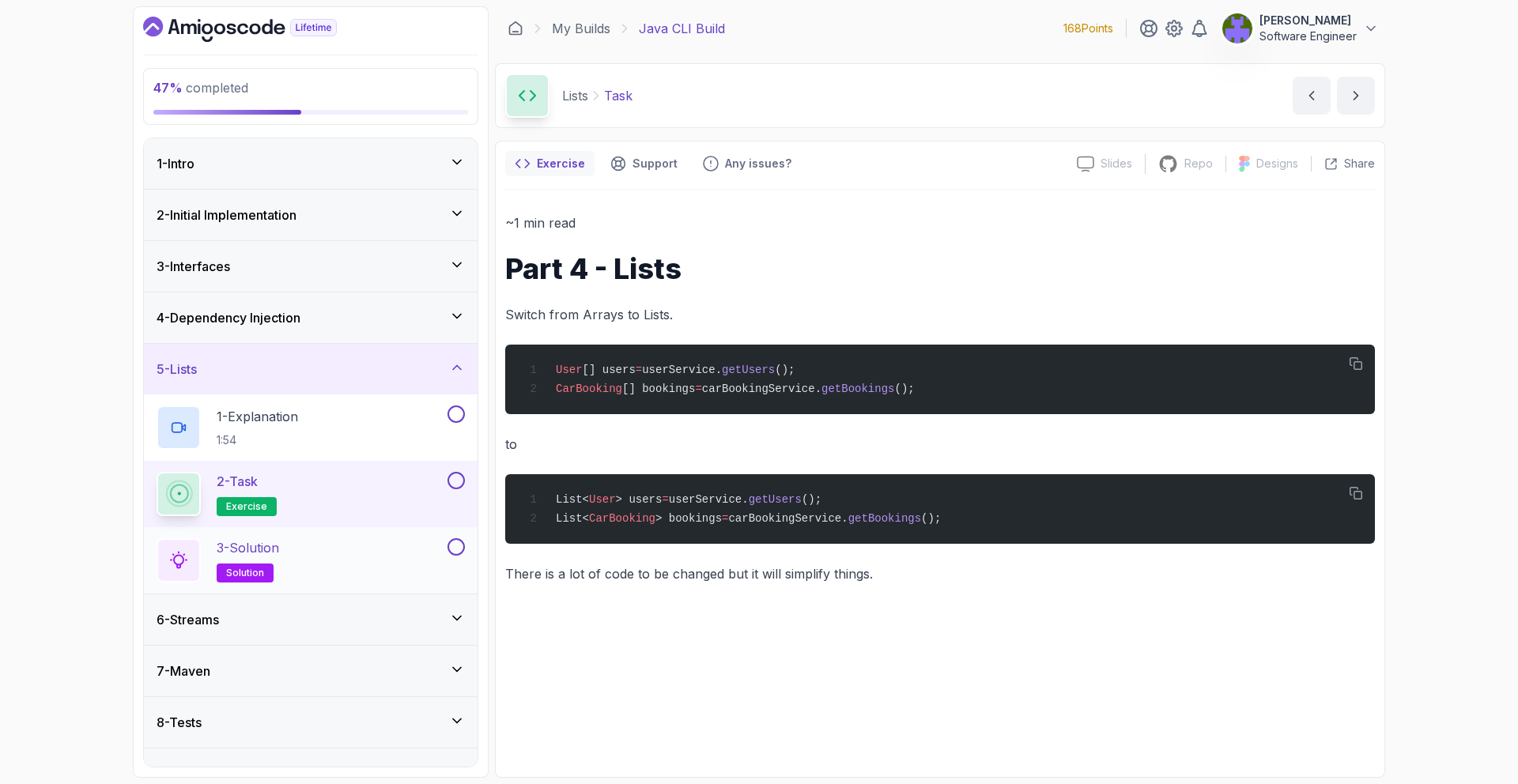
click at [388, 557] on div "3 - Solution solution" at bounding box center [300, 560] width 288 height 44
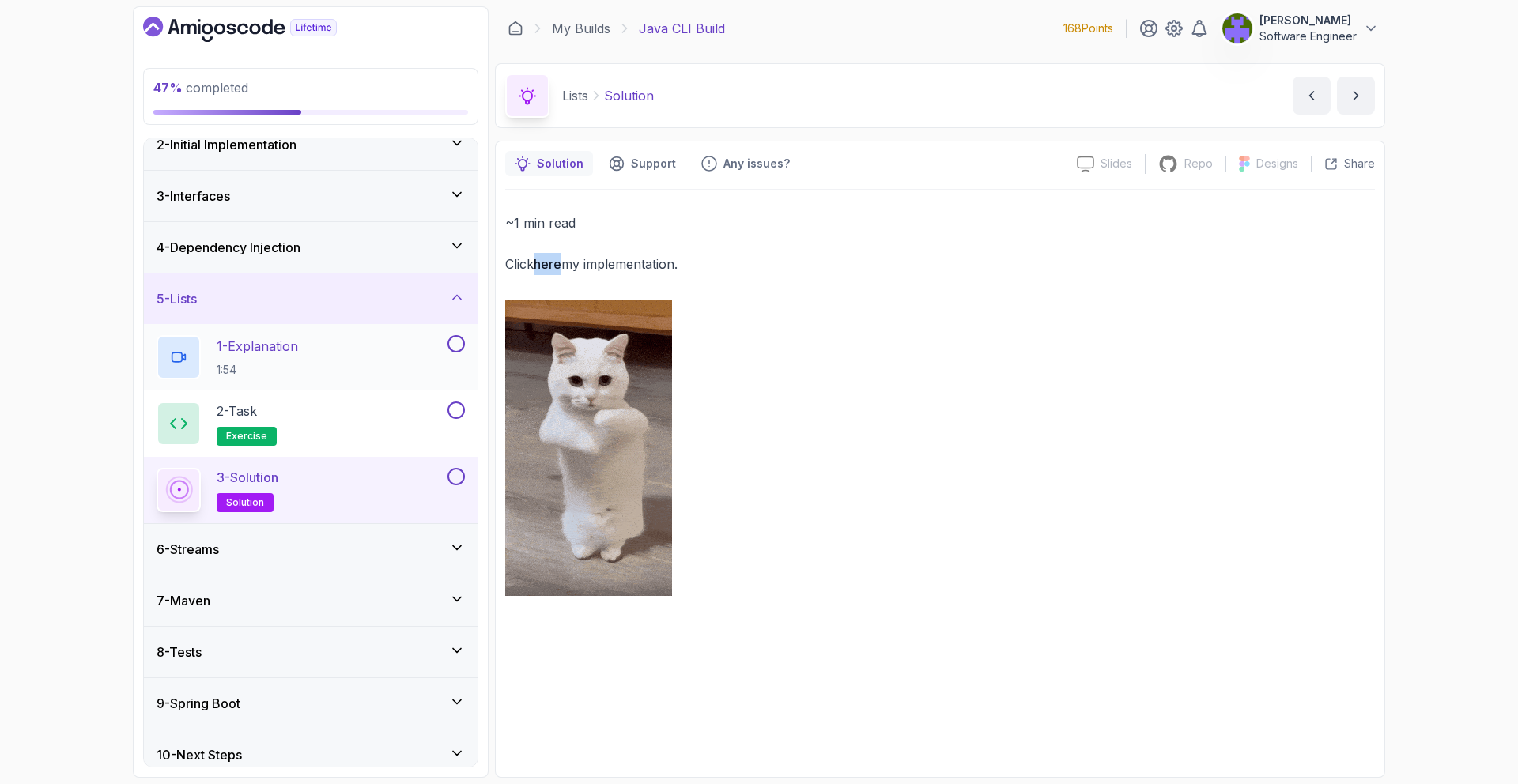
scroll to position [83, 0]
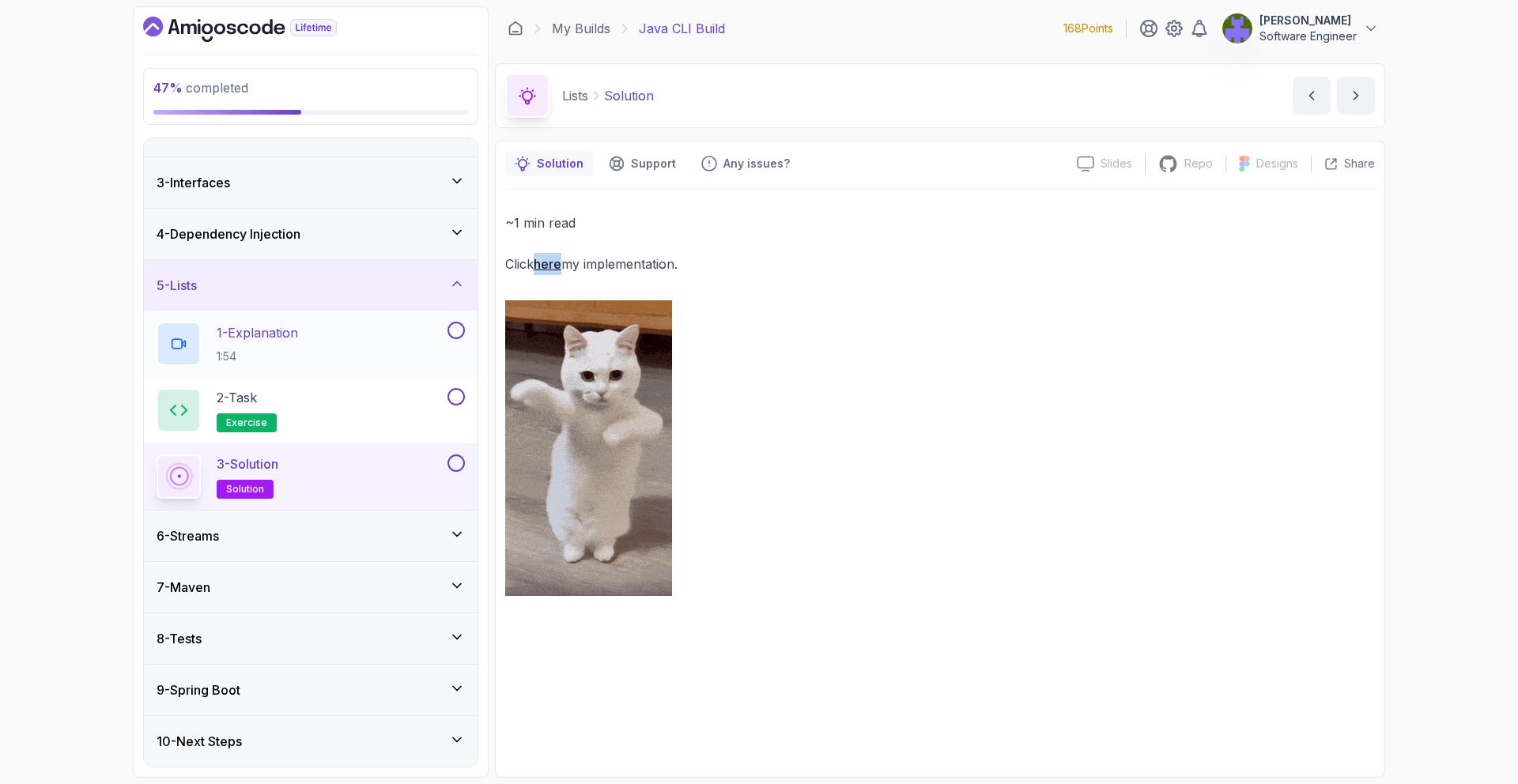
click at [454, 333] on button at bounding box center [456, 330] width 18 height 18
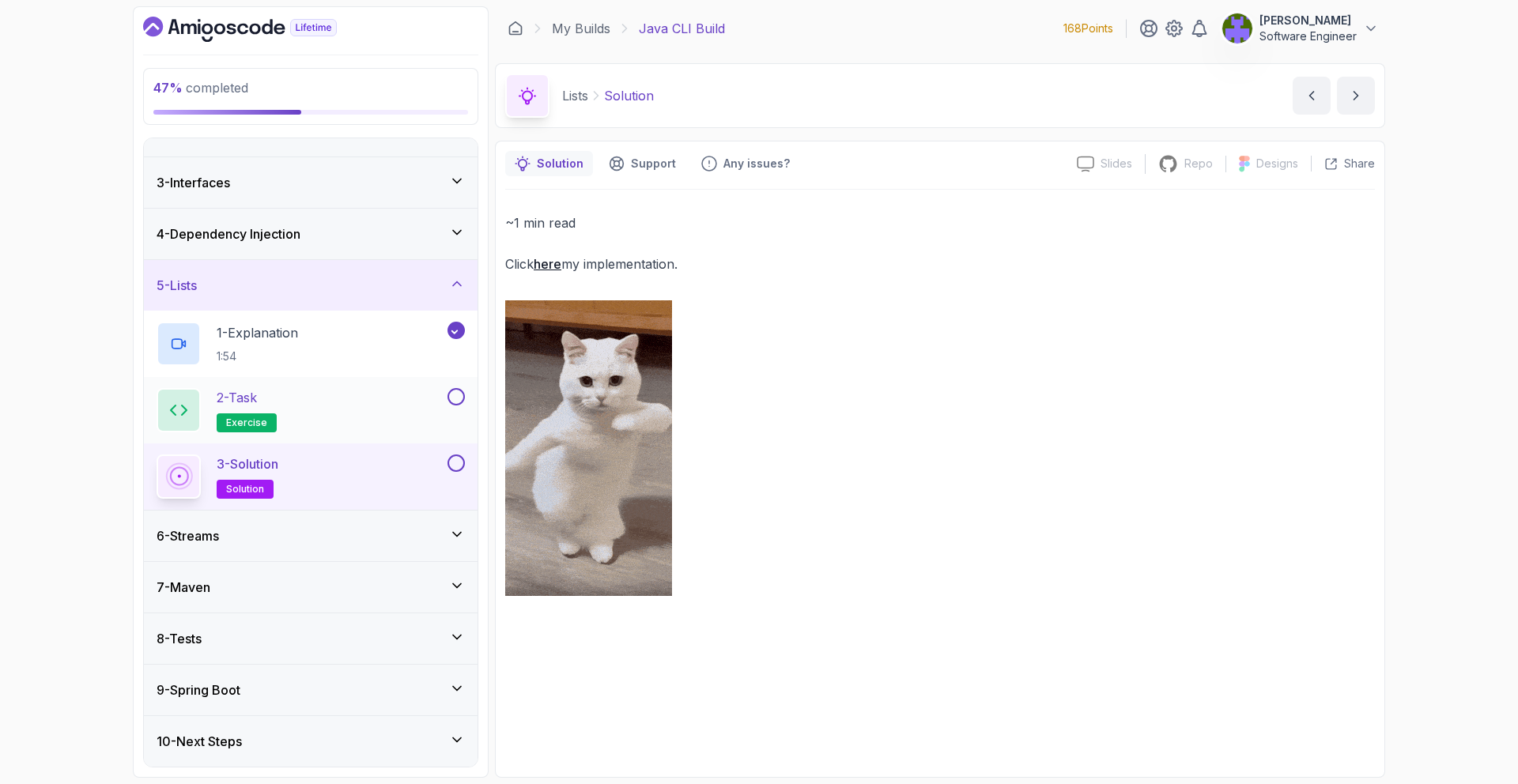
click at [457, 383] on div "2 - Task exercise" at bounding box center [311, 410] width 334 height 67
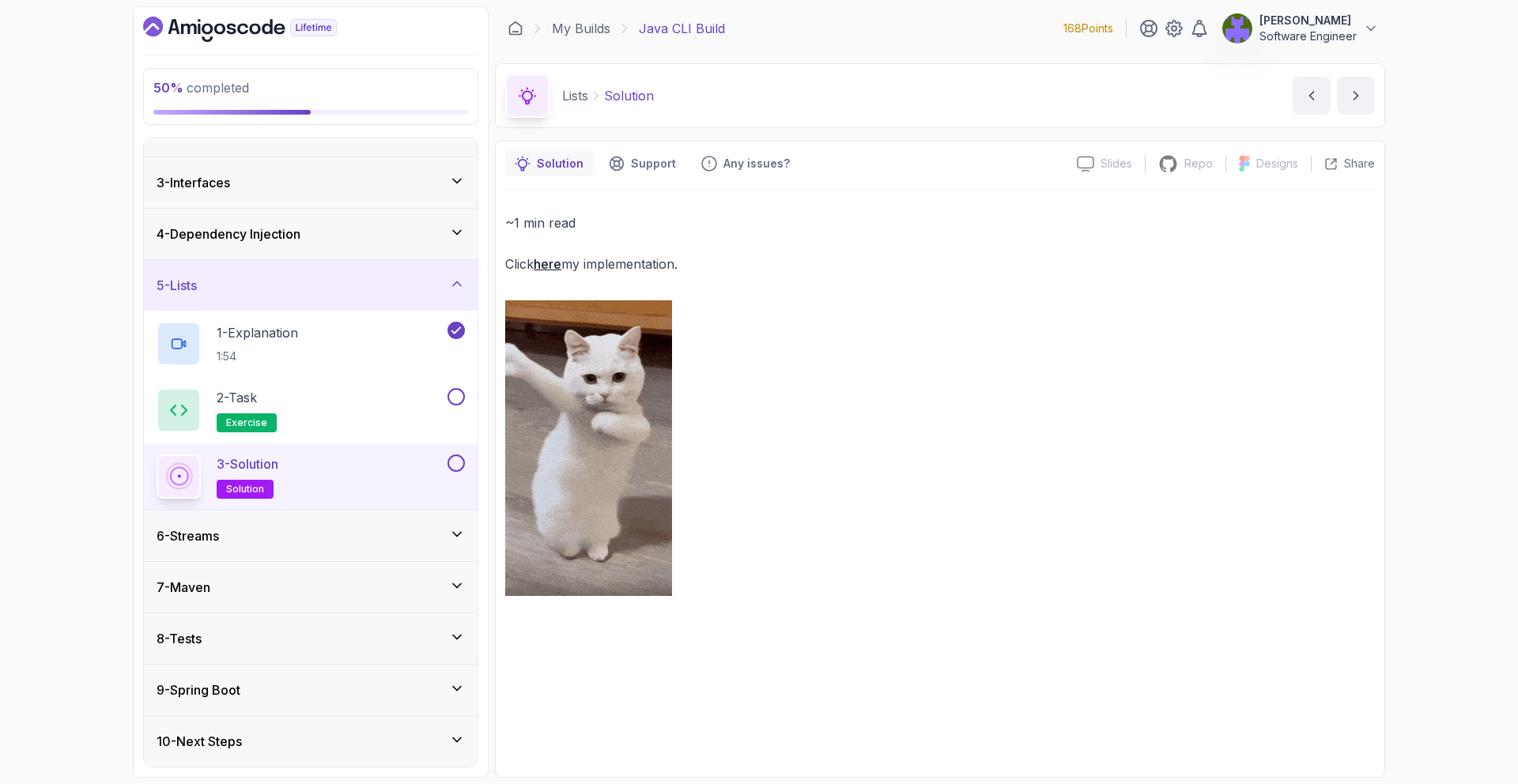
click at [457, 454] on button at bounding box center [456, 463] width 18 height 18
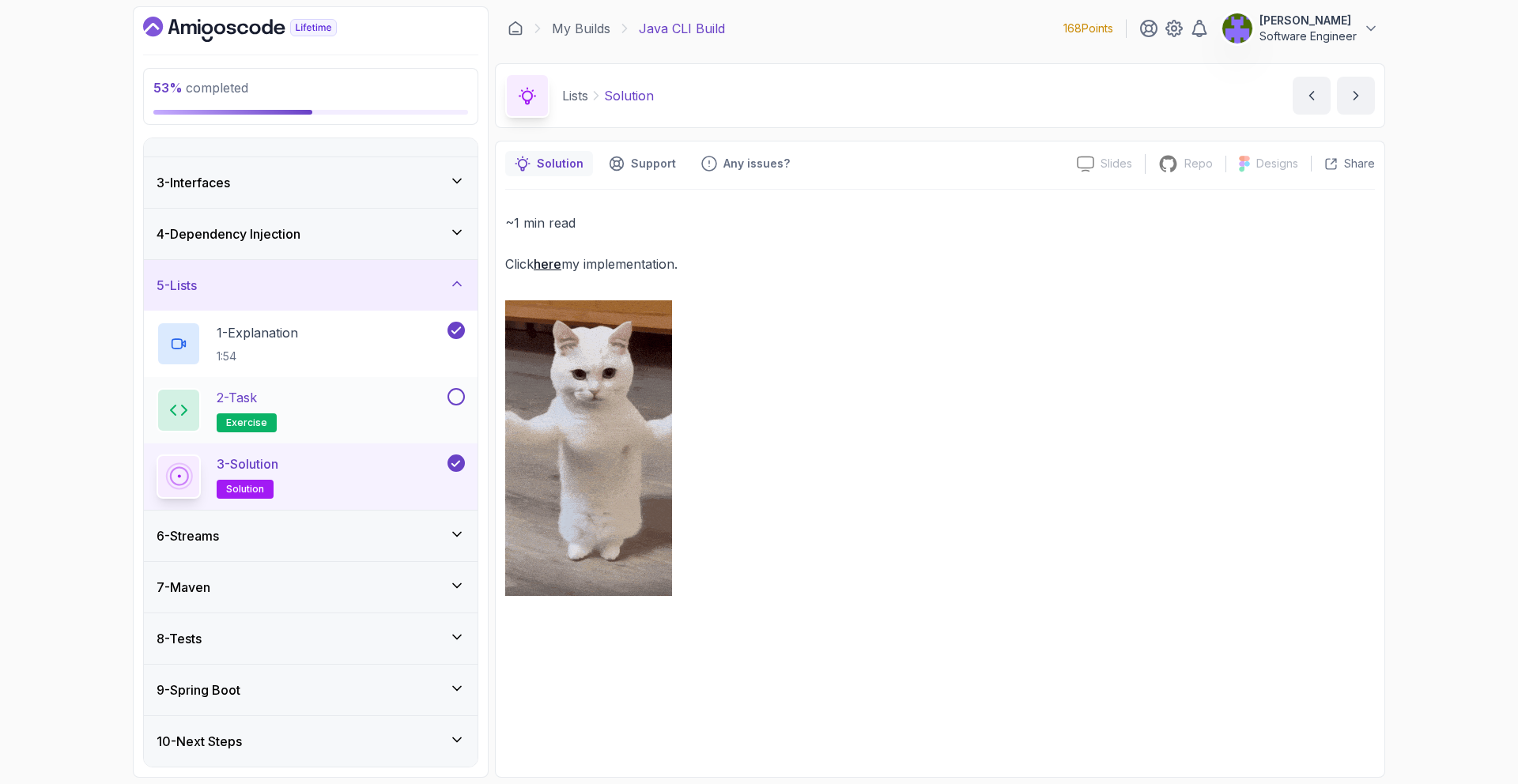
click at [454, 404] on button at bounding box center [456, 396] width 18 height 18
click at [414, 532] on div "6 - Streams" at bounding box center [310, 536] width 308 height 19
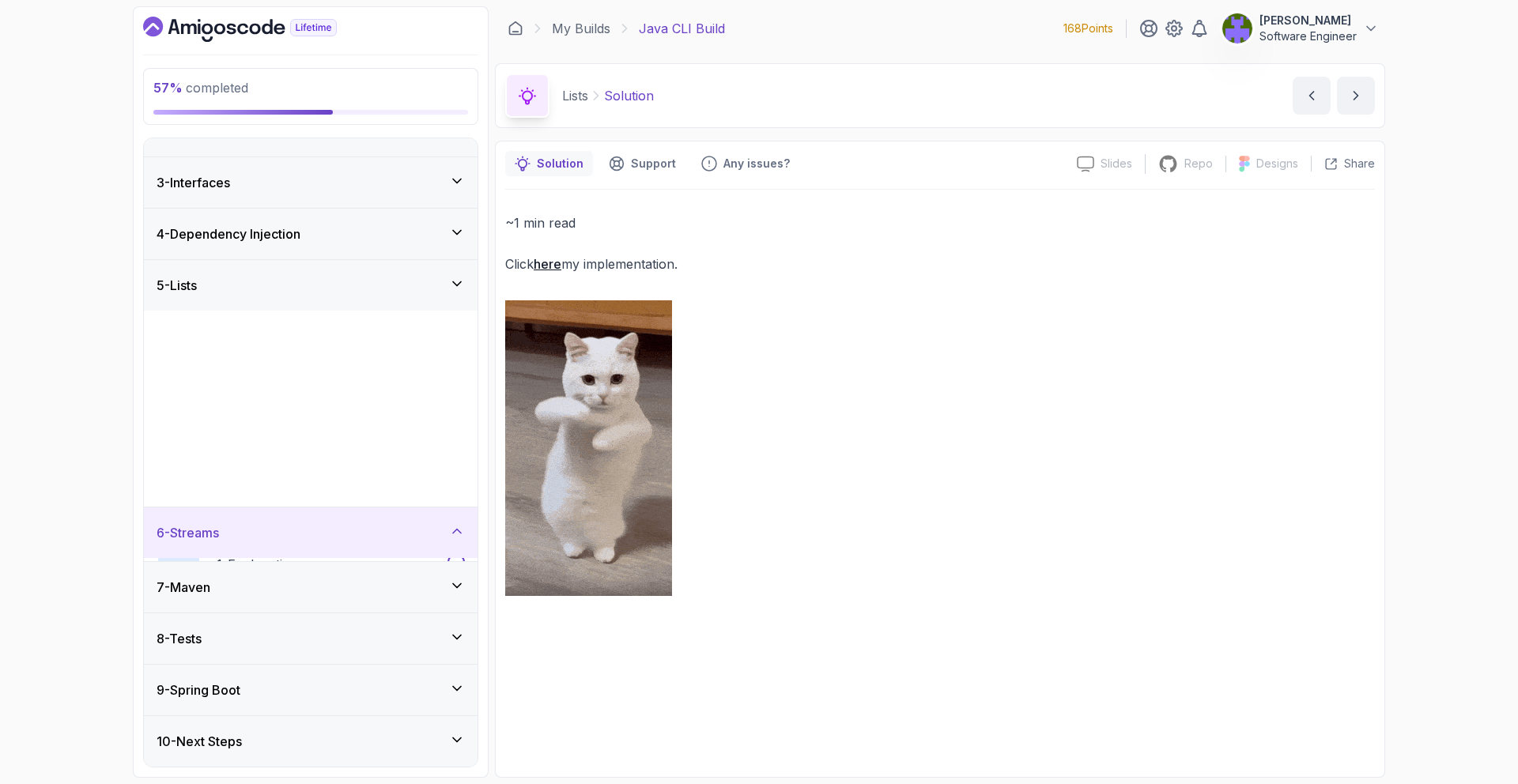
scroll to position [0, 0]
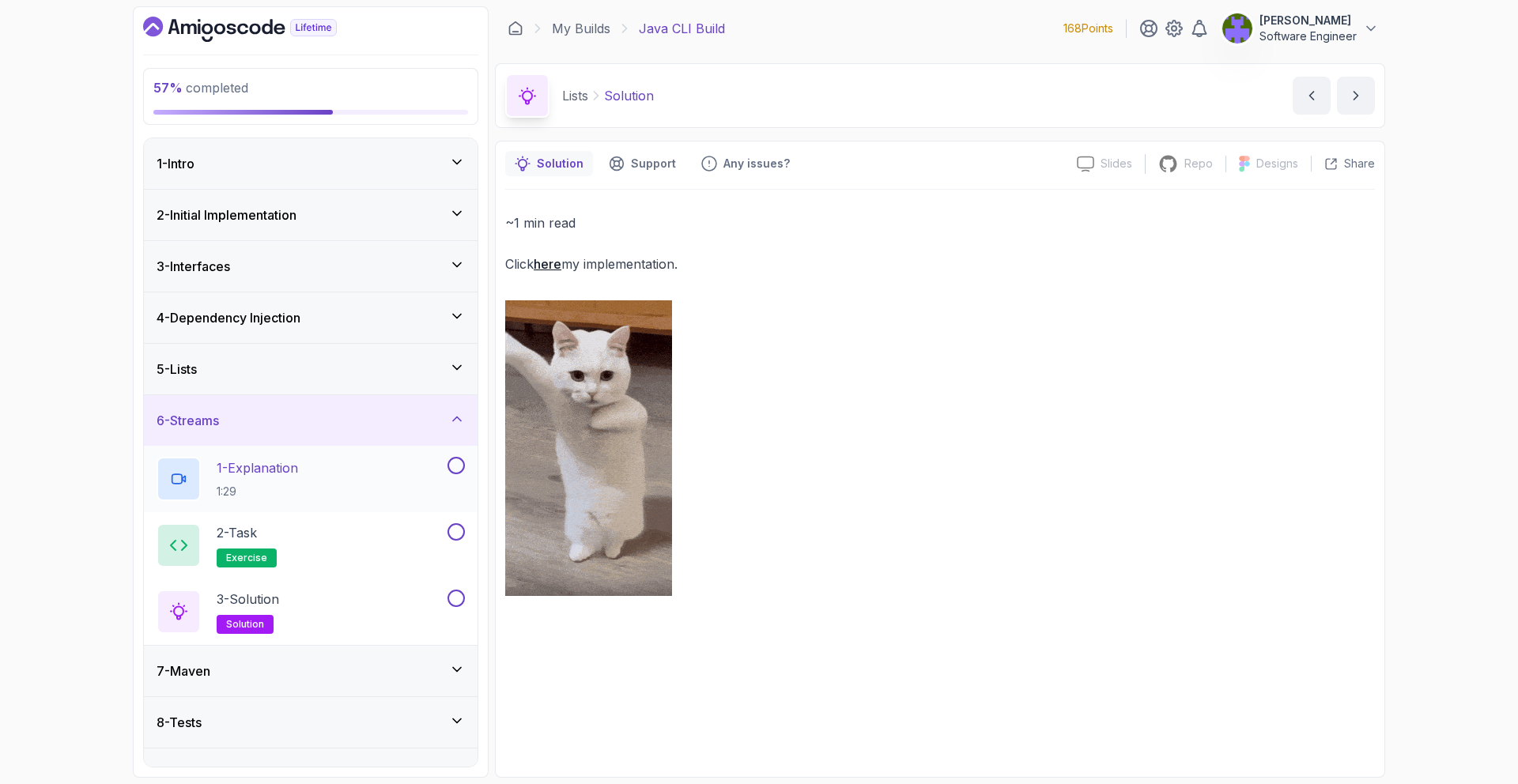
click at [408, 497] on div "1 - Explanation 1:29" at bounding box center [300, 479] width 288 height 44
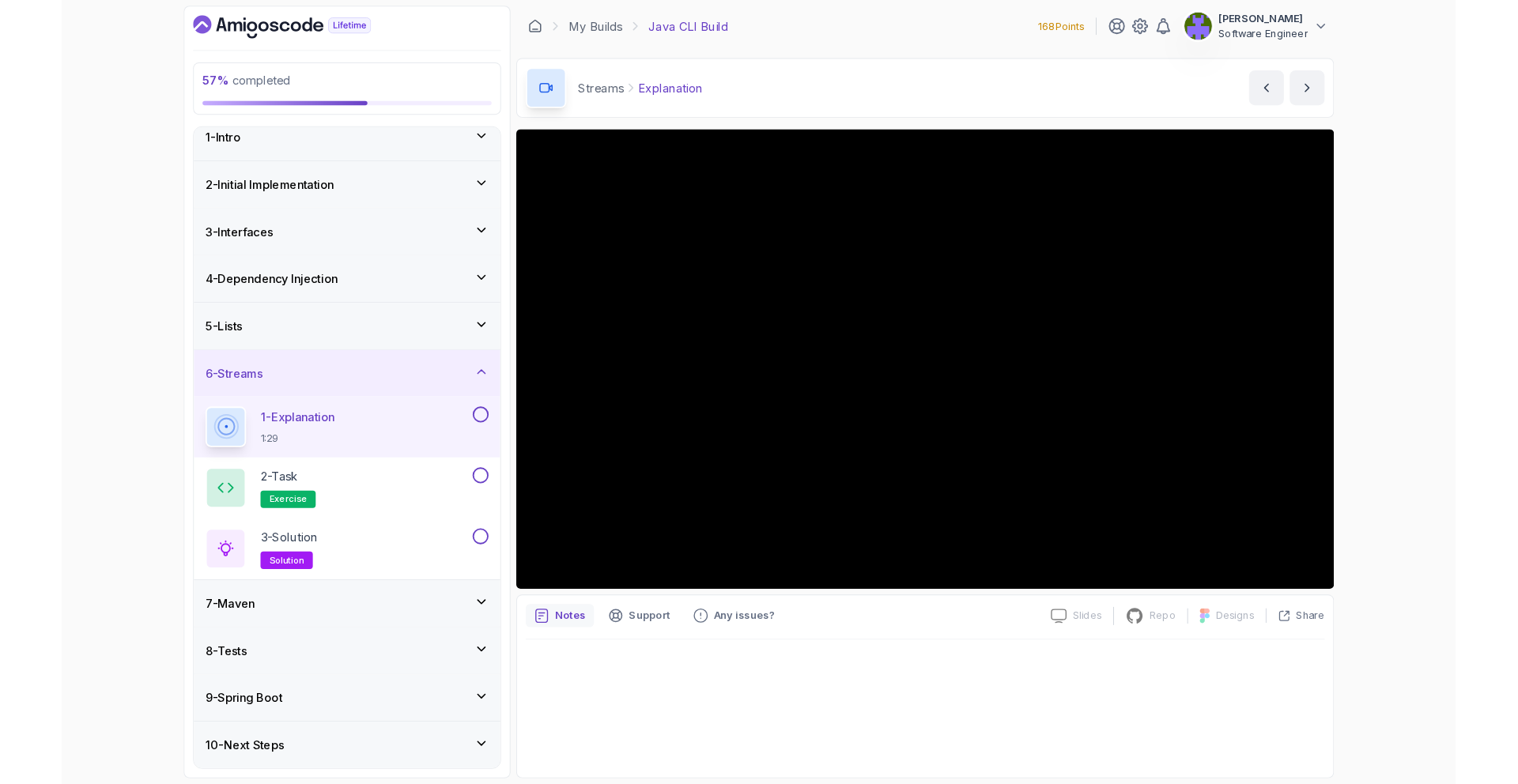
scroll to position [83, 0]
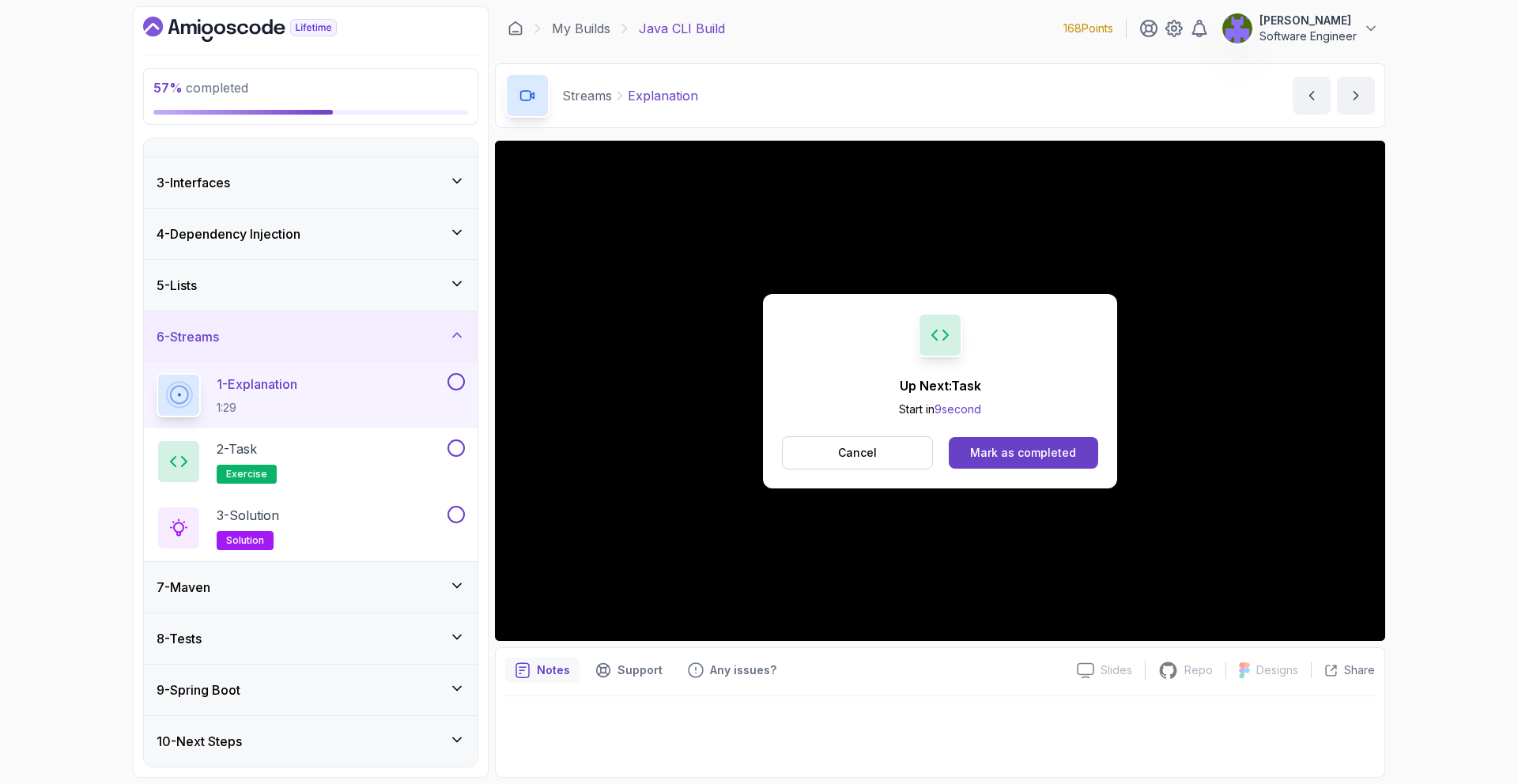
click at [266, 584] on div "7 - Maven" at bounding box center [310, 587] width 308 height 19
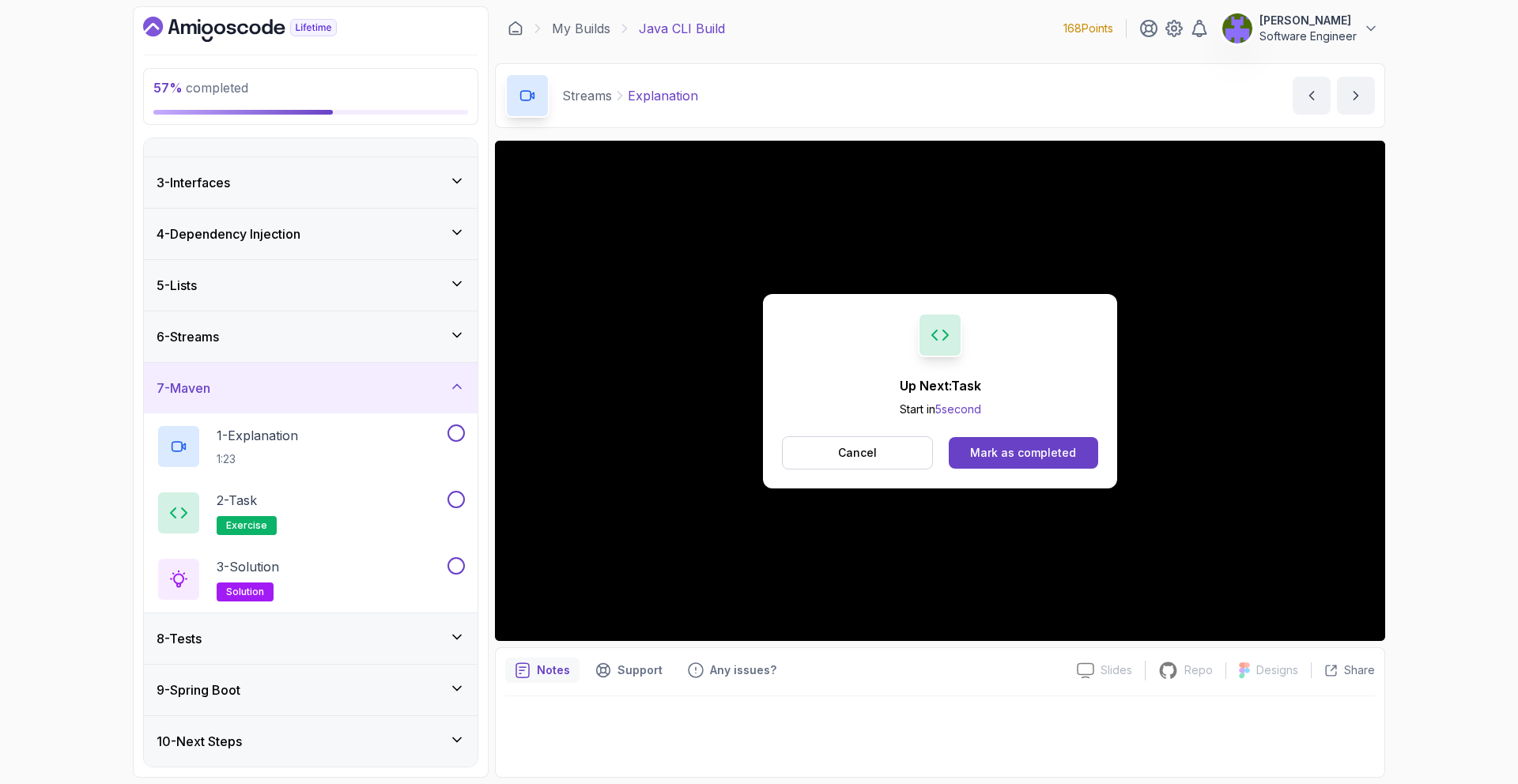
click at [414, 703] on div "9 - Spring Boot" at bounding box center [311, 690] width 334 height 51
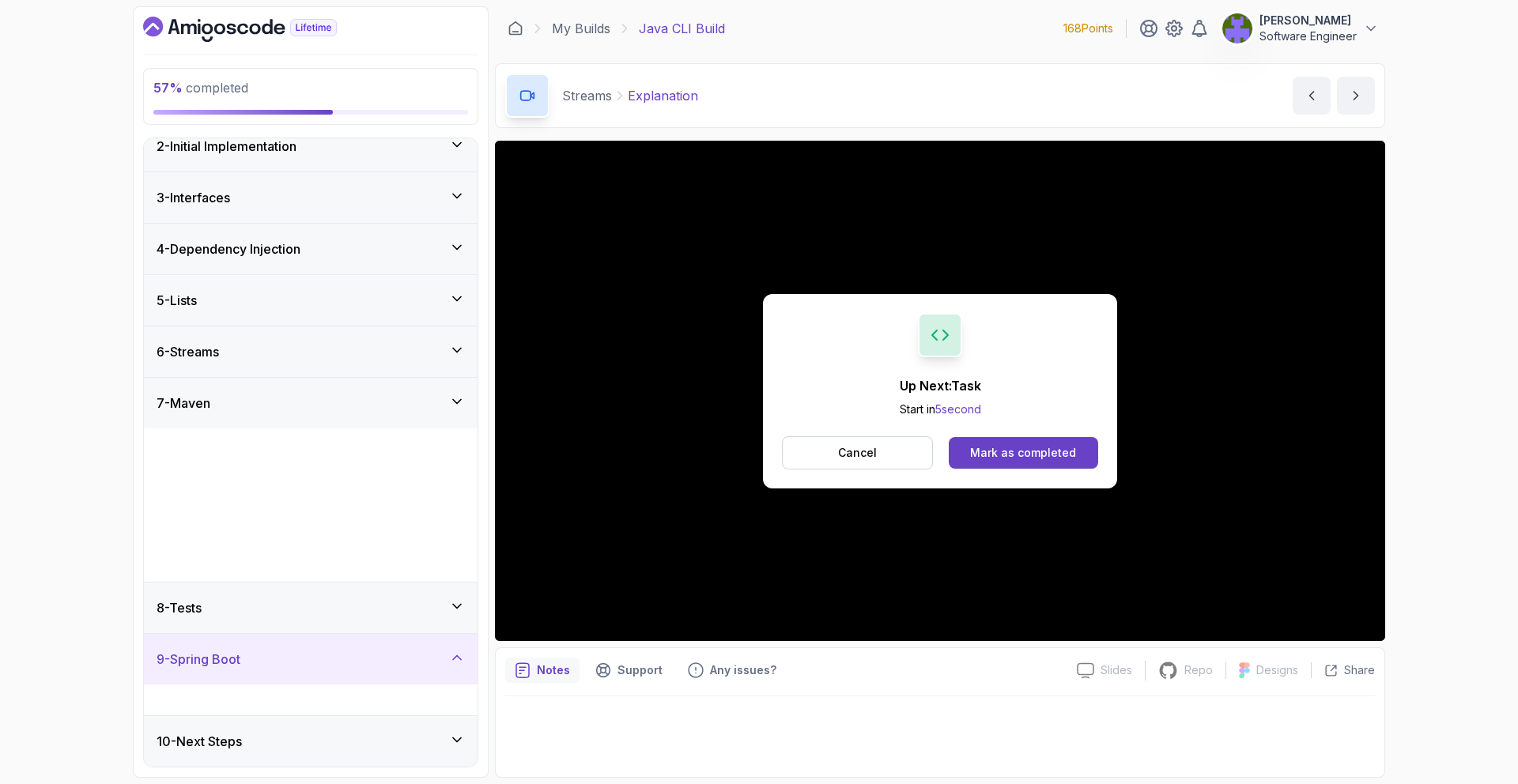
scroll to position [0, 0]
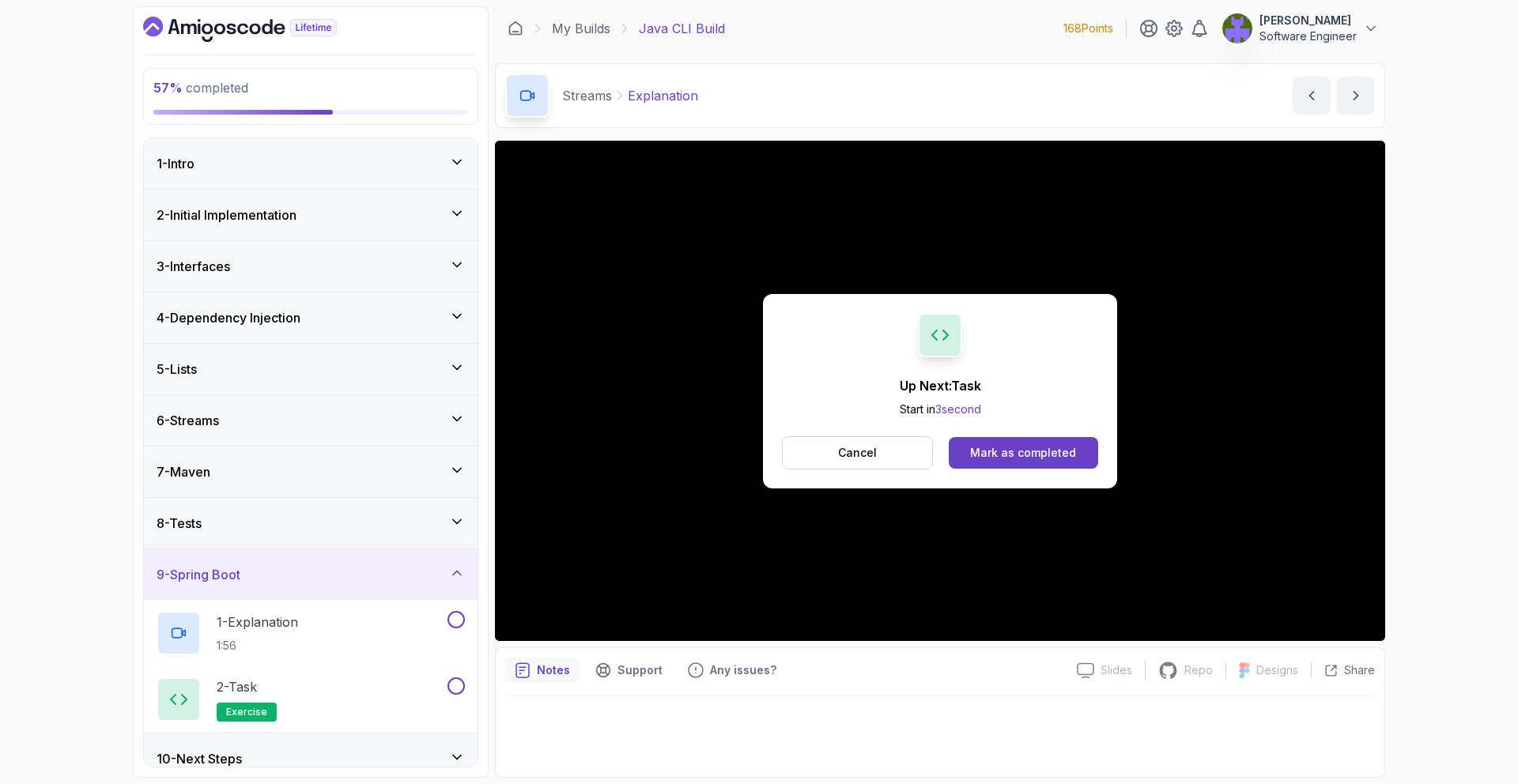
click at [418, 418] on div "6 - Streams" at bounding box center [310, 421] width 308 height 19
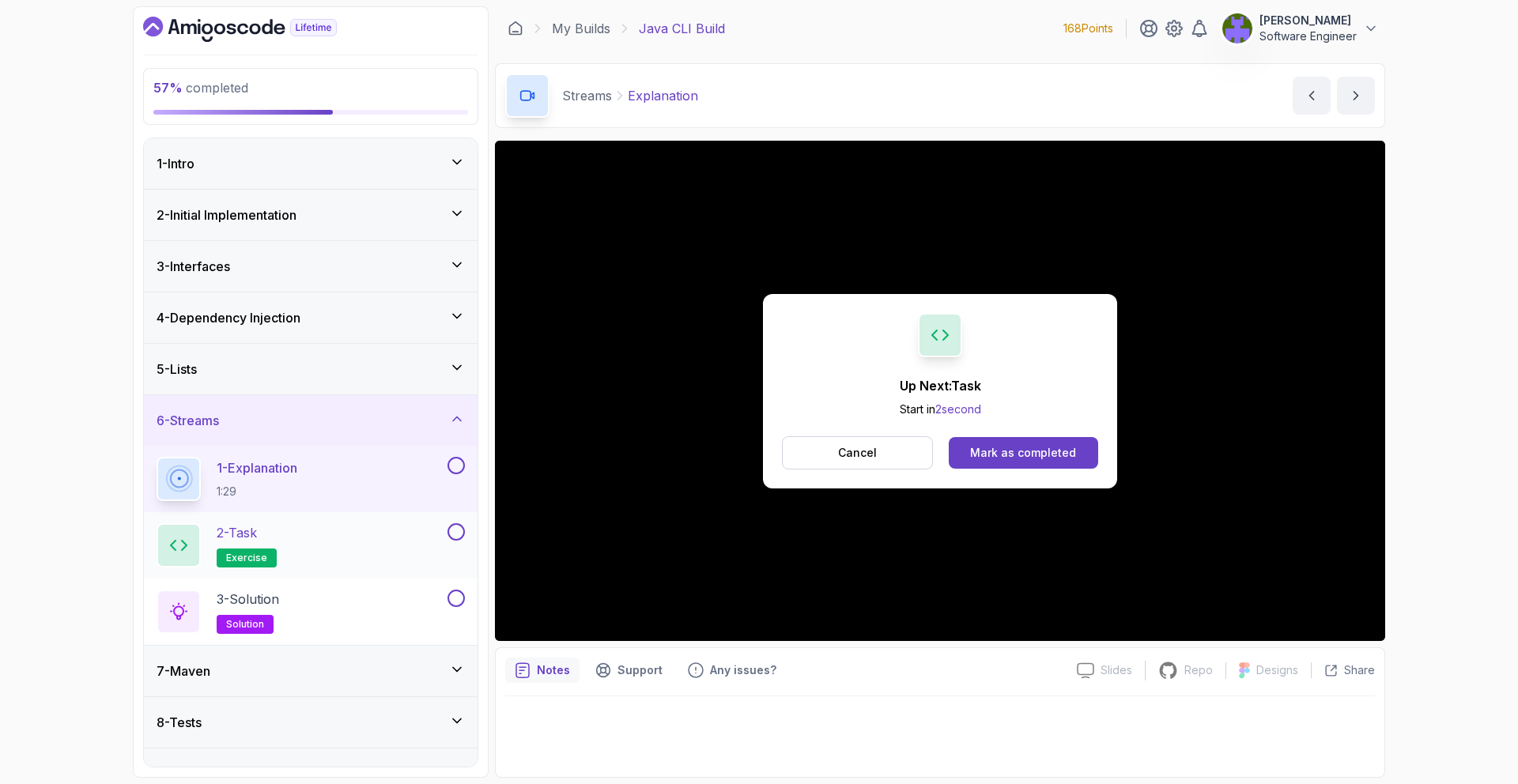
click at [398, 564] on div "2 - Task exercise" at bounding box center [300, 545] width 288 height 44
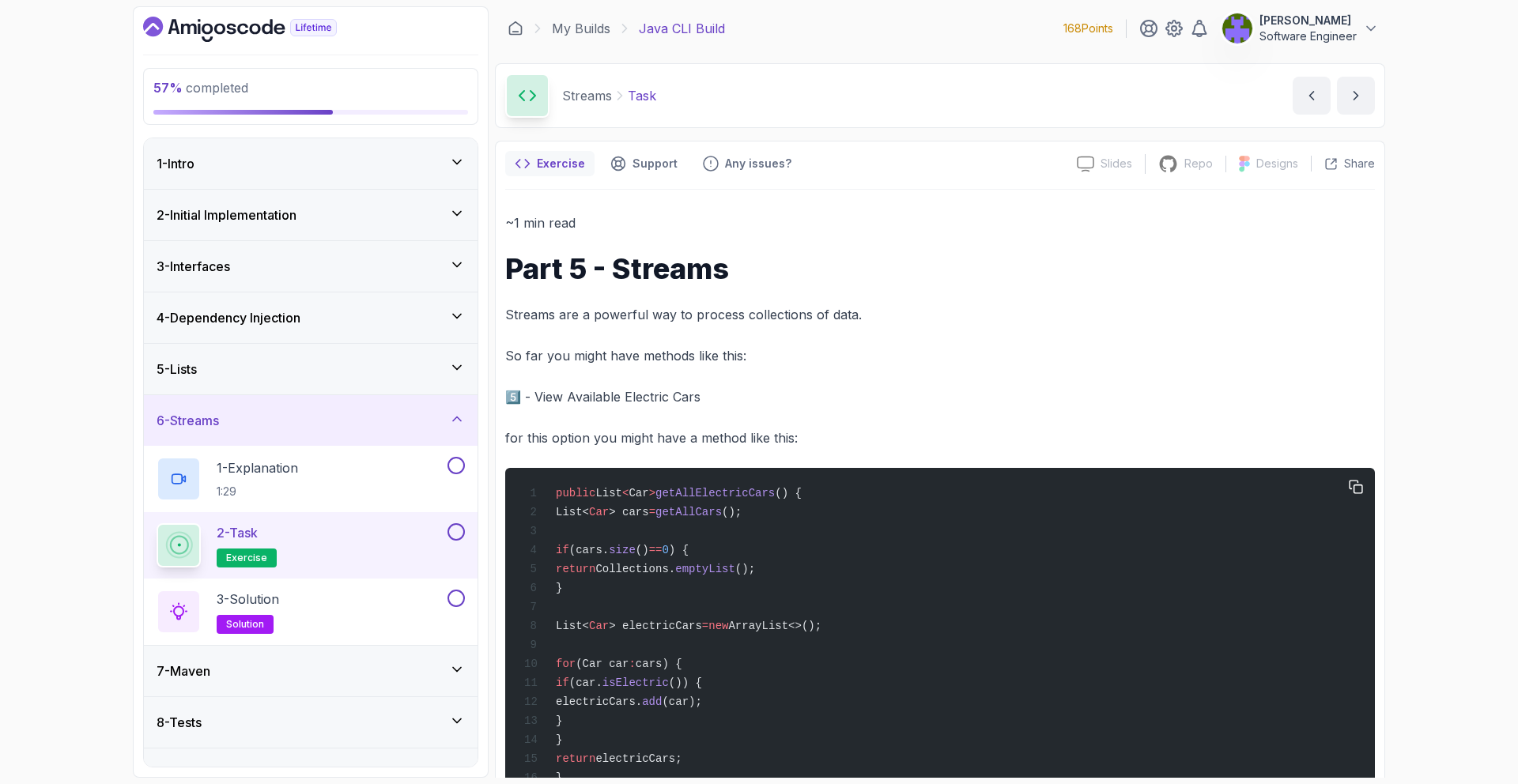
scroll to position [153, 0]
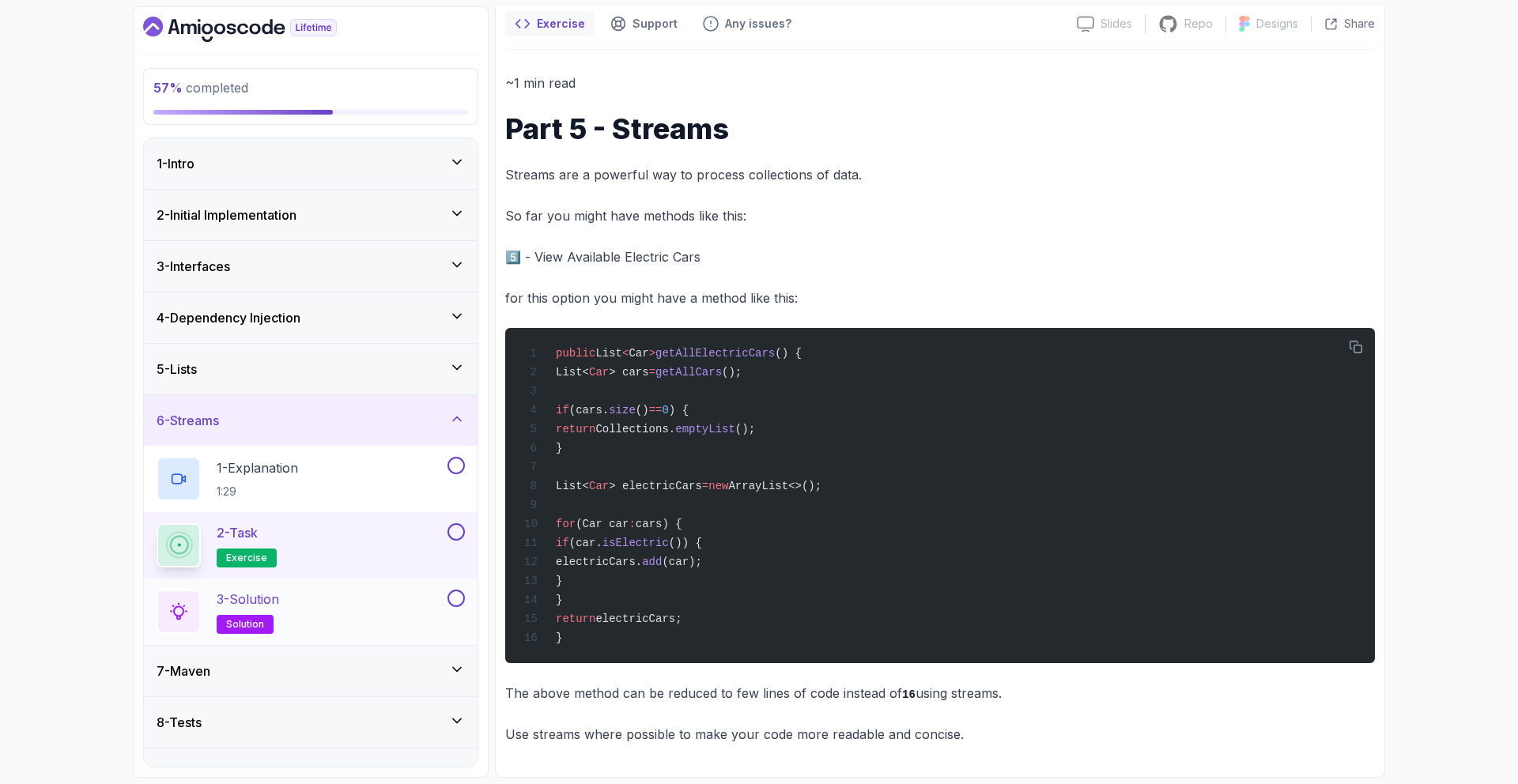
click at [395, 611] on div "3 - Solution solution" at bounding box center [300, 611] width 288 height 44
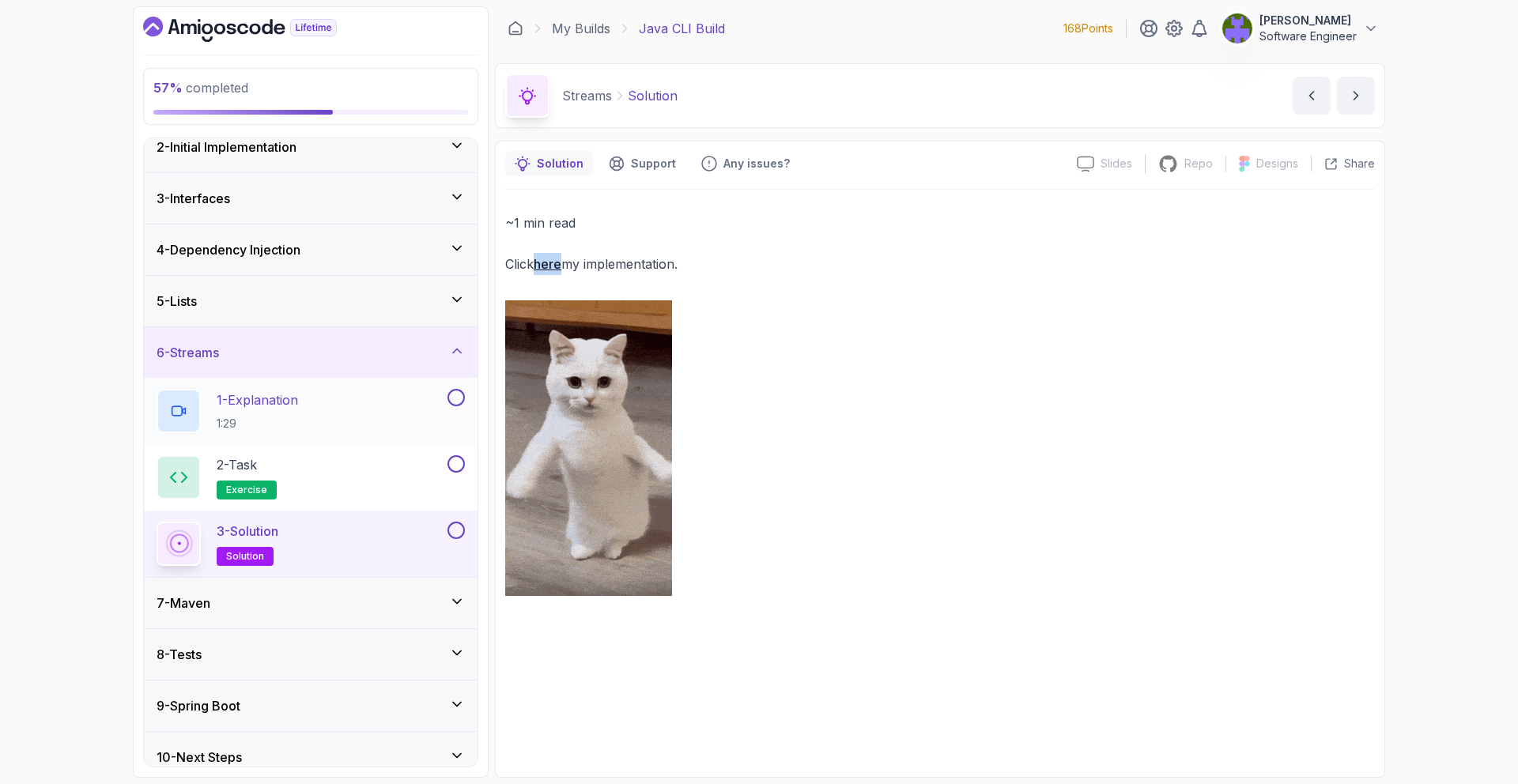
scroll to position [83, 0]
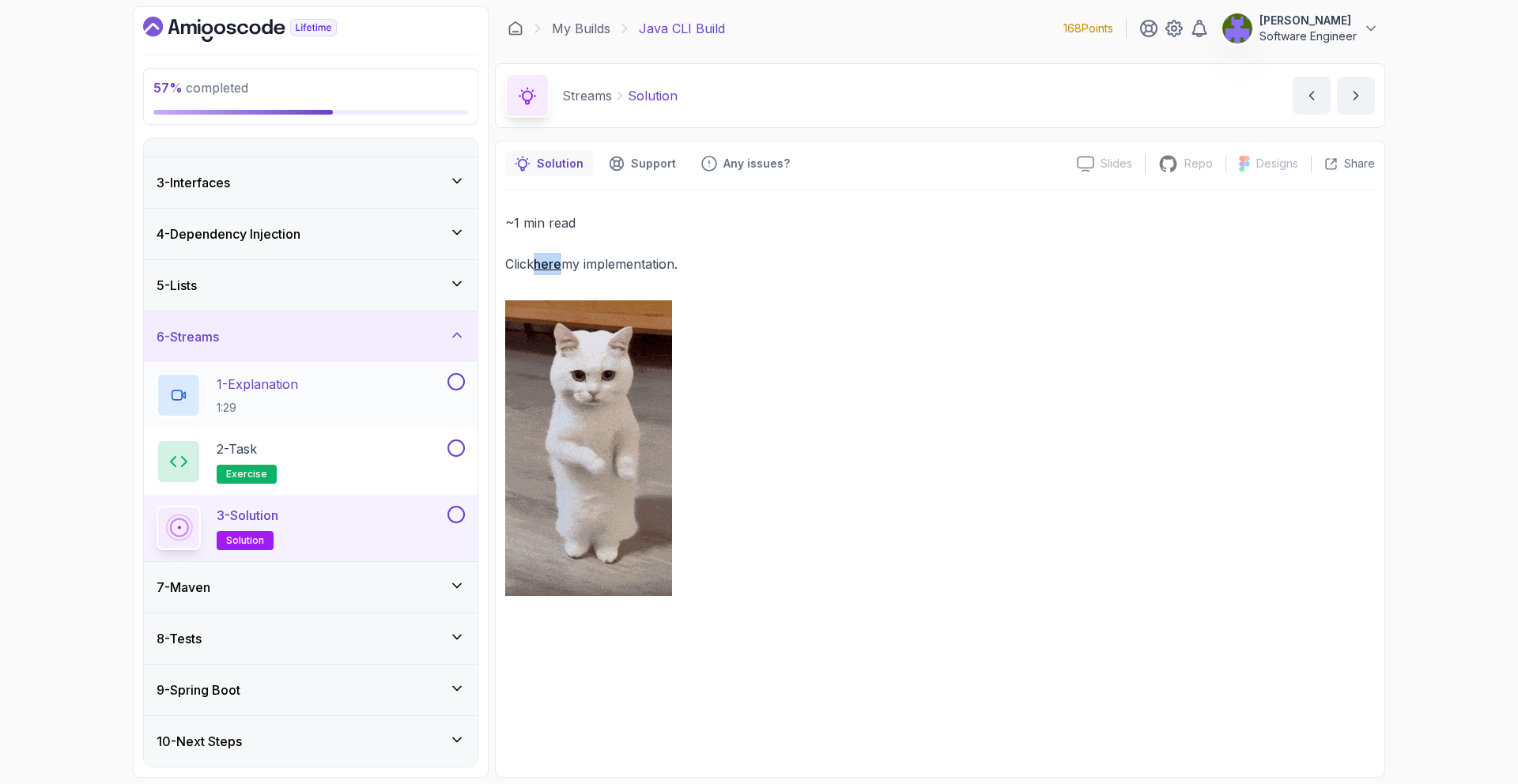
click at [466, 389] on div "1 - Explanation 1:29" at bounding box center [311, 394] width 334 height 67
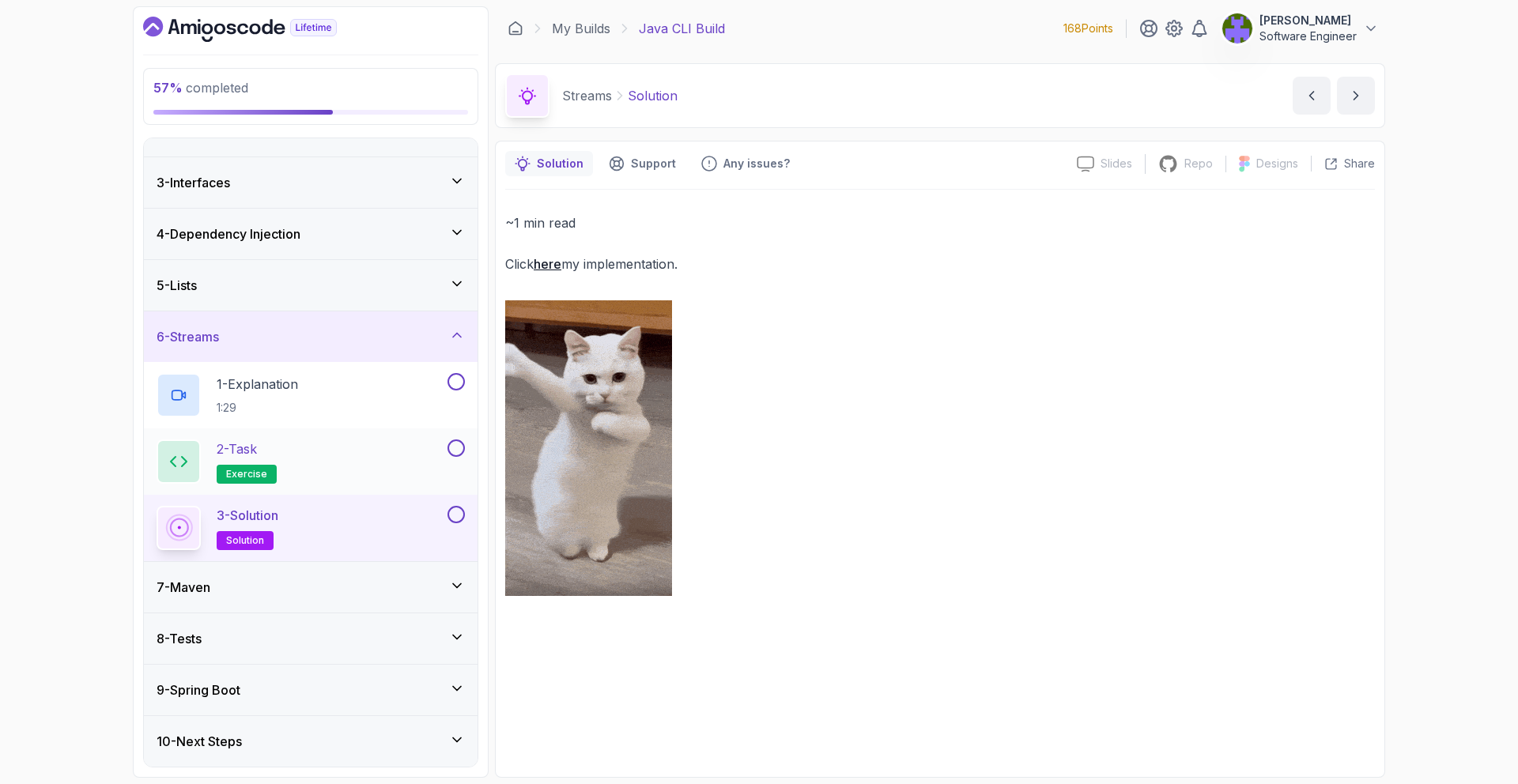
click at [461, 448] on button at bounding box center [456, 448] width 18 height 18
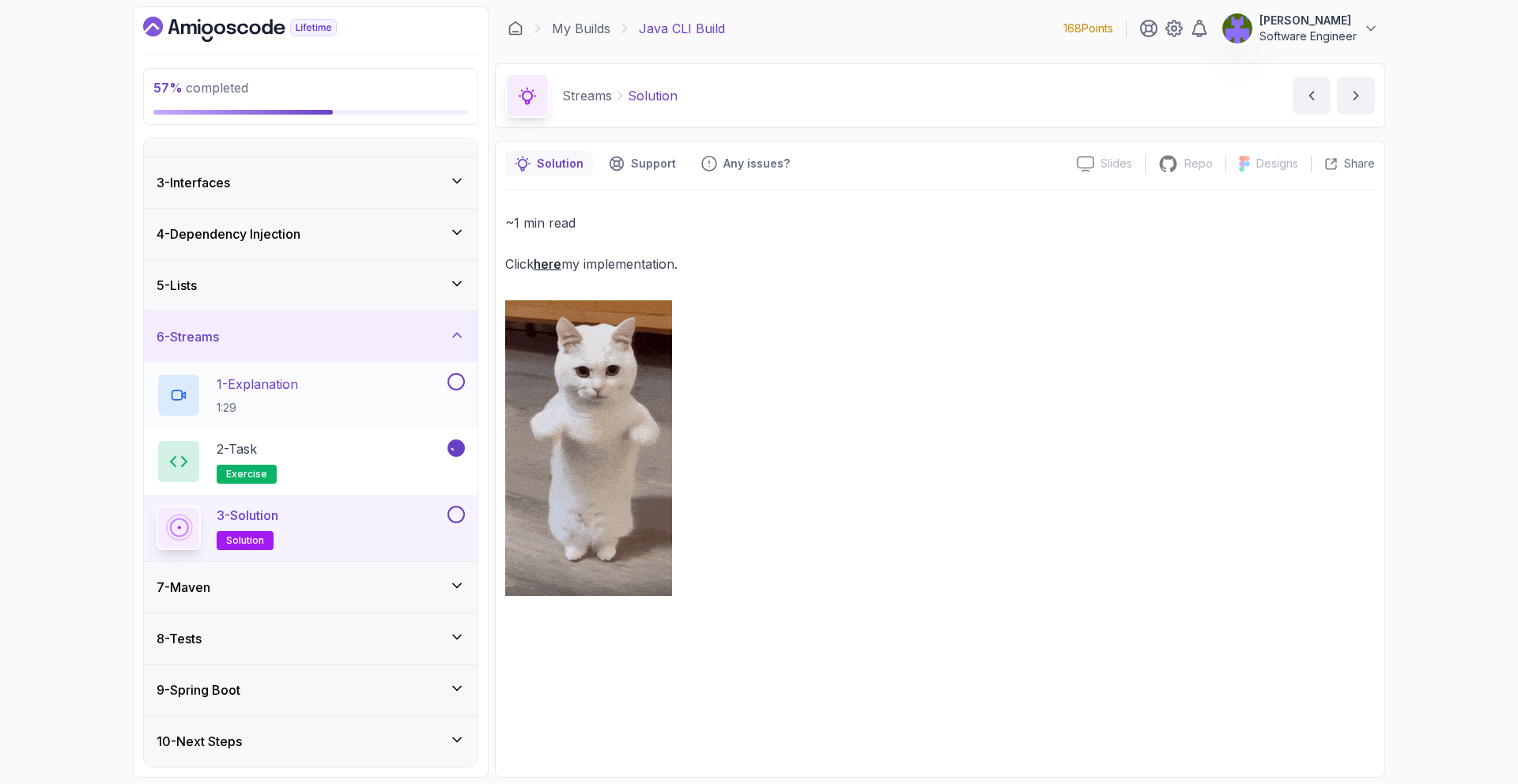
click at [459, 377] on button at bounding box center [456, 381] width 18 height 18
click at [459, 512] on button at bounding box center [456, 514] width 18 height 18
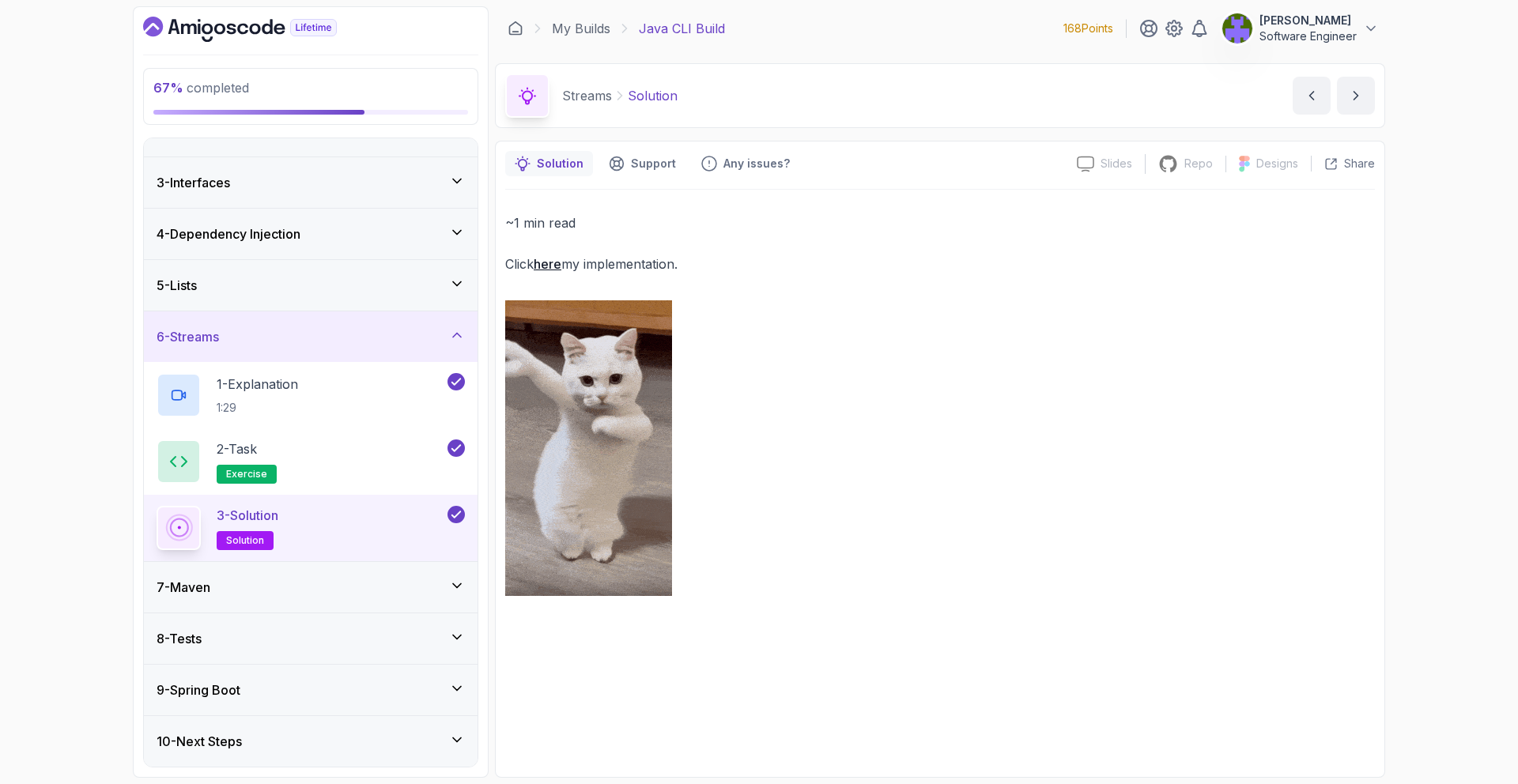
click at [402, 594] on div "7 - Maven" at bounding box center [310, 587] width 308 height 19
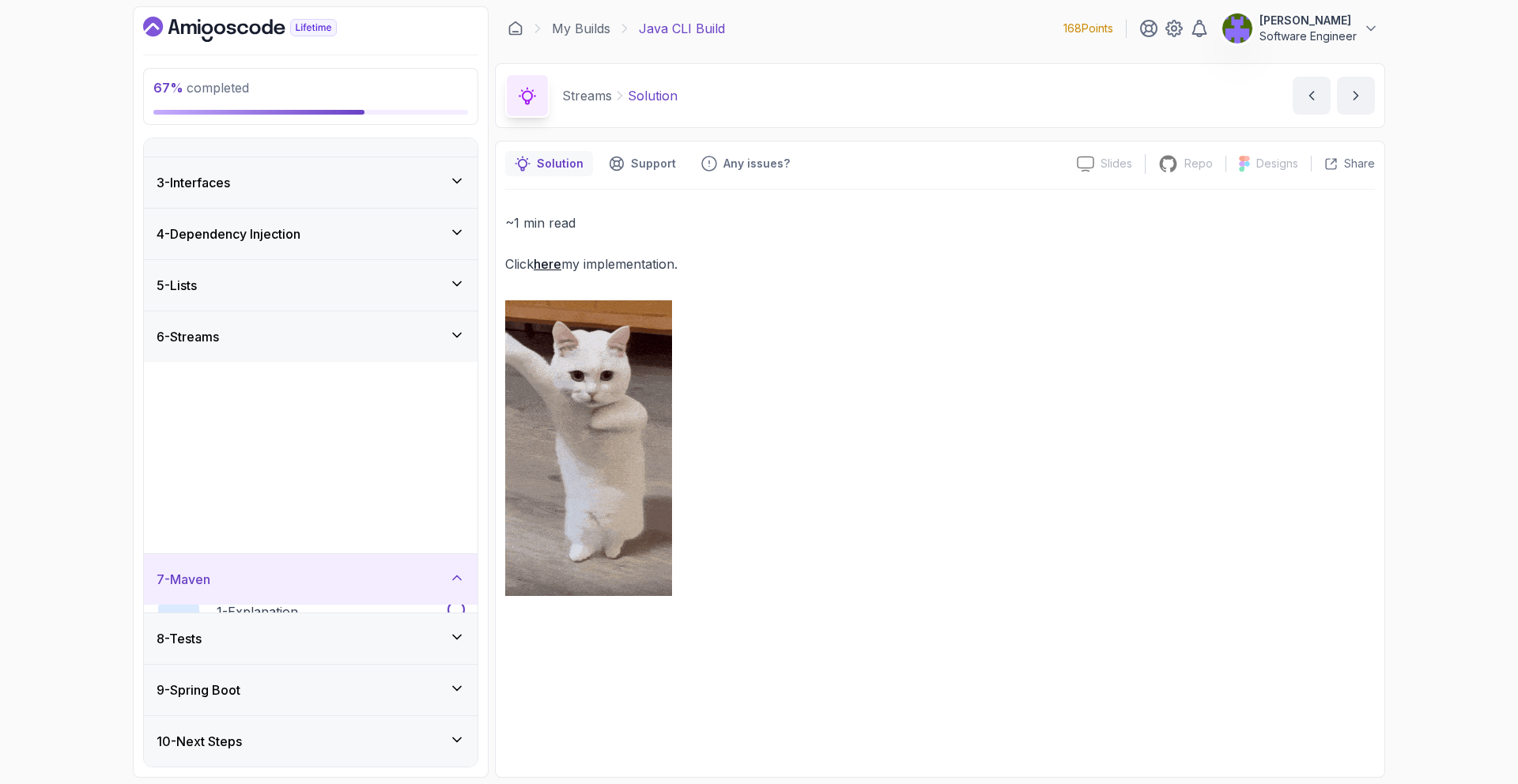
scroll to position [0, 0]
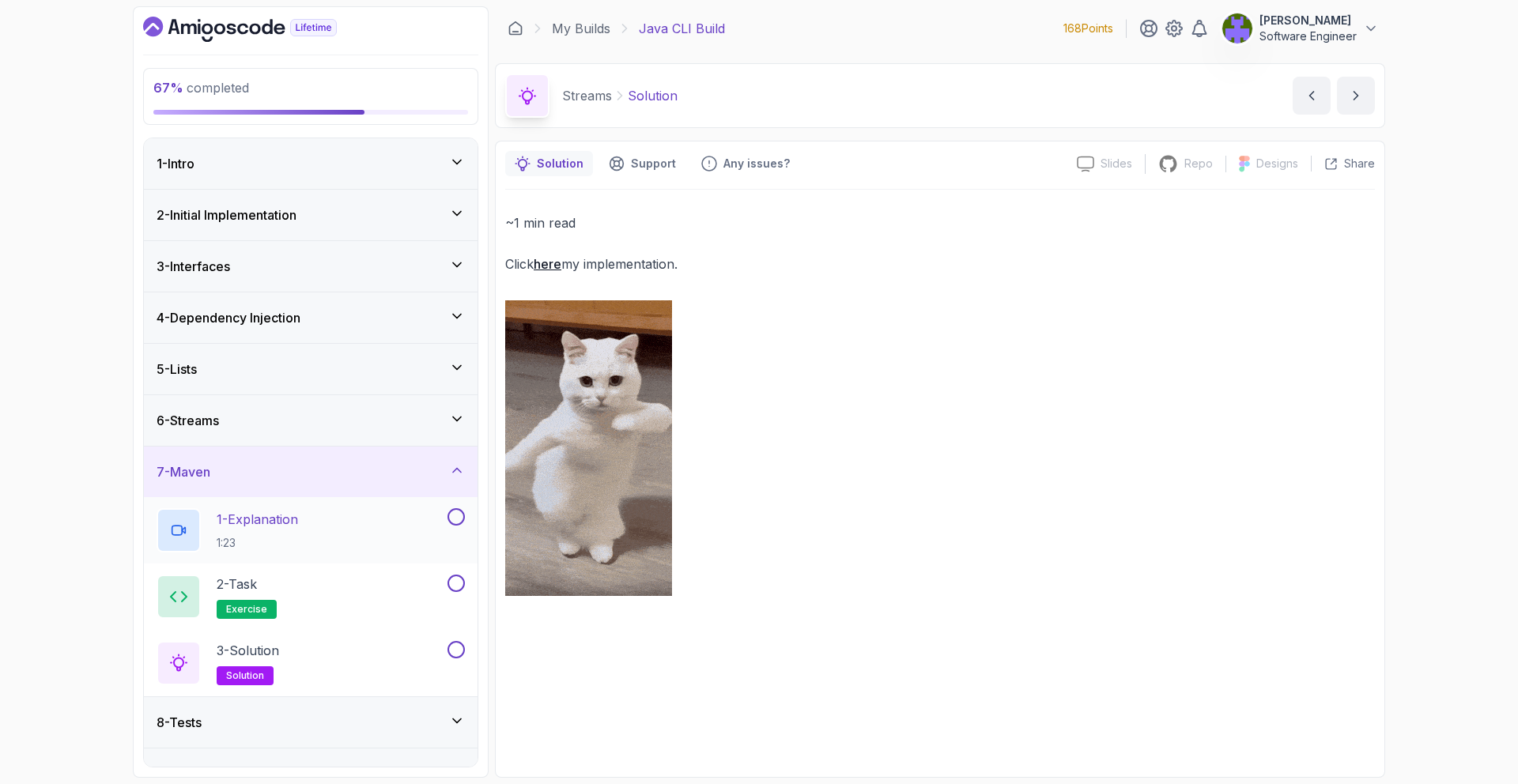
click at [429, 543] on div "1 - Explanation 1:23" at bounding box center [300, 530] width 288 height 44
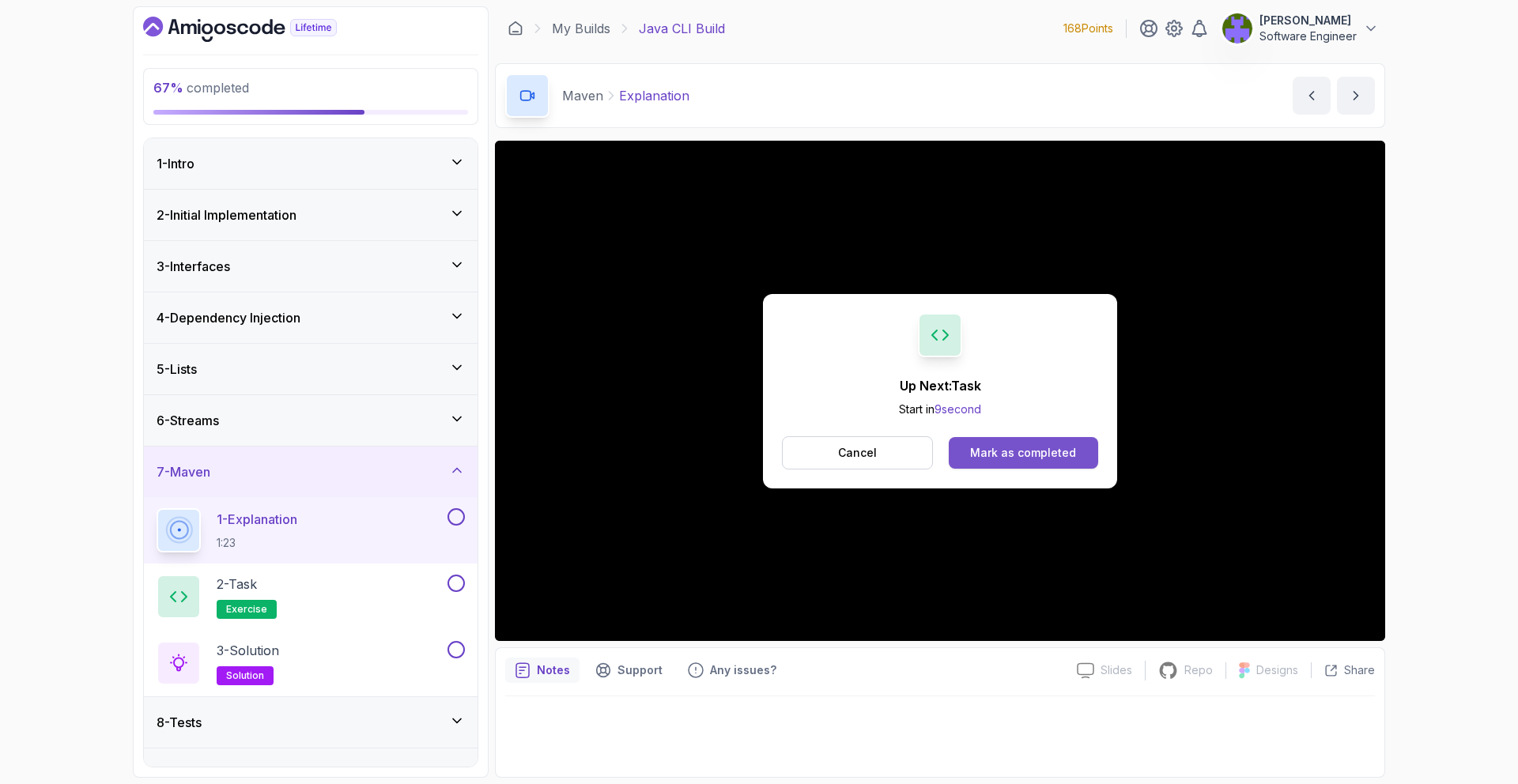
click at [963, 447] on button "Mark as completed" at bounding box center [1023, 453] width 149 height 32
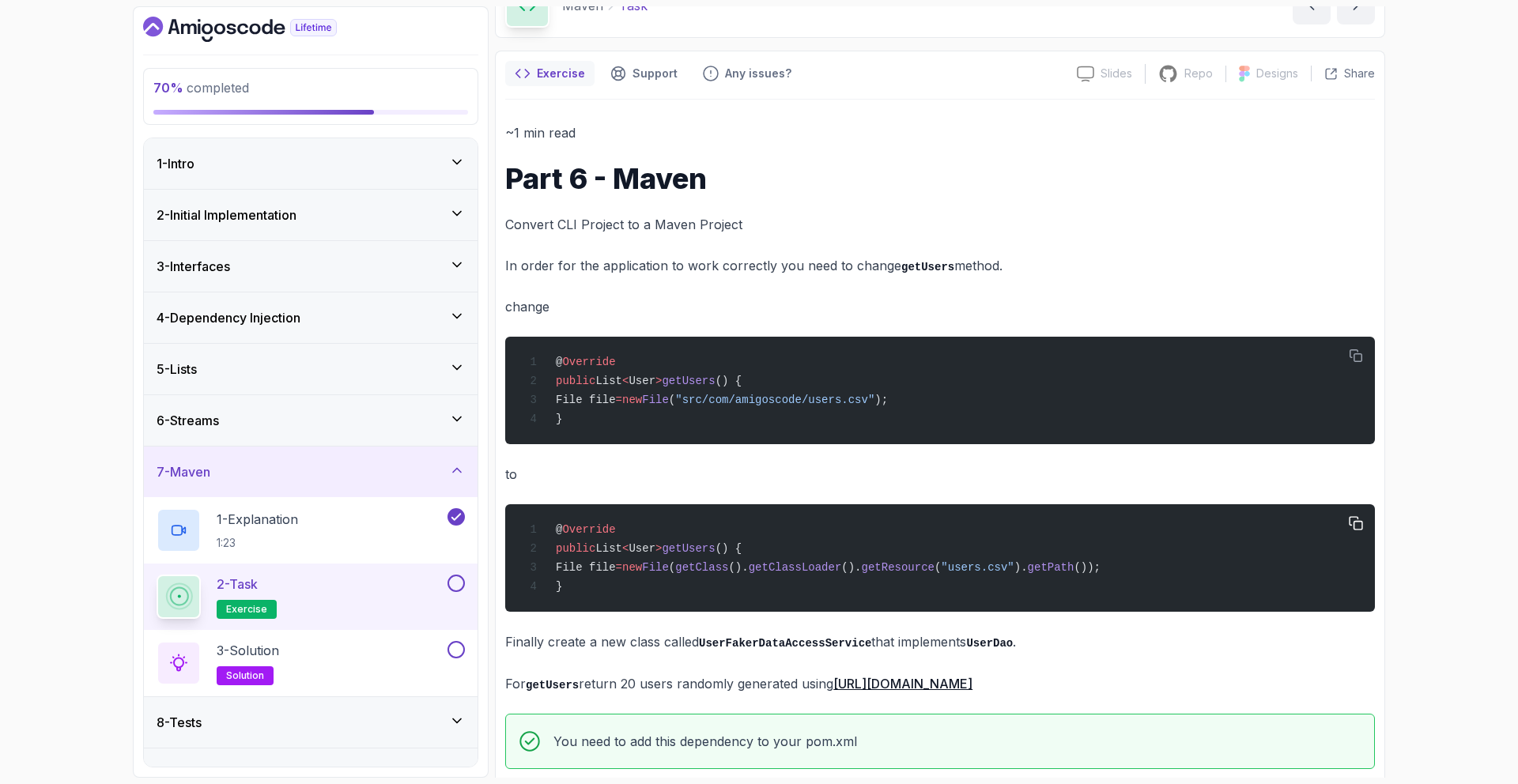
scroll to position [95, 0]
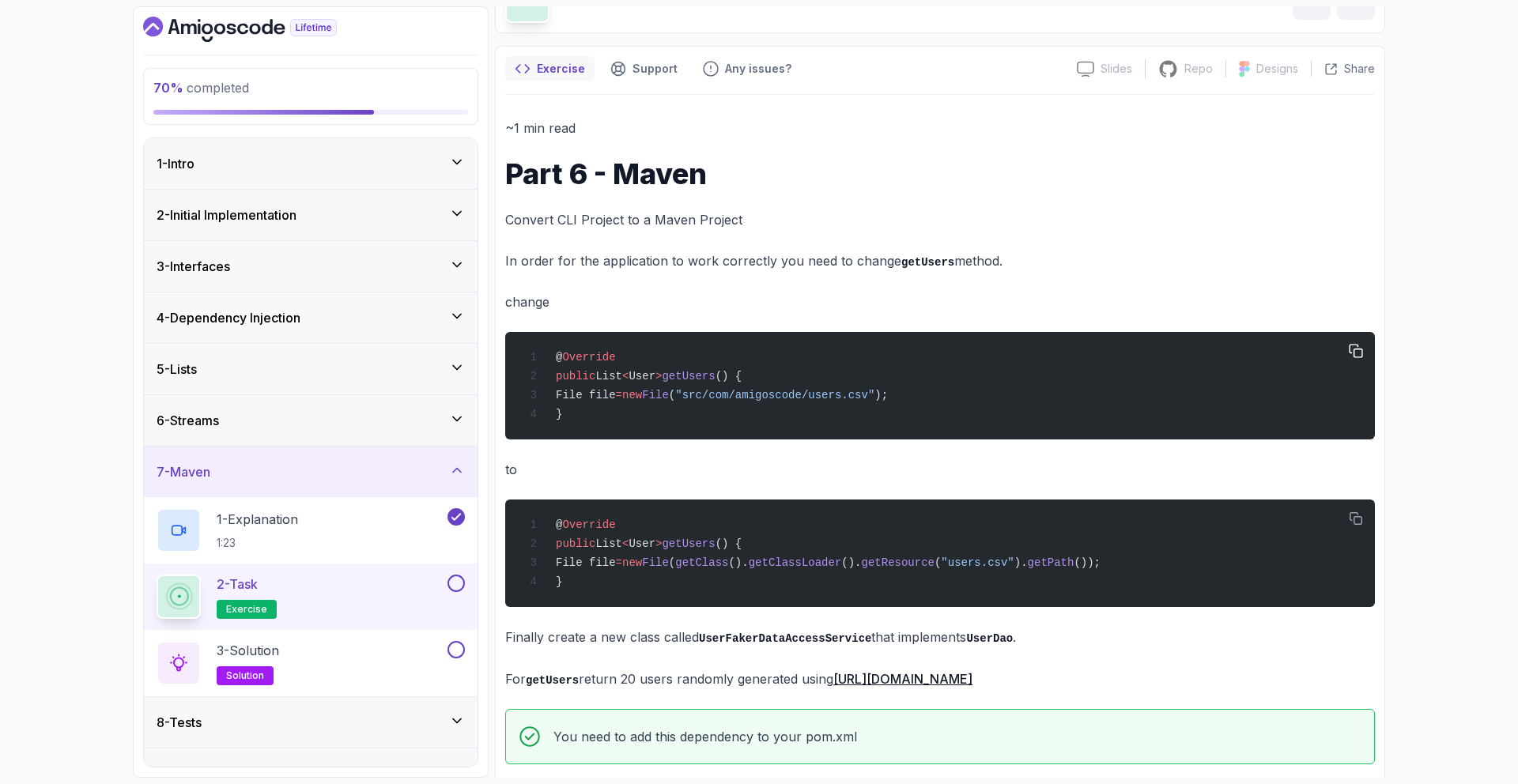
click at [592, 394] on span "File file" at bounding box center [586, 395] width 60 height 13
copy code "File file = new File ( "src/com/amigoscode/users.csv" );"
drag, startPoint x: 592, startPoint y: 394, endPoint x: 945, endPoint y: 401, distance: 353.1
click at [945, 401] on div "@ Override public List < User > getUsers () { File file = new File ( "src/com/a…" at bounding box center [940, 386] width 844 height 89
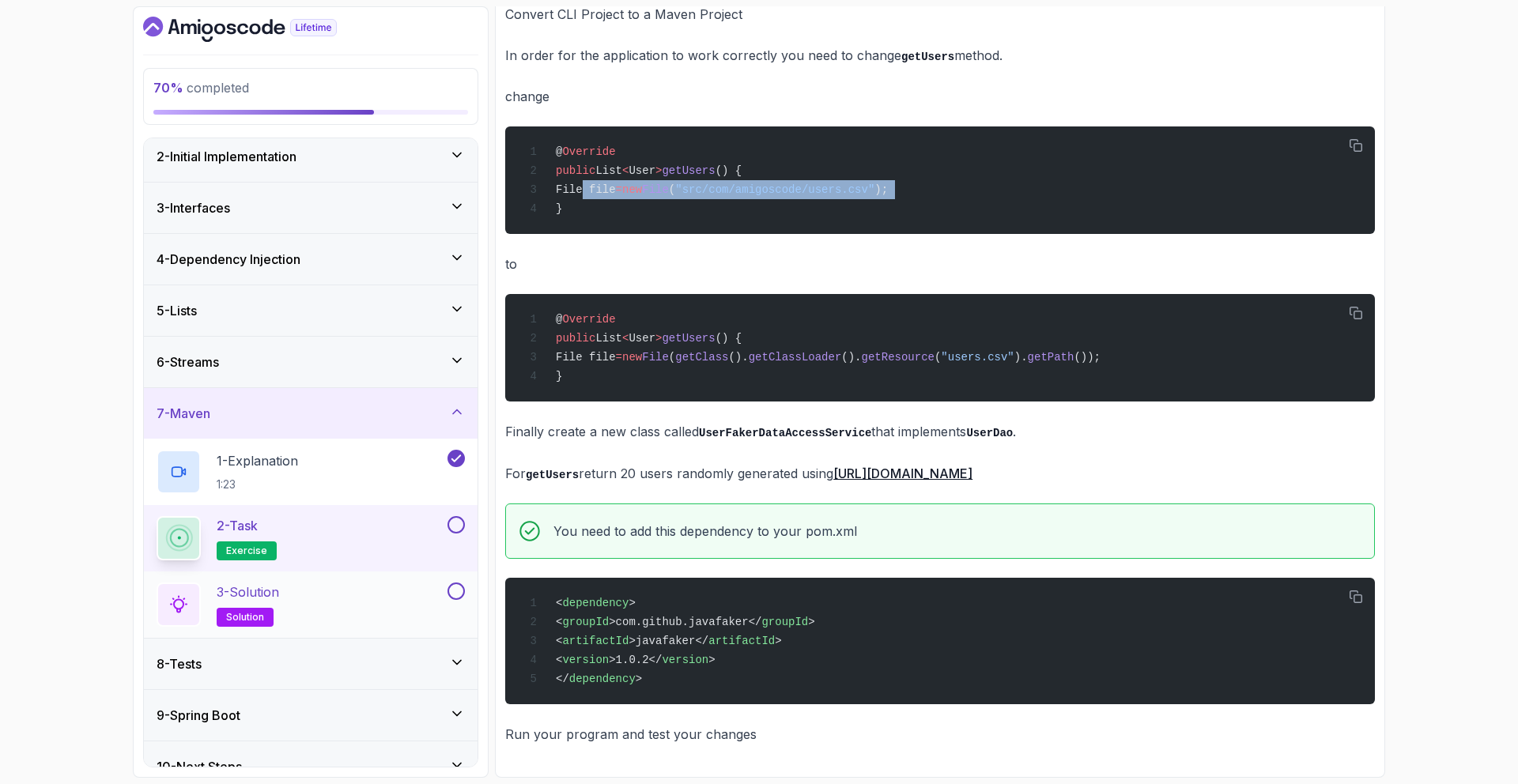
scroll to position [83, 0]
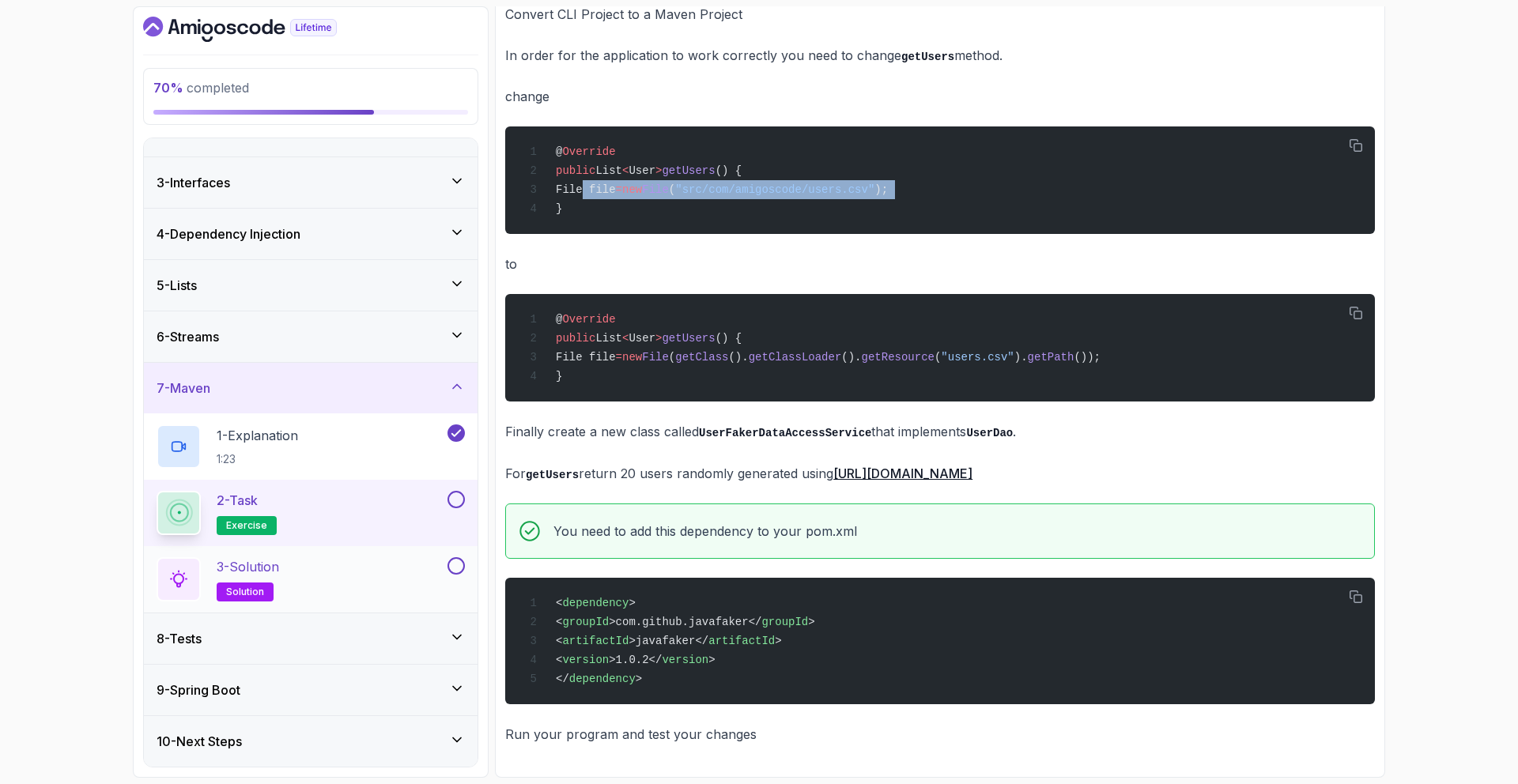
click at [423, 577] on div "3 - Solution solution" at bounding box center [300, 579] width 288 height 44
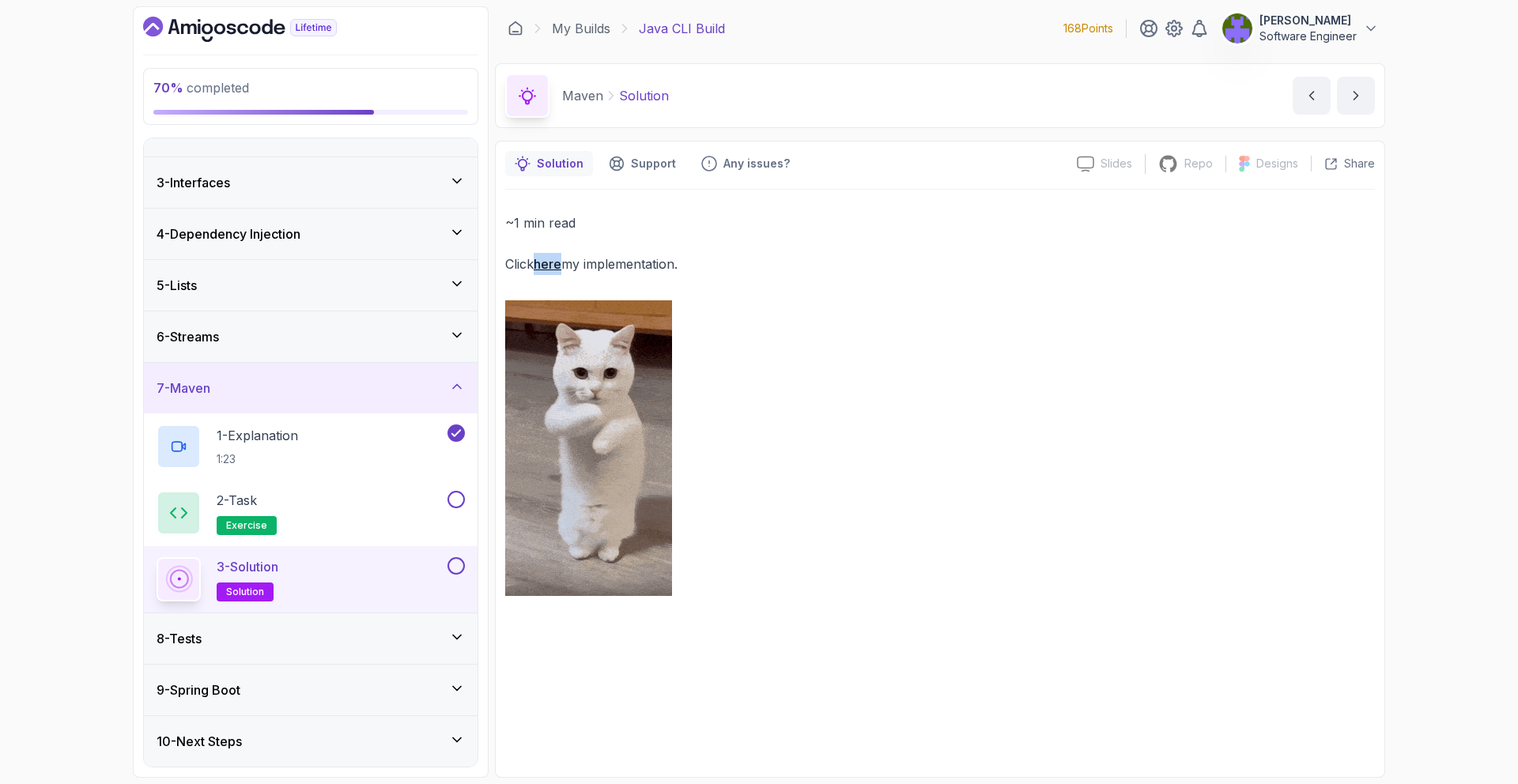
click at [422, 645] on div "8 - Tests" at bounding box center [310, 639] width 308 height 19
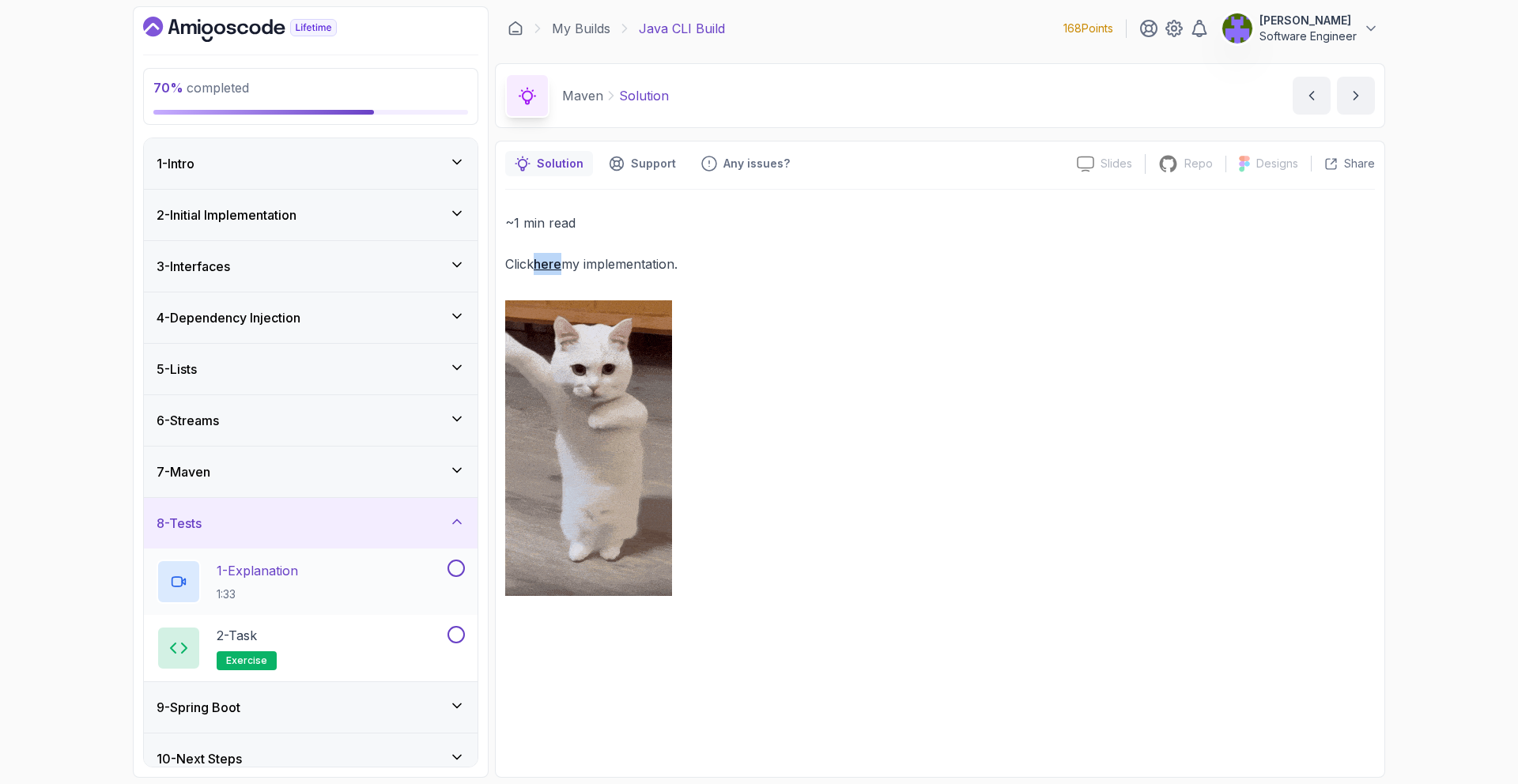
click at [432, 599] on div "1 - Explanation 1:33" at bounding box center [300, 581] width 288 height 44
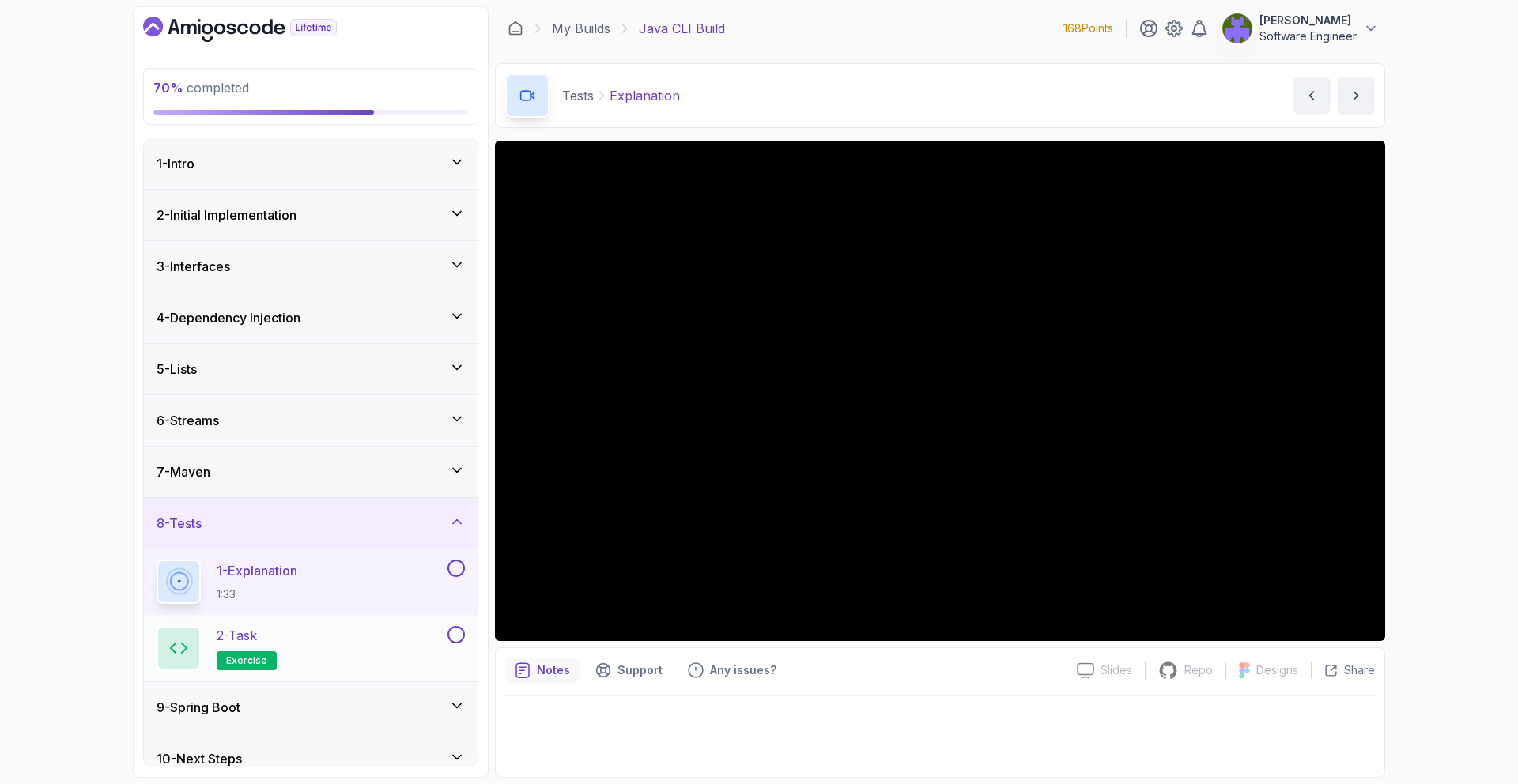
click at [435, 649] on div "2 - Task exercise" at bounding box center [300, 647] width 288 height 44
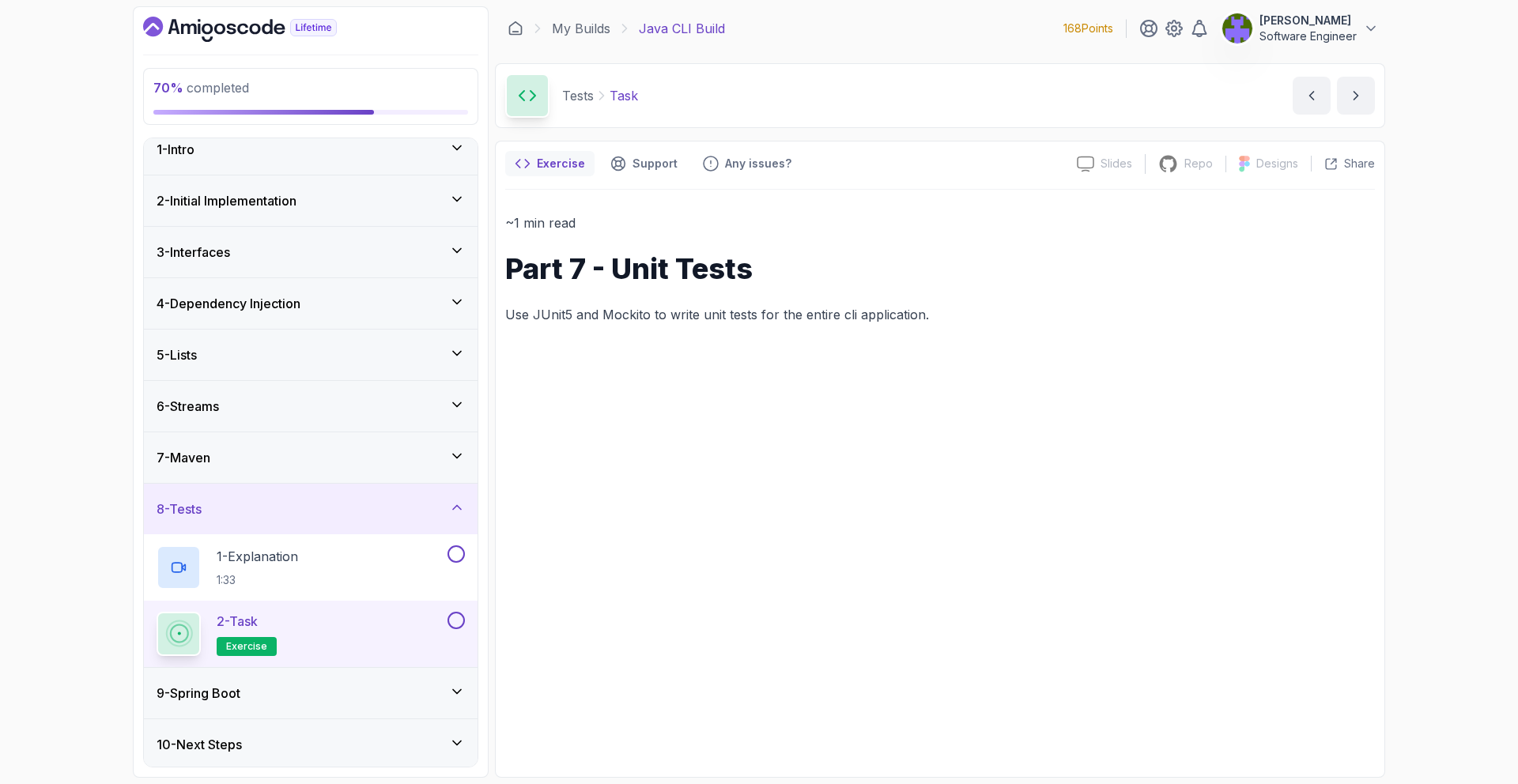
scroll to position [18, 0]
click at [459, 554] on button at bounding box center [456, 551] width 18 height 18
click at [464, 605] on div "2 - Task exercise" at bounding box center [311, 630] width 334 height 67
click at [460, 614] on button at bounding box center [456, 617] width 18 height 18
click at [427, 690] on div "9 - Spring Boot" at bounding box center [310, 690] width 308 height 19
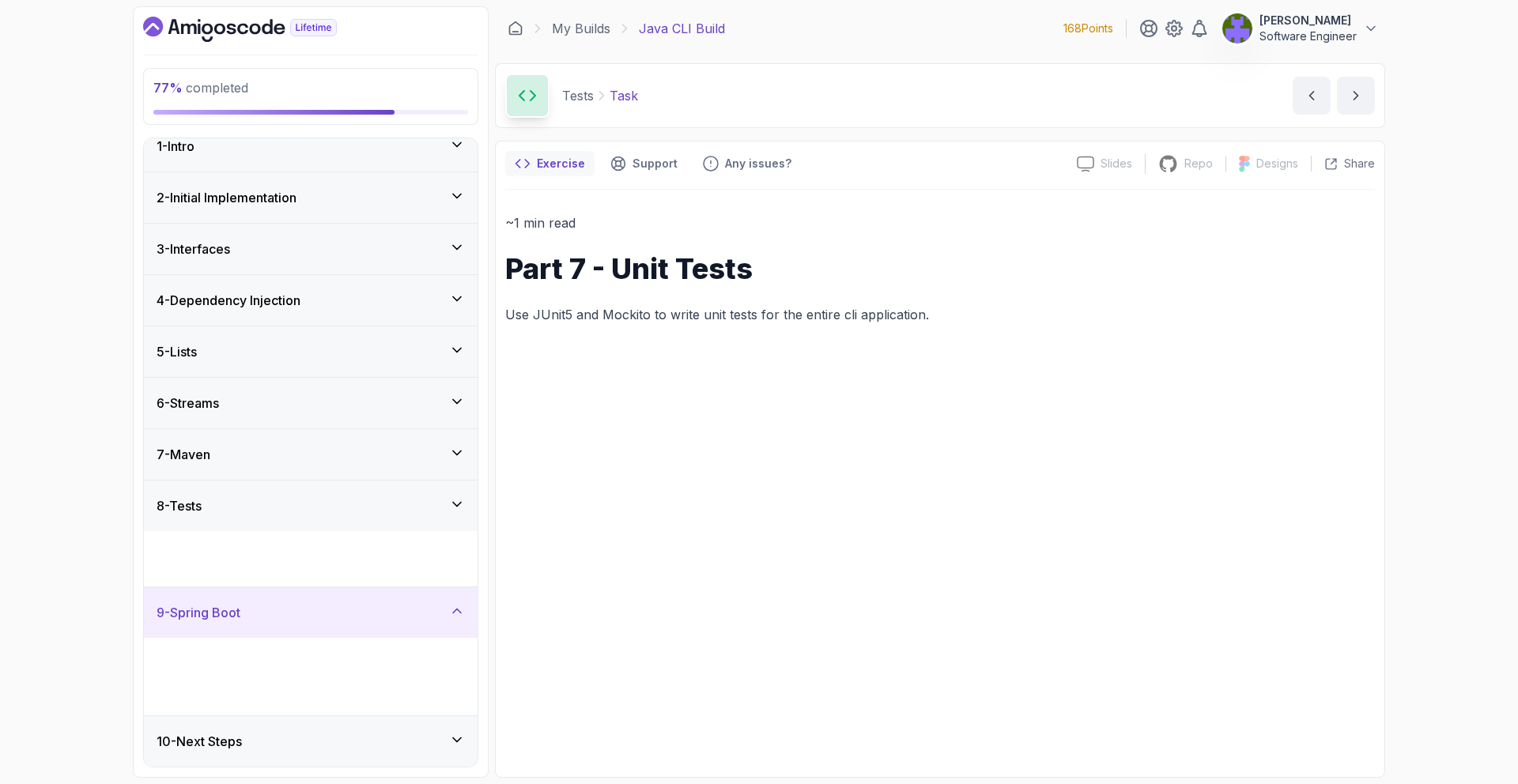
scroll to position [0, 0]
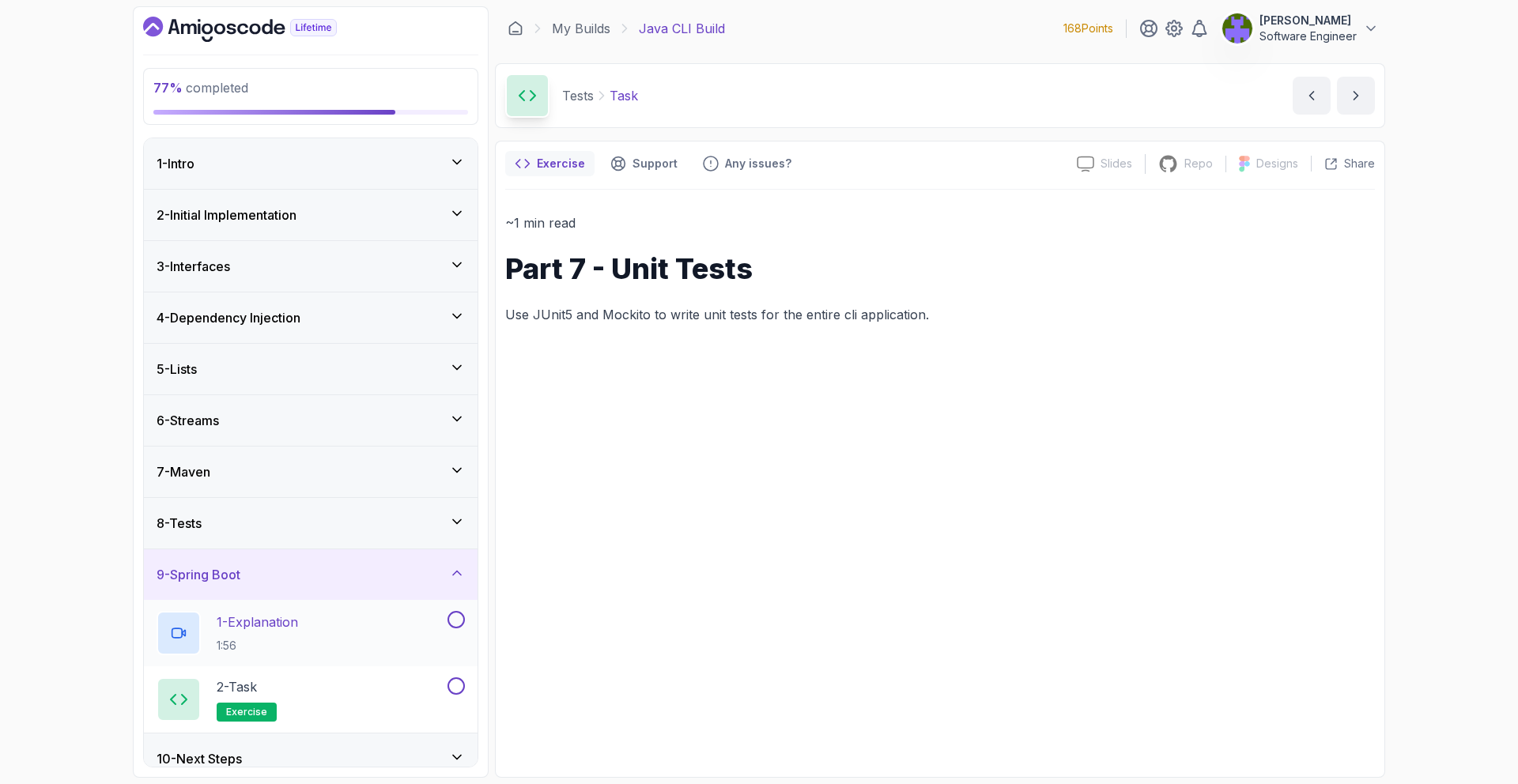
click at [433, 651] on div "1 - Explanation 1:56" at bounding box center [300, 632] width 288 height 44
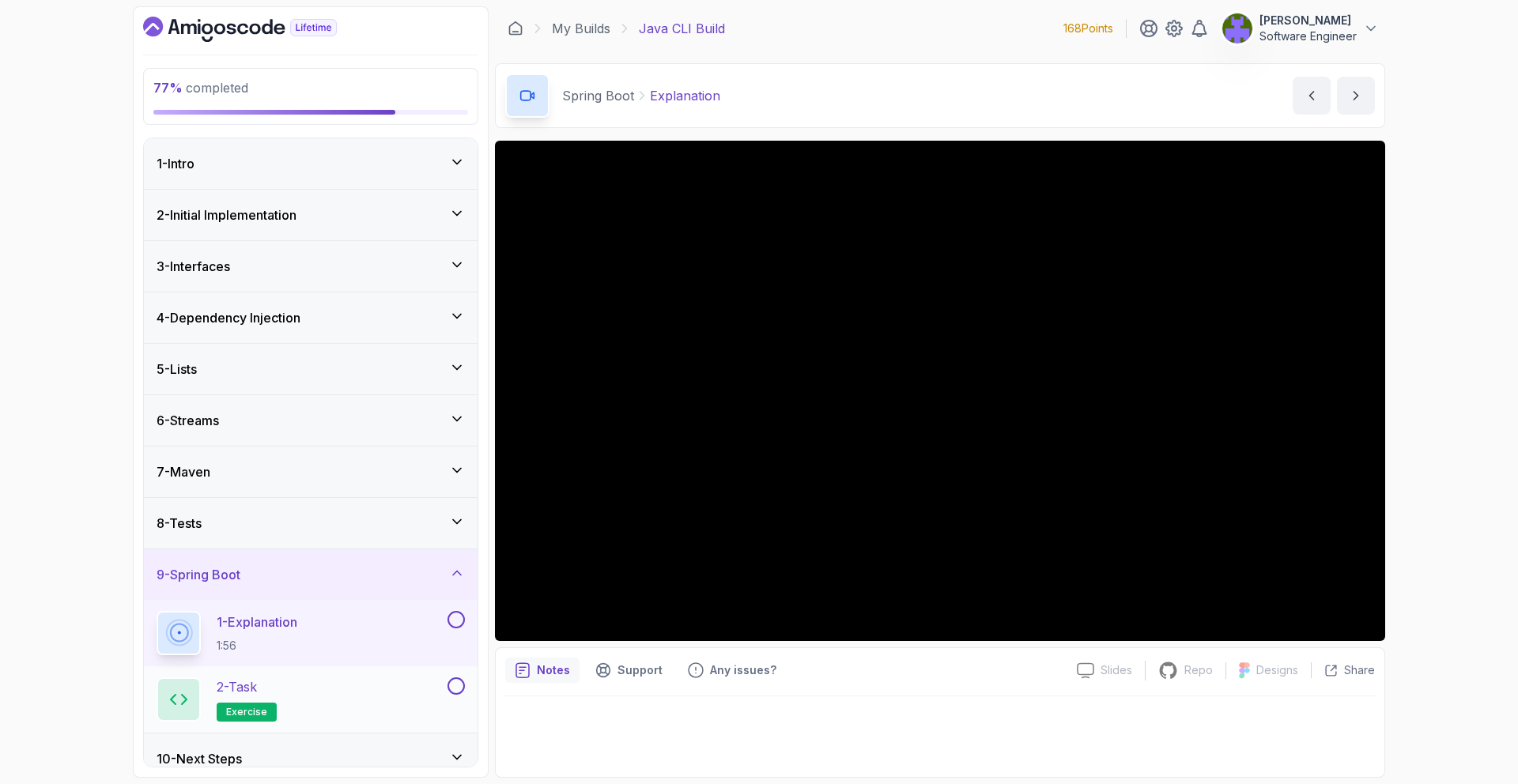
click at [405, 685] on div "2 - Task exercise" at bounding box center [300, 699] width 288 height 44
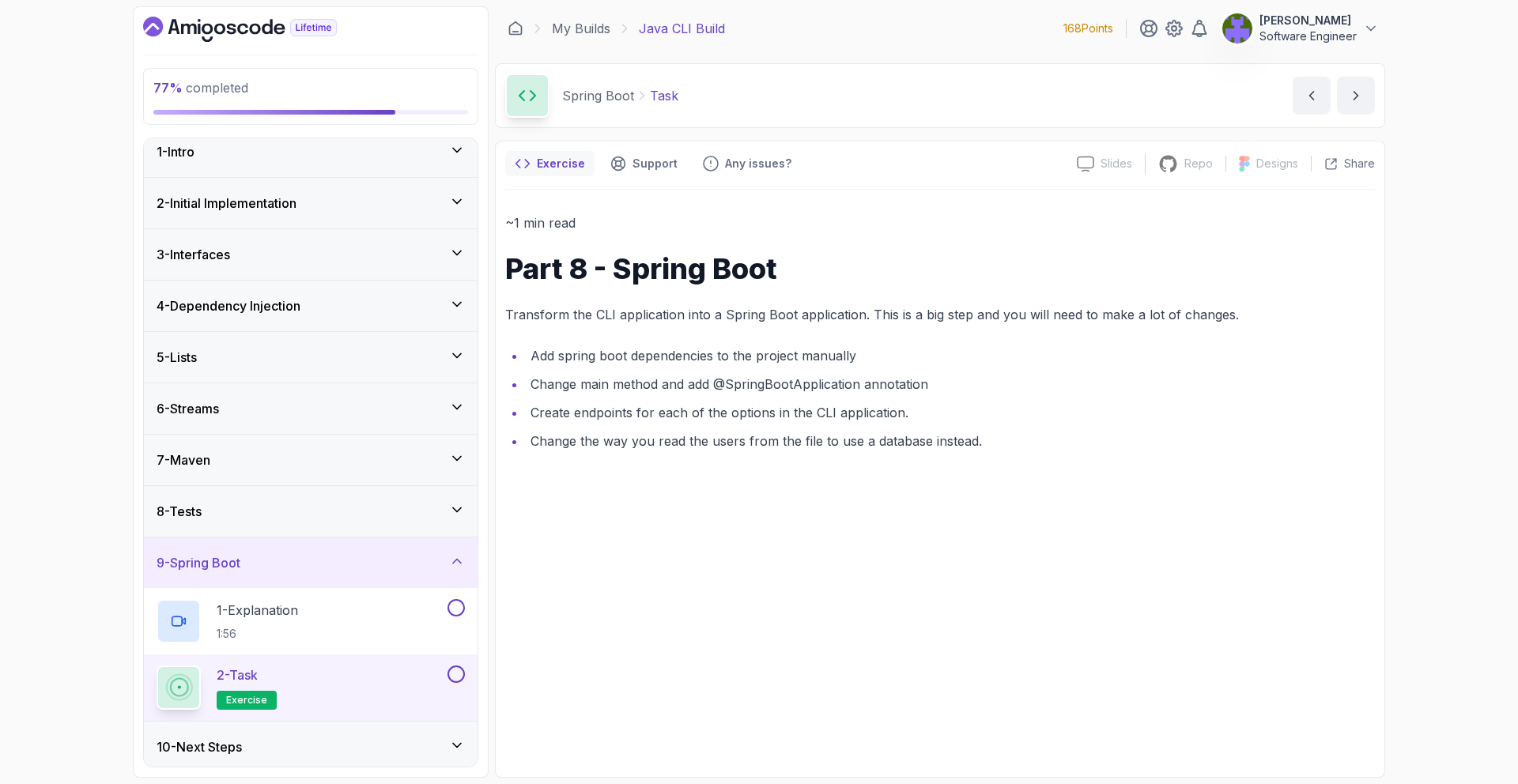
scroll to position [18, 0]
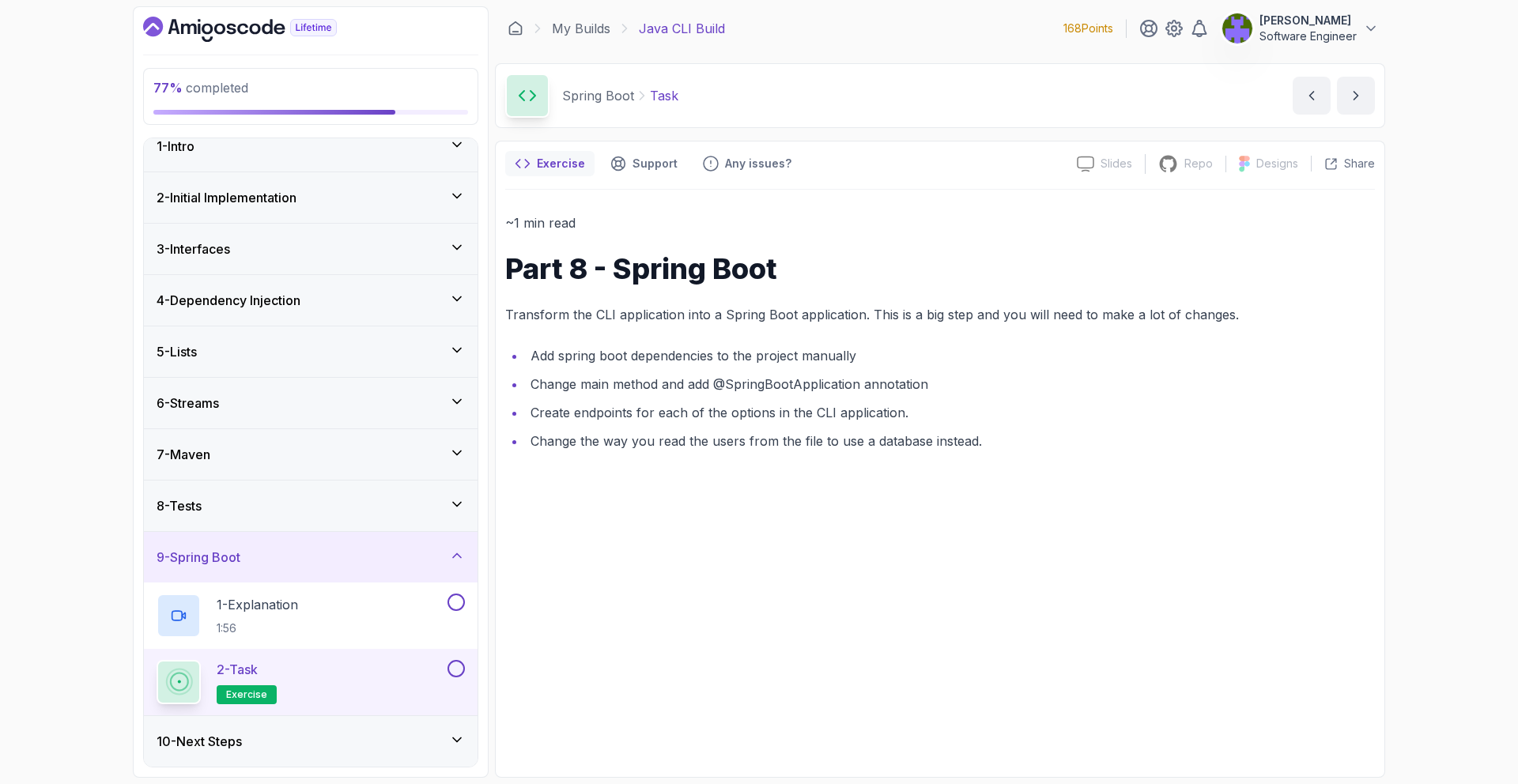
click at [403, 731] on div "10 - Next Steps" at bounding box center [311, 742] width 334 height 51
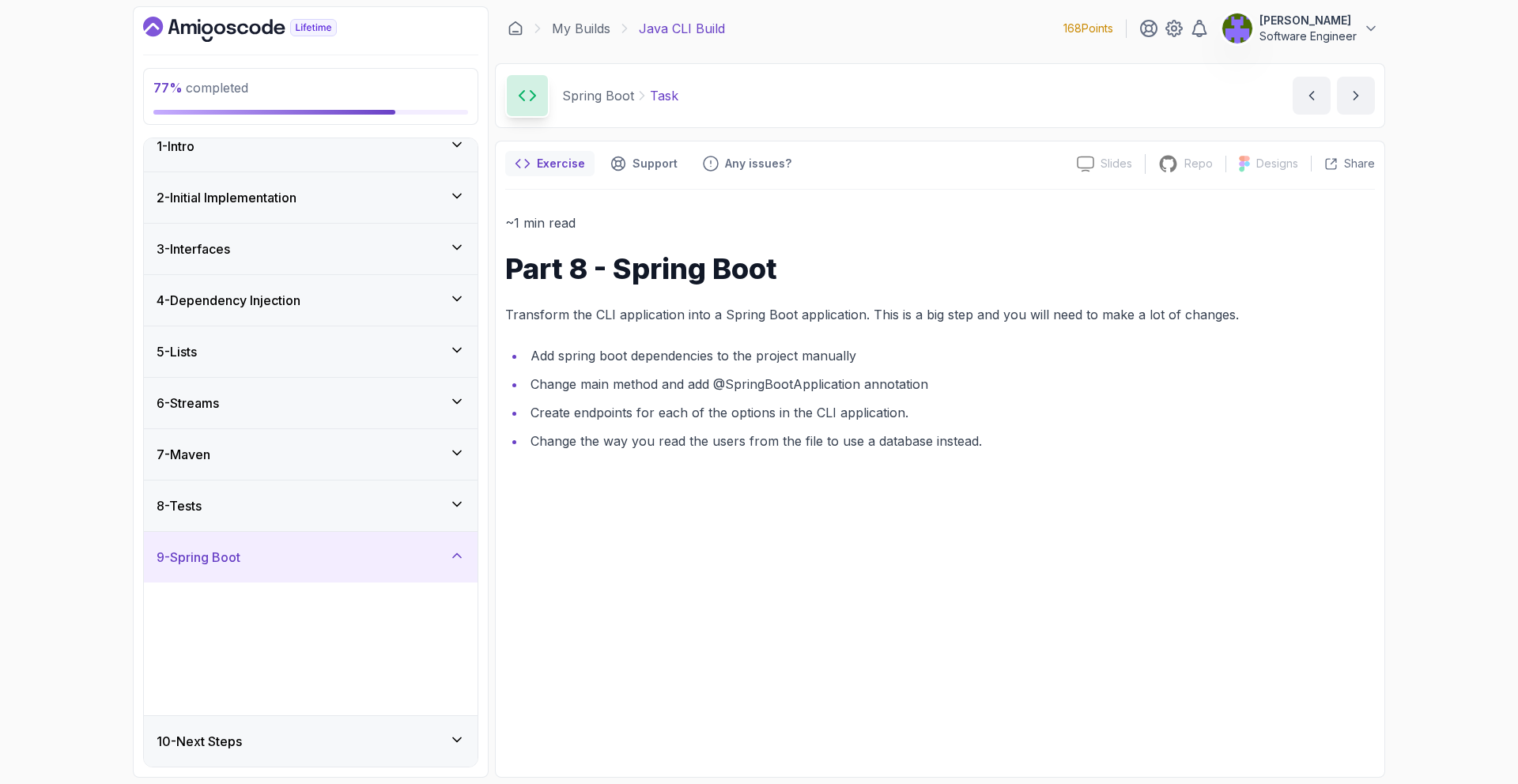
scroll to position [0, 0]
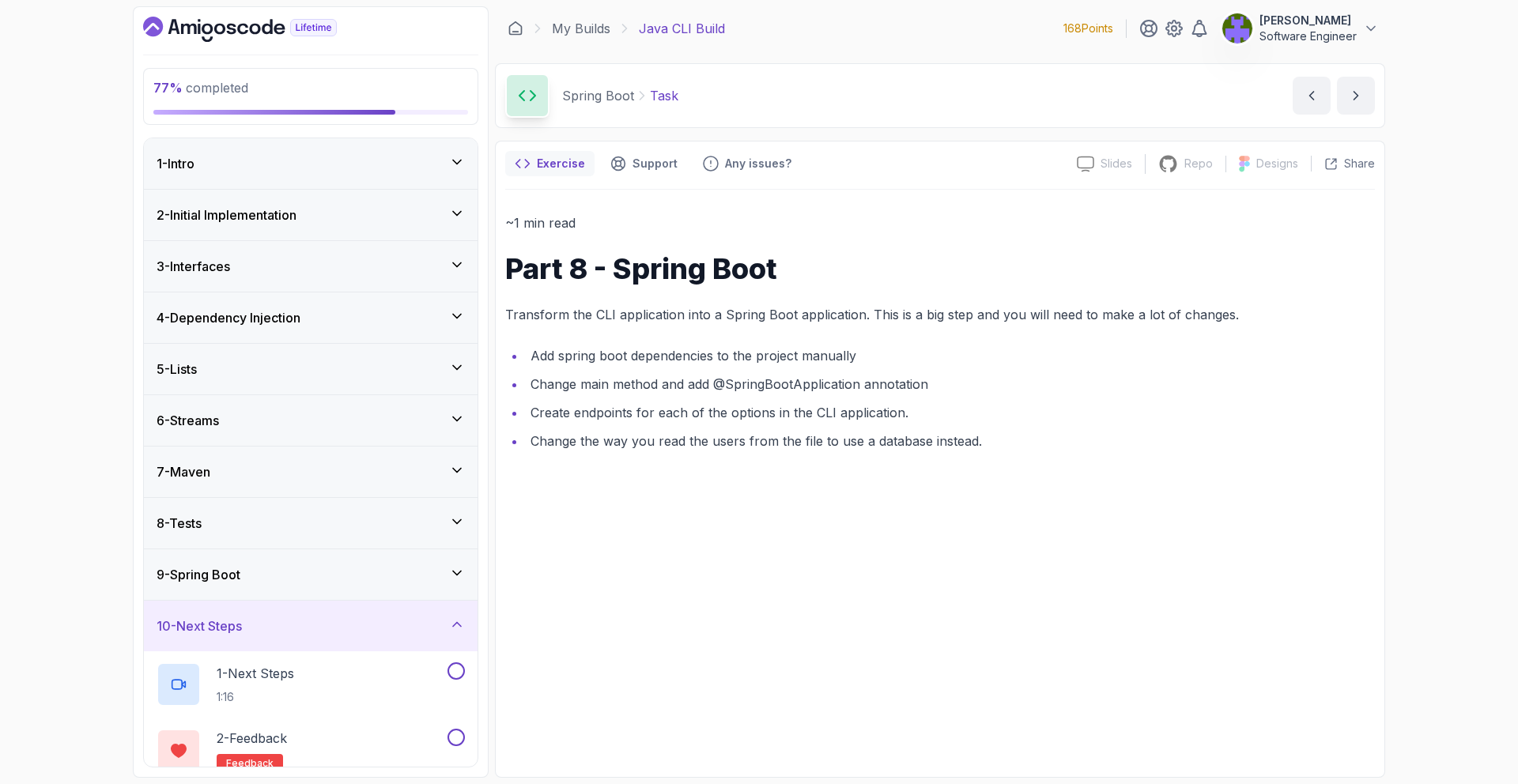
click at [443, 569] on div "9 - Spring Boot" at bounding box center [310, 574] width 308 height 19
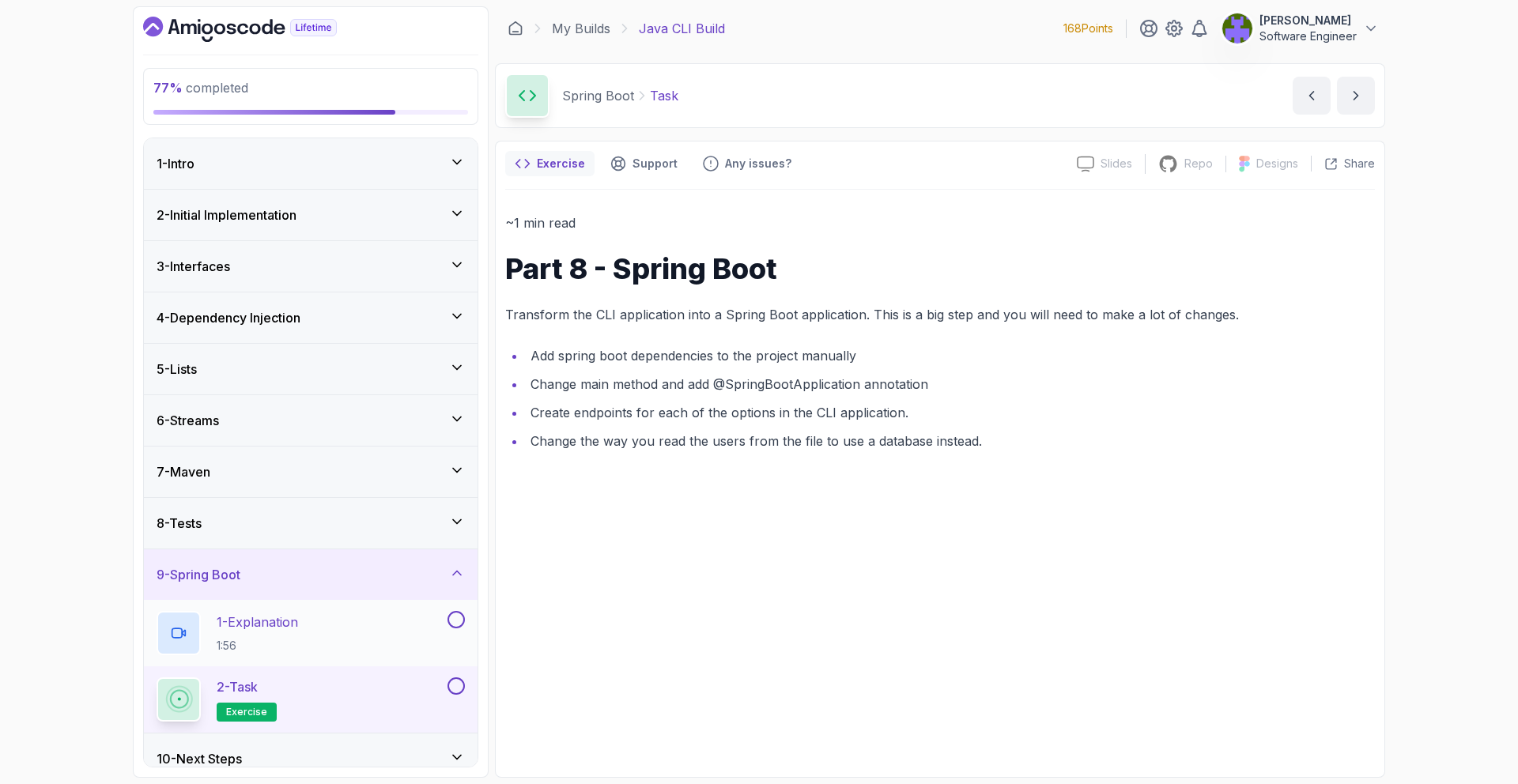
click at [461, 620] on button at bounding box center [456, 619] width 18 height 18
click at [454, 686] on button at bounding box center [456, 686] width 18 height 18
click at [430, 729] on div "2 - Task exercise" at bounding box center [311, 699] width 334 height 67
click at [421, 754] on div "10 - Next Steps" at bounding box center [310, 759] width 308 height 19
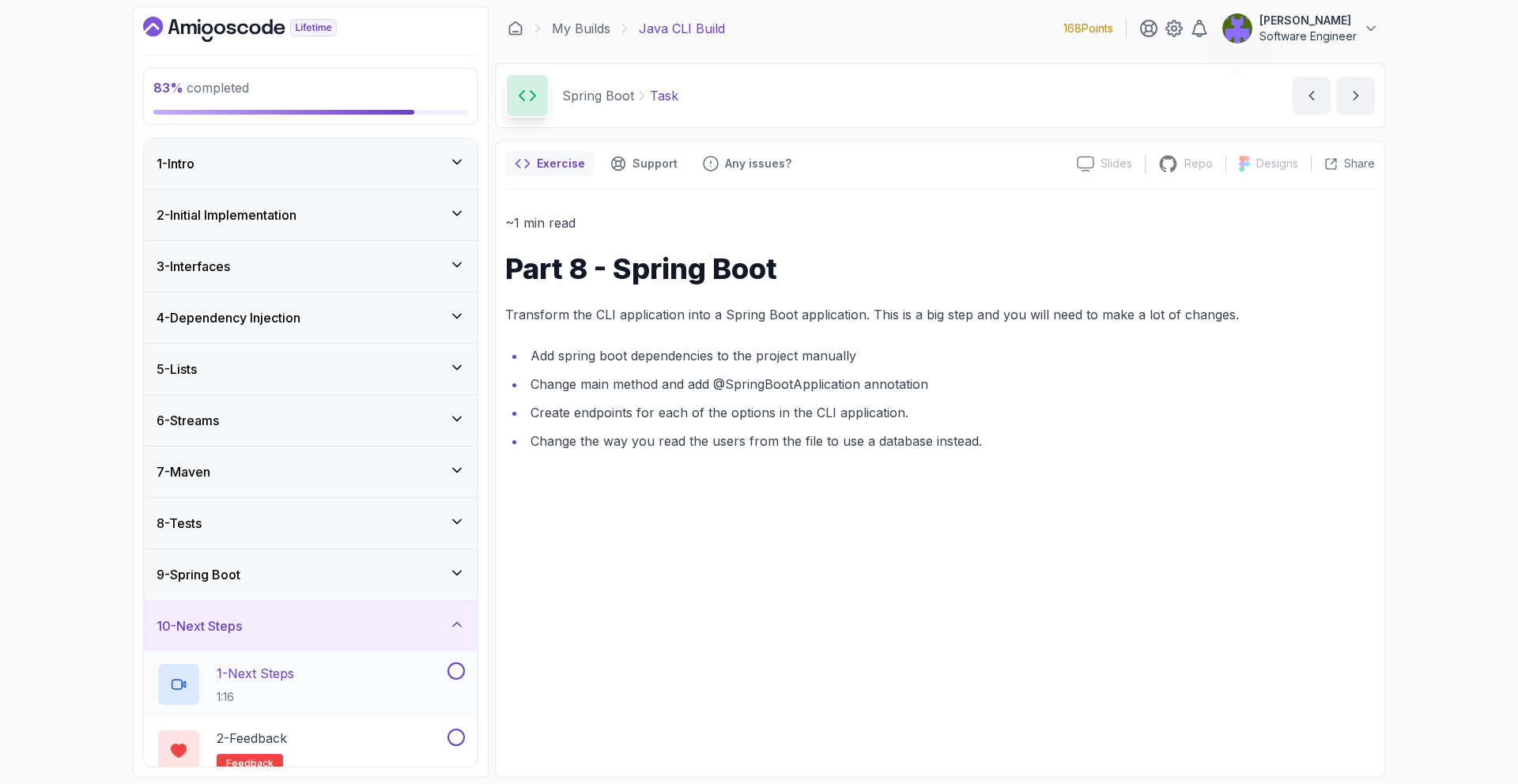
click at [422, 686] on div "1 - Next Steps 1:16" at bounding box center [300, 684] width 288 height 44
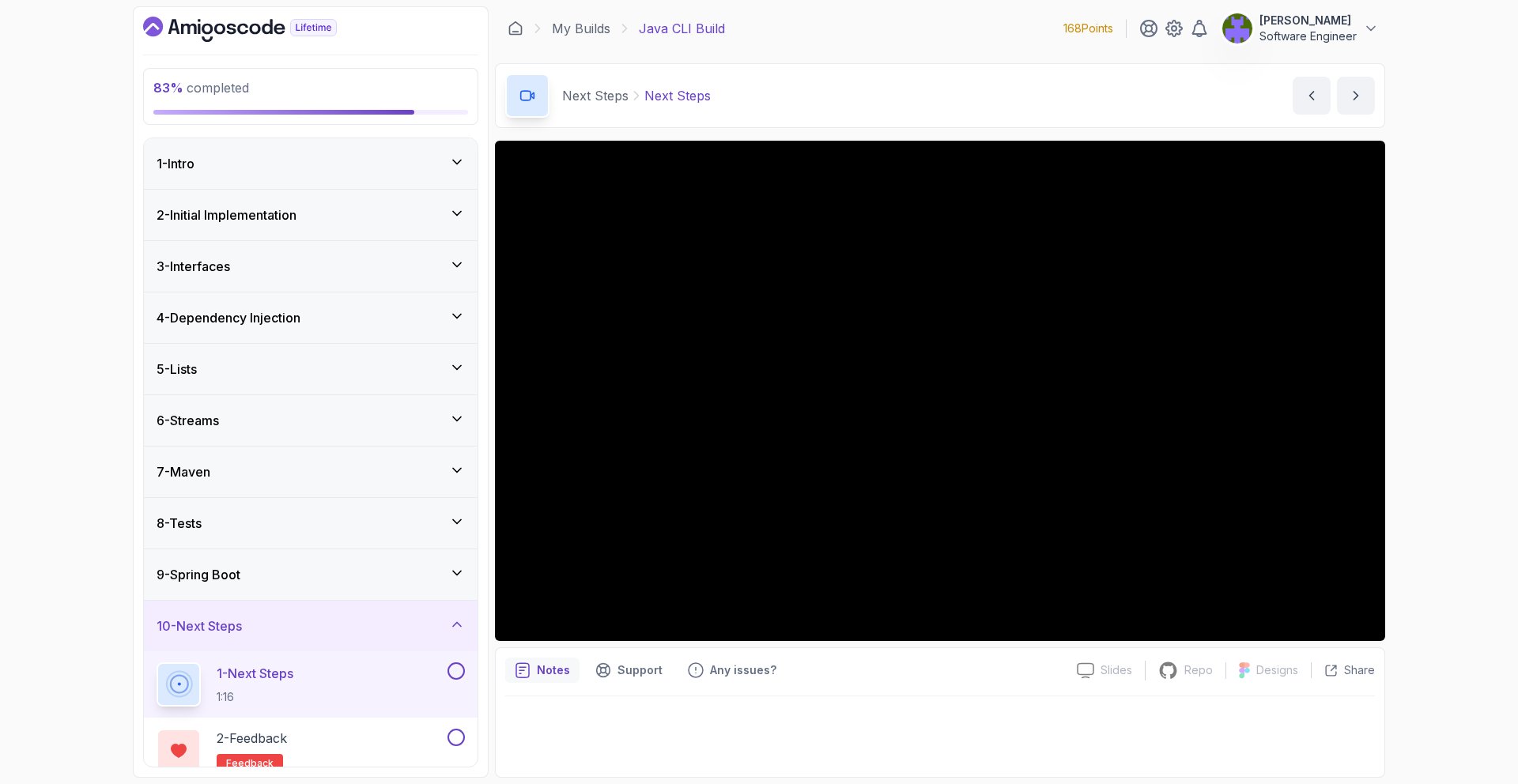
drag, startPoint x: 453, startPoint y: 665, endPoint x: 473, endPoint y: 686, distance: 29.0
click at [454, 664] on button at bounding box center [456, 671] width 18 height 18
click at [447, 742] on div at bounding box center [454, 737] width 21 height 18
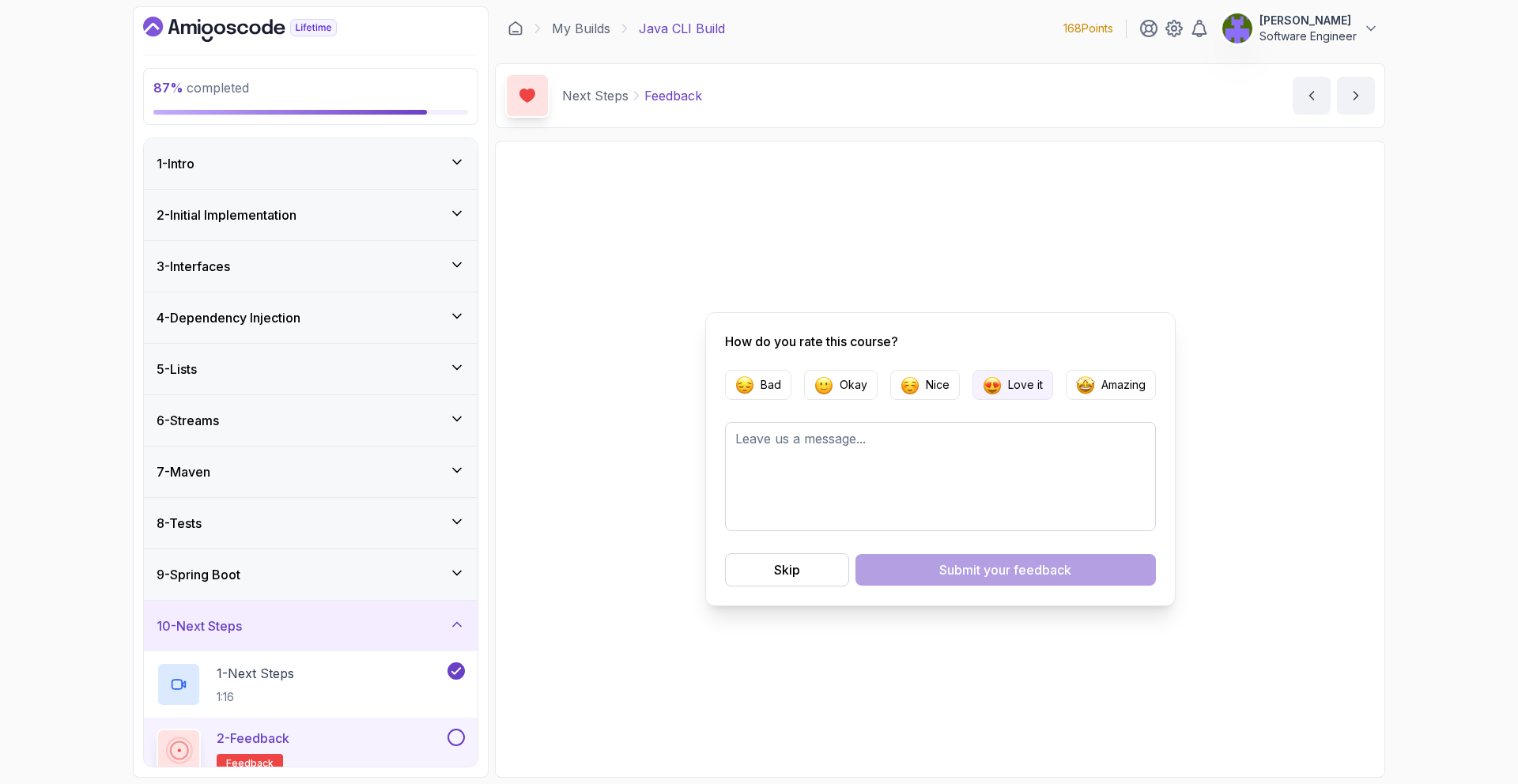
click at [1005, 397] on button "Love it" at bounding box center [1013, 385] width 81 height 30
click at [1015, 574] on span "your feedback" at bounding box center [1028, 570] width 88 height 19
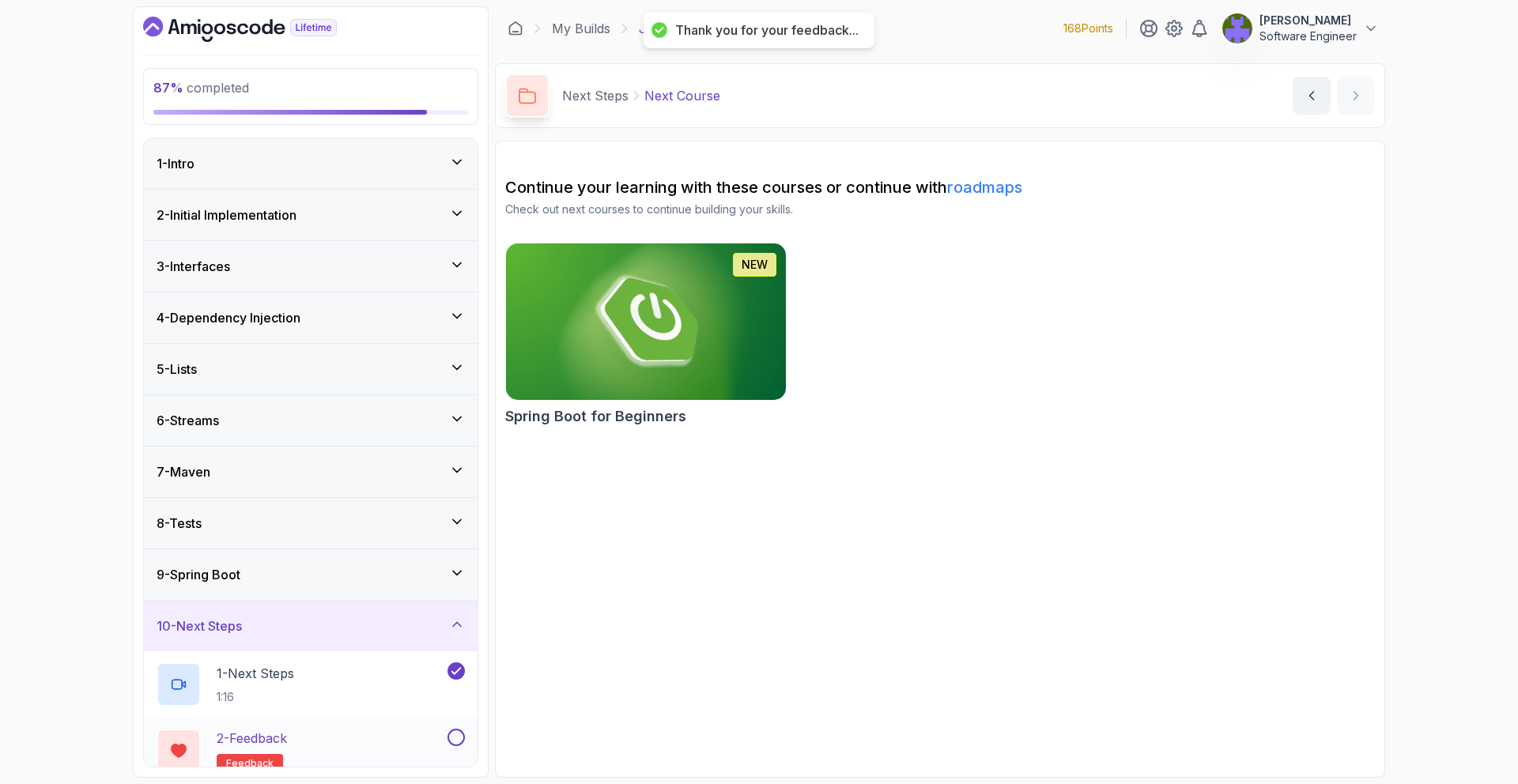
click at [411, 722] on div "2 - Feedback feedback" at bounding box center [311, 750] width 334 height 67
click at [990, 178] on link "roadmaps" at bounding box center [985, 187] width 75 height 19
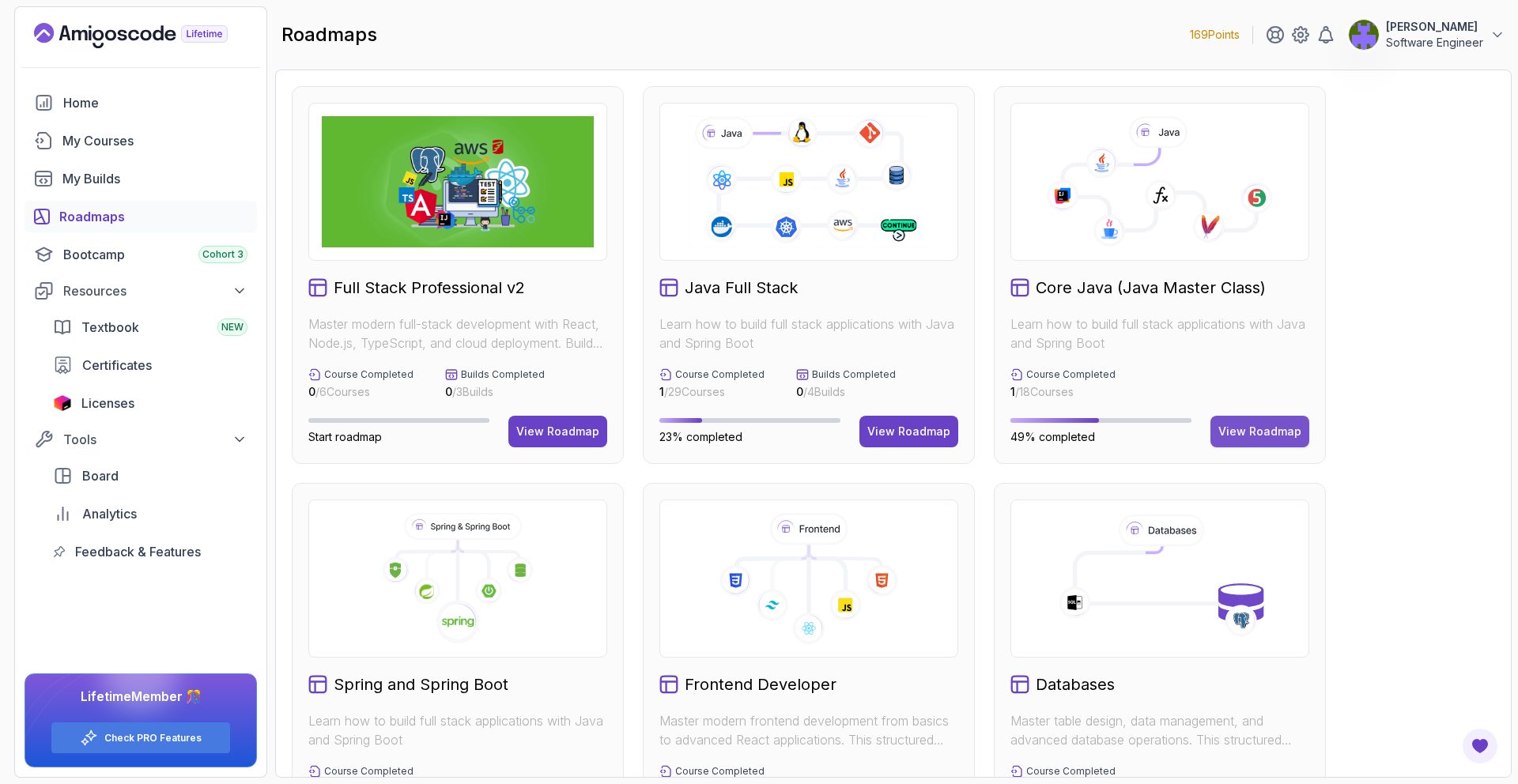
click at [1242, 427] on div "View Roadmap" at bounding box center [1259, 431] width 83 height 16
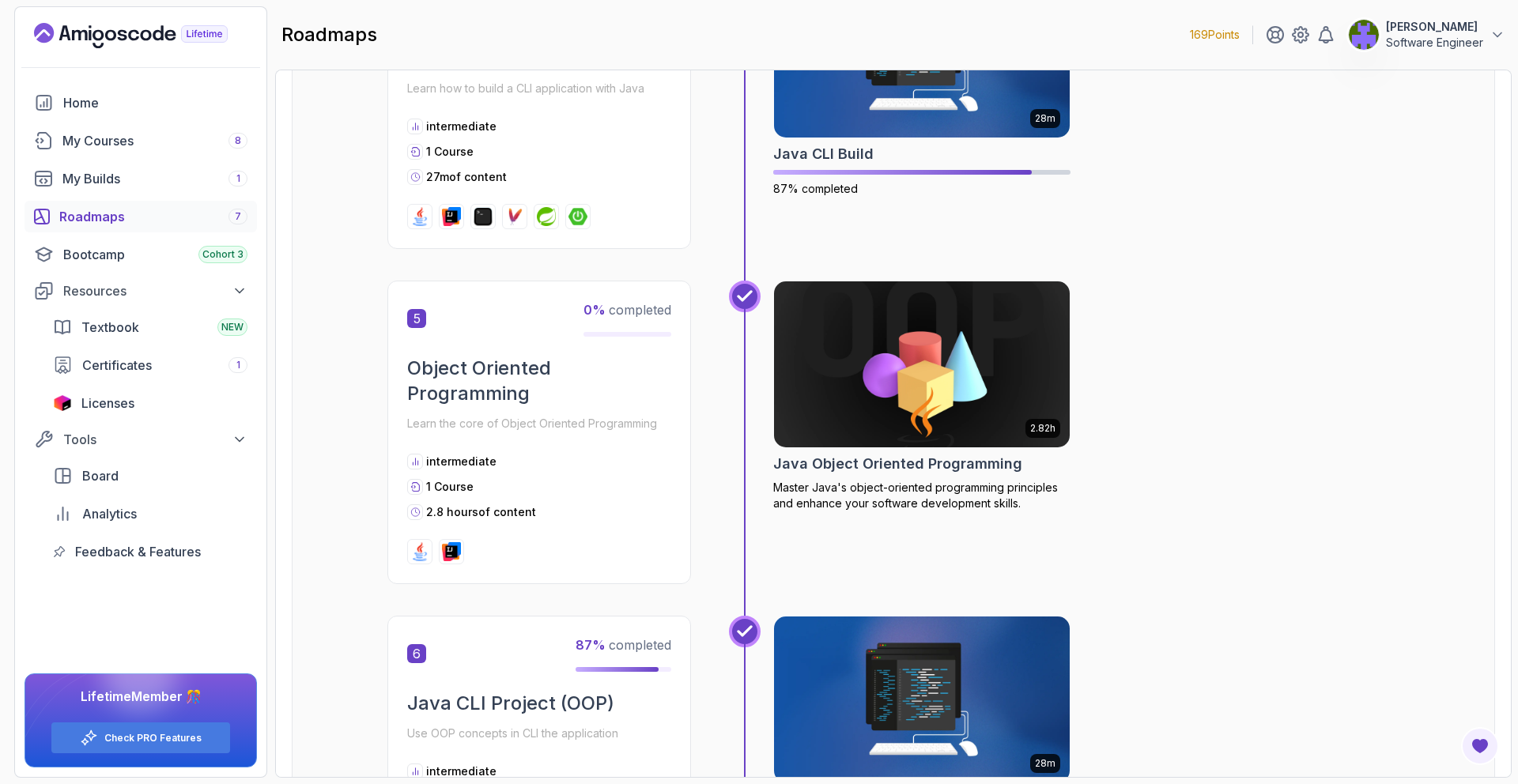
scroll to position [1413, 0]
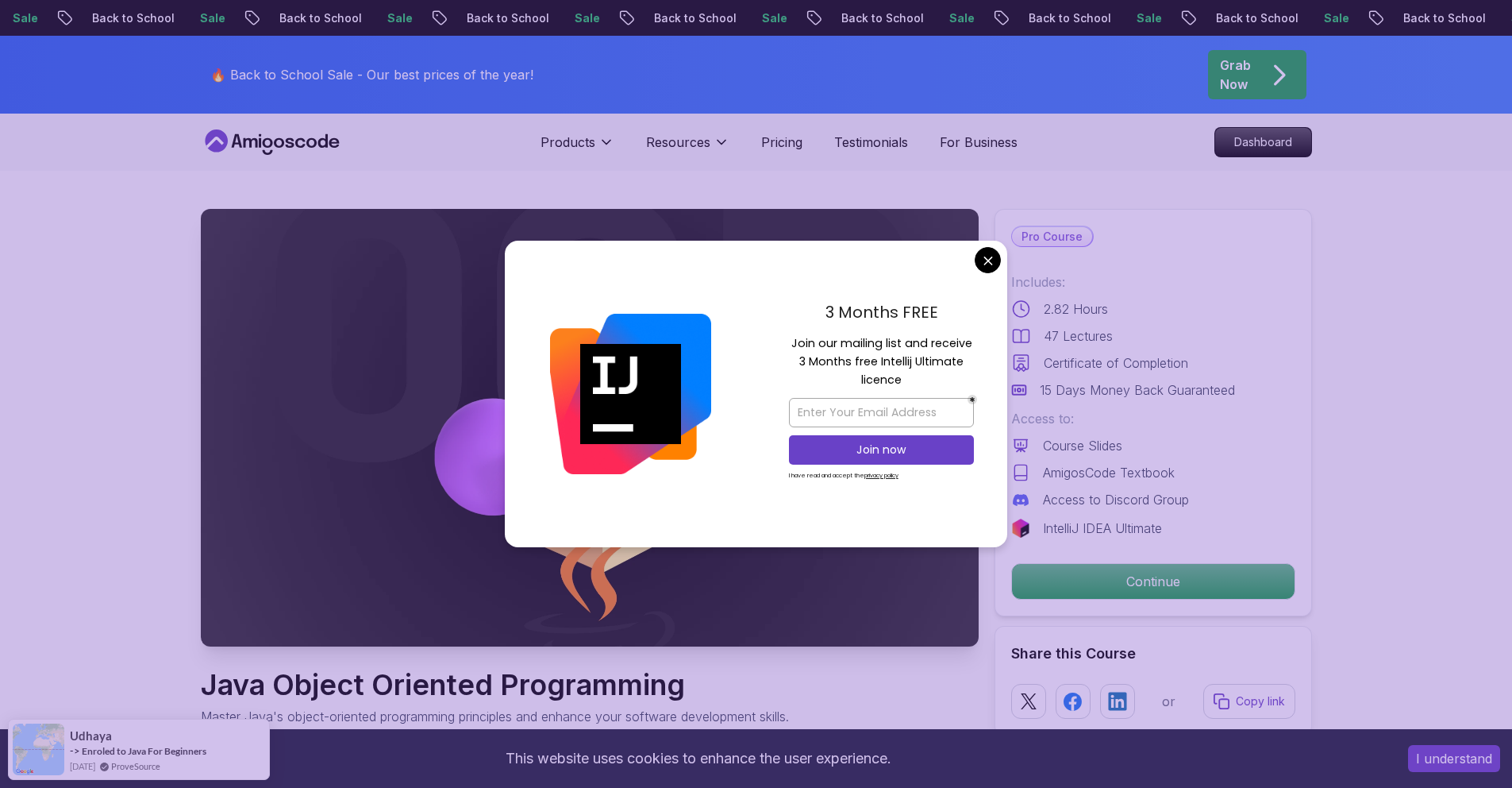
click at [987, 273] on div "3 Months FREE Join our mailing list and receive 3 Months free Intellij Ultimate…" at bounding box center [881, 394] width 251 height 307
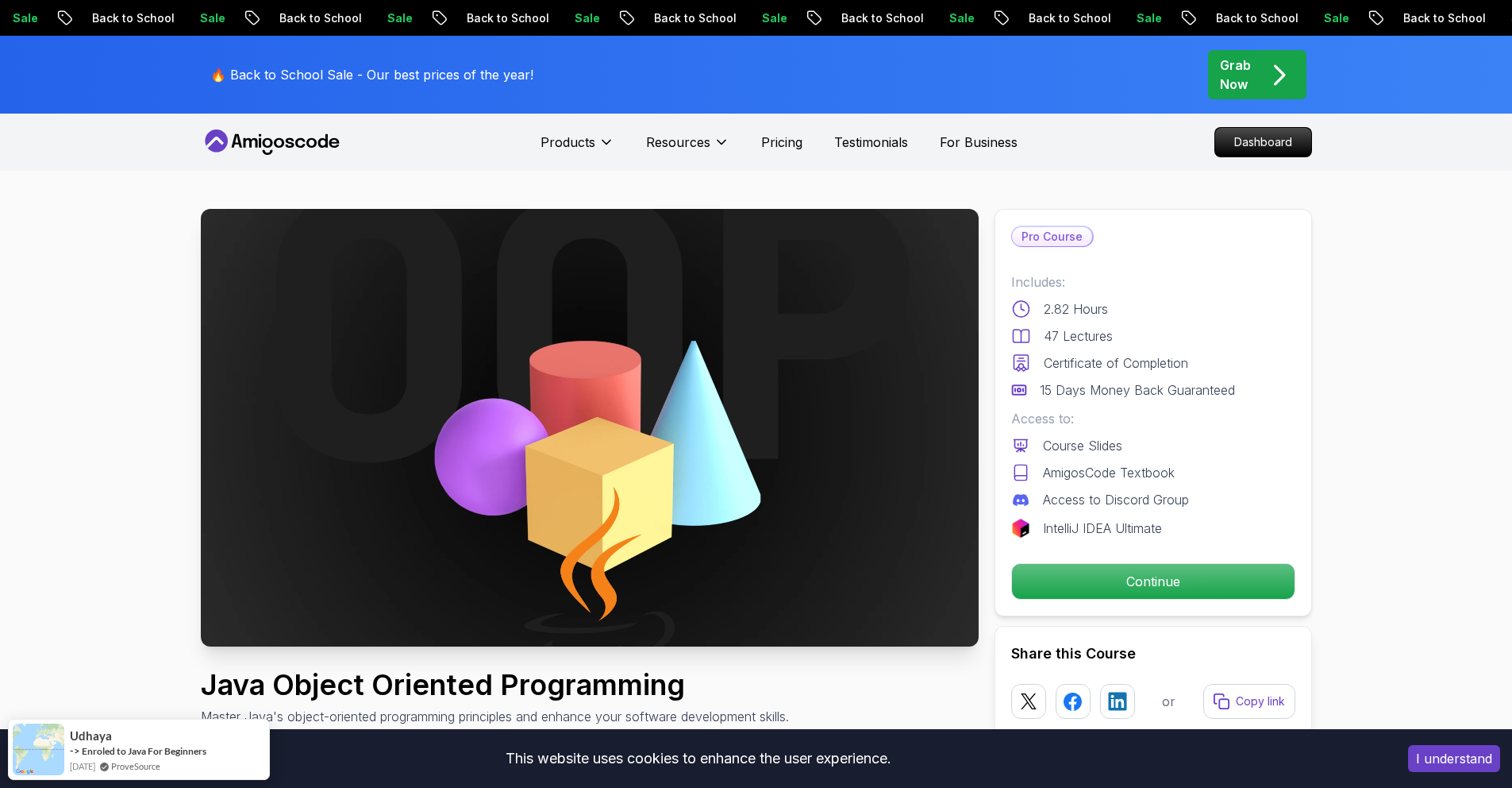
click at [1121, 569] on p "Continue" at bounding box center [1153, 581] width 268 height 33
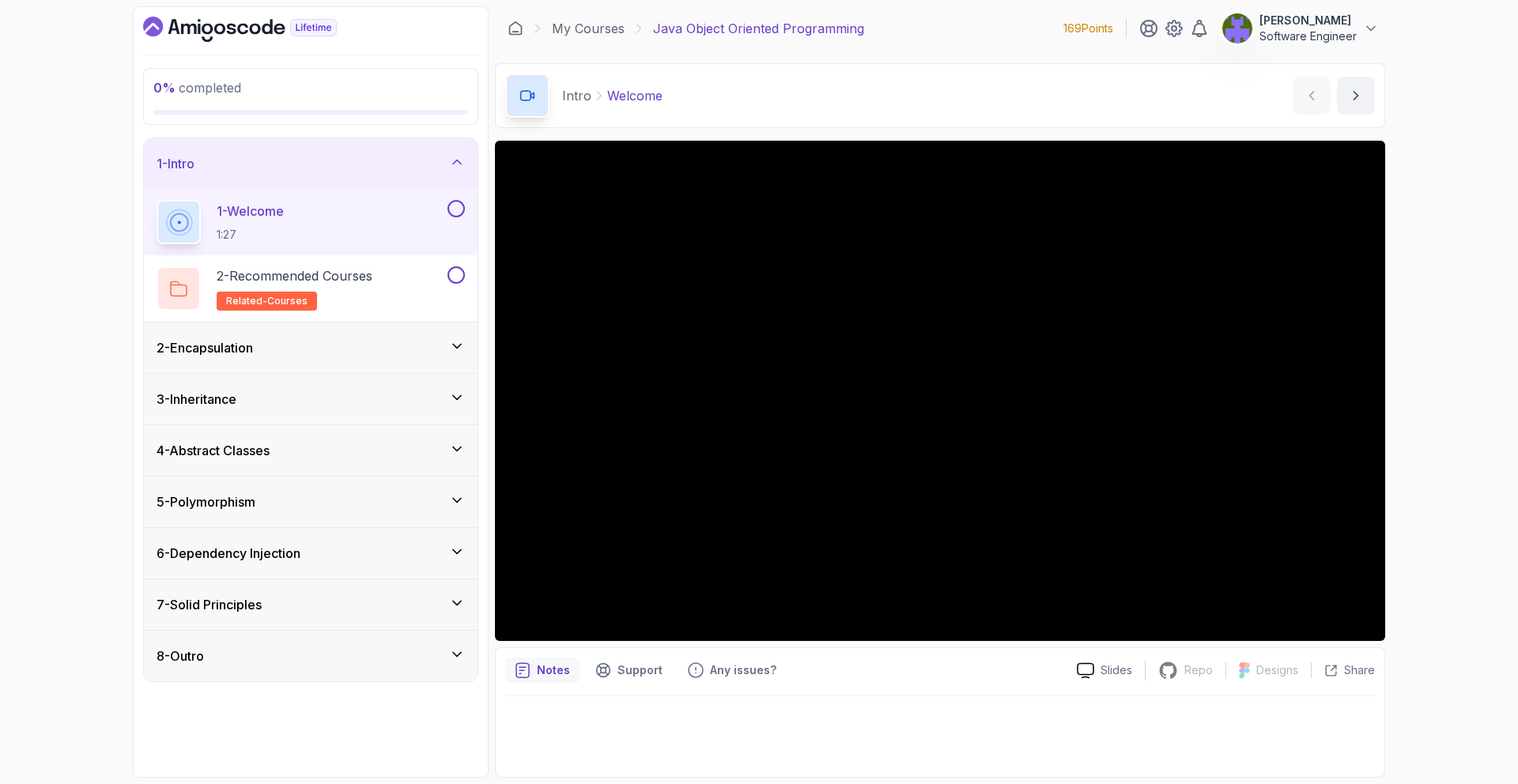
click at [444, 438] on div "4 - Abstract Classes" at bounding box center [311, 451] width 334 height 51
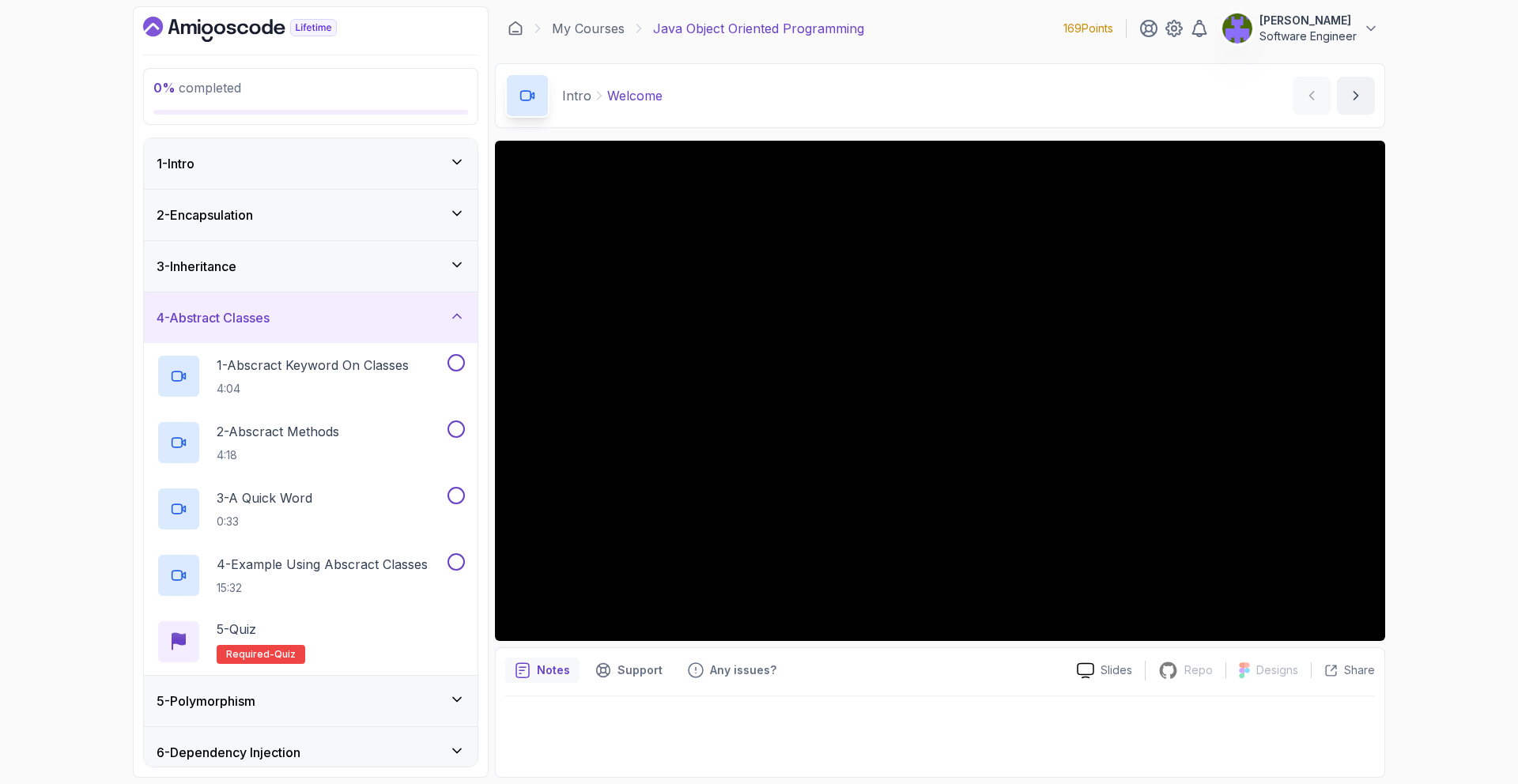
click at [448, 320] on div "4 - Abstract Classes" at bounding box center [310, 318] width 308 height 19
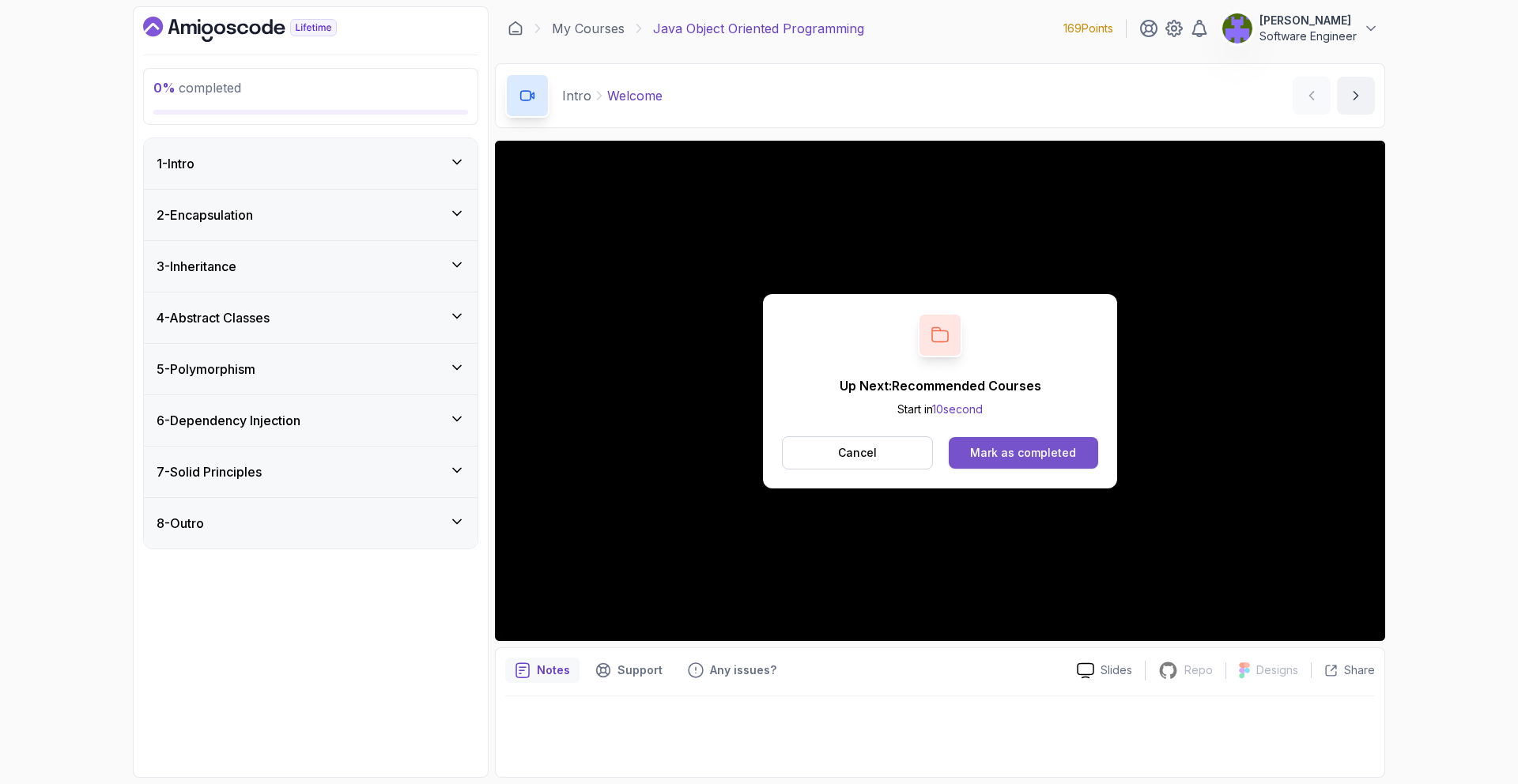
click at [1027, 448] on div "Mark as completed" at bounding box center [1022, 452] width 106 height 16
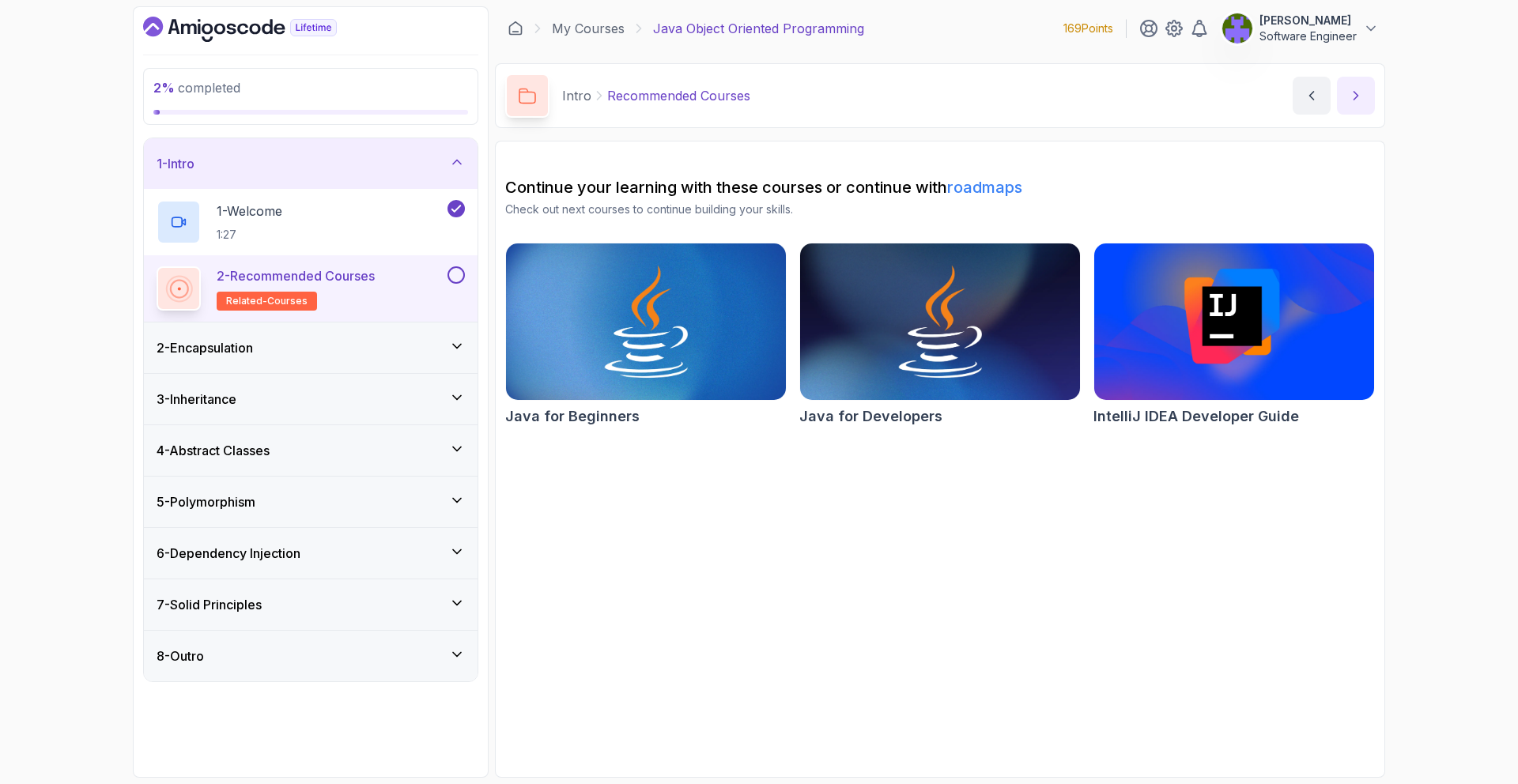
click at [1343, 113] on button "next content" at bounding box center [1356, 96] width 38 height 38
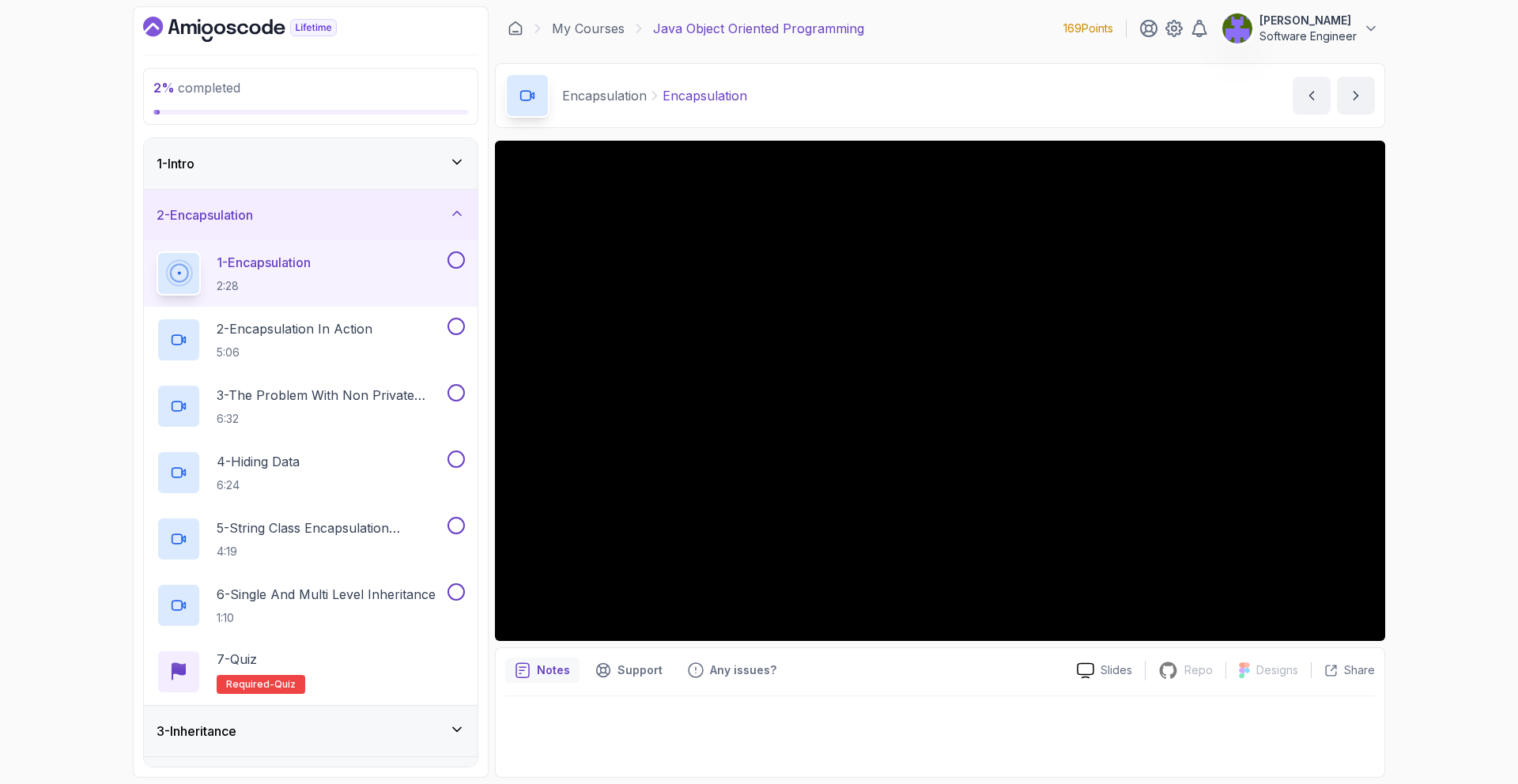
click at [439, 144] on div "1 - Intro" at bounding box center [311, 164] width 334 height 51
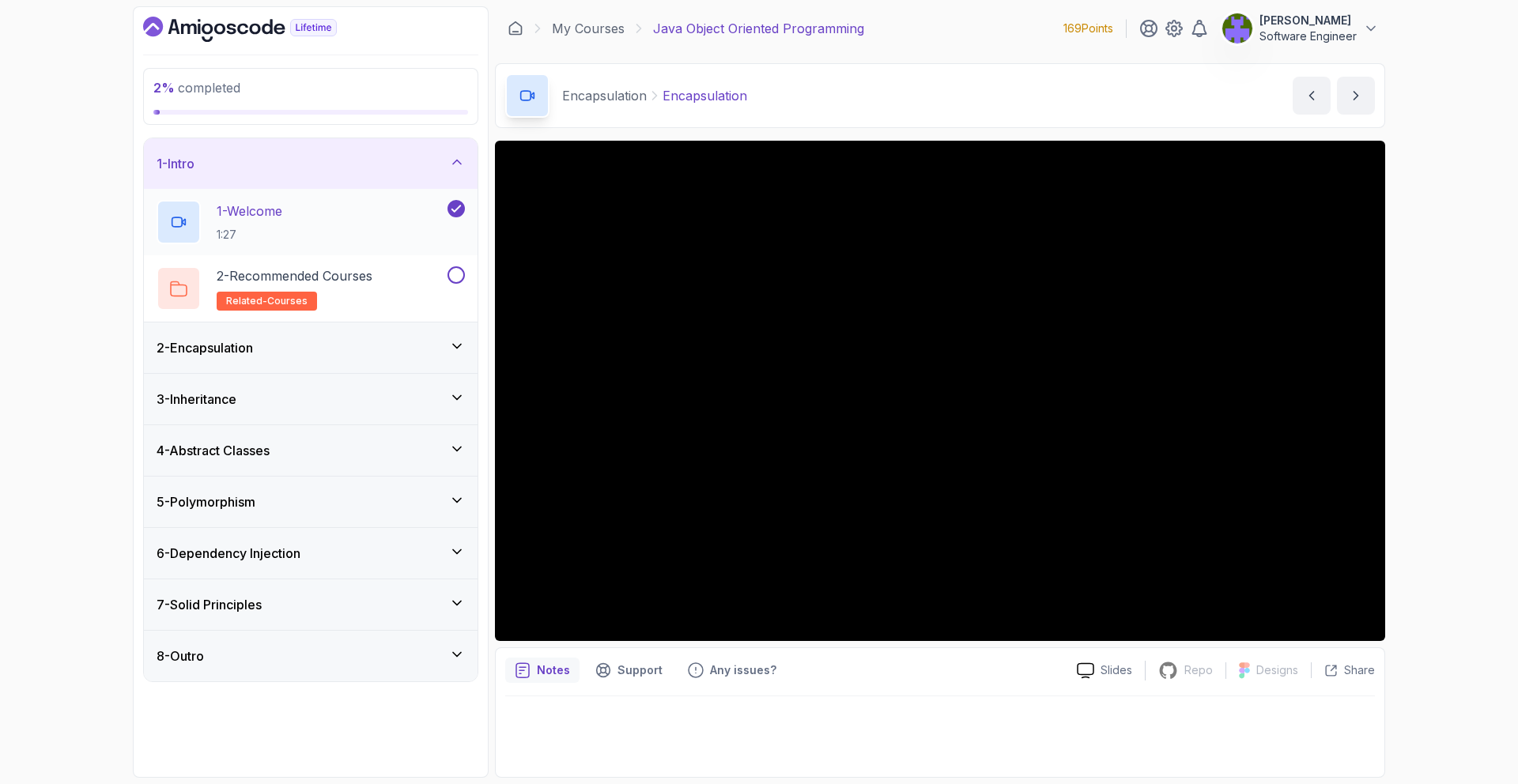
click at [458, 247] on div "1 - Welcome 1:27" at bounding box center [311, 222] width 334 height 67
click at [450, 281] on button at bounding box center [456, 274] width 18 height 18
click at [412, 332] on div "2 - Encapsulation" at bounding box center [311, 348] width 334 height 51
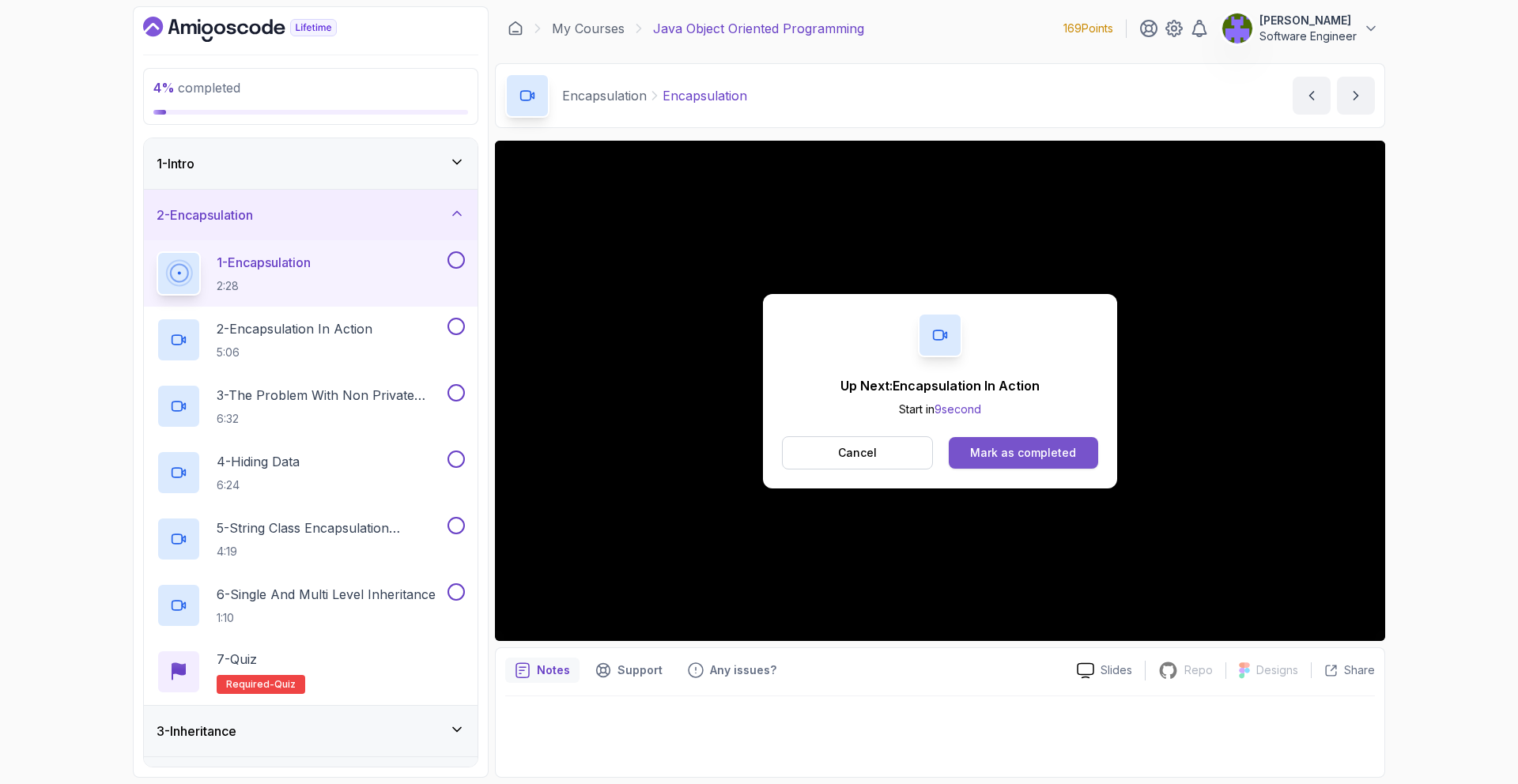
click at [1017, 437] on div "Cancel Mark as completed" at bounding box center [941, 452] width 317 height 33
click at [1015, 439] on button "Mark as completed" at bounding box center [1023, 453] width 149 height 32
